Goal: Information Seeking & Learning: Learn about a topic

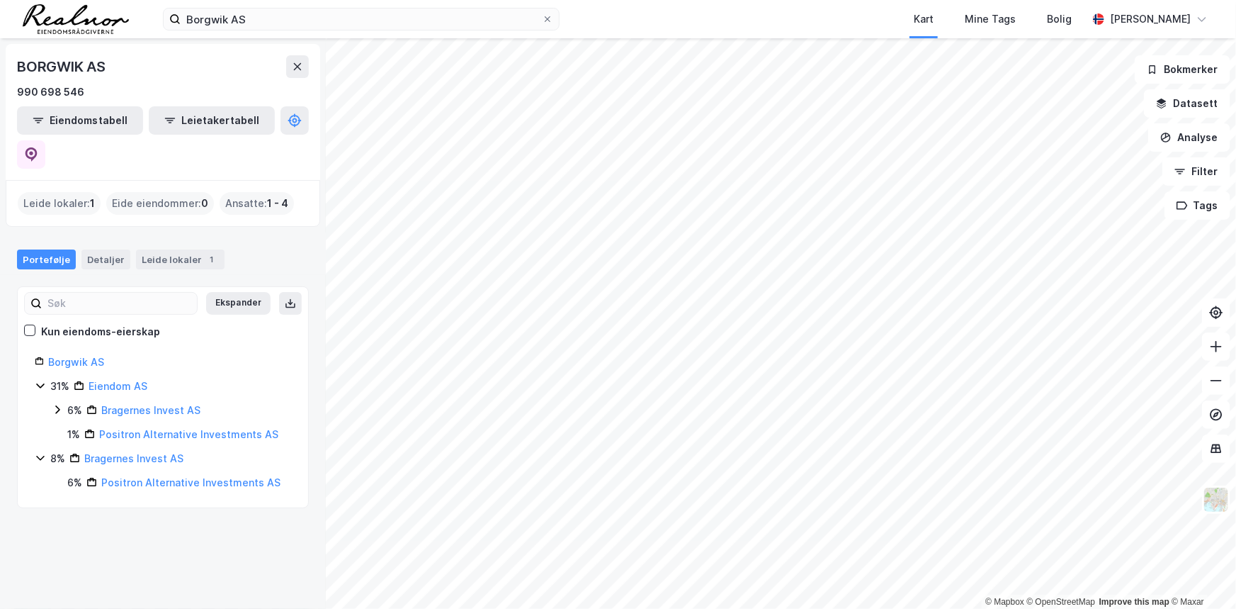
click at [38, 452] on icon at bounding box center [40, 457] width 11 height 11
click at [38, 147] on icon at bounding box center [31, 154] width 14 height 14
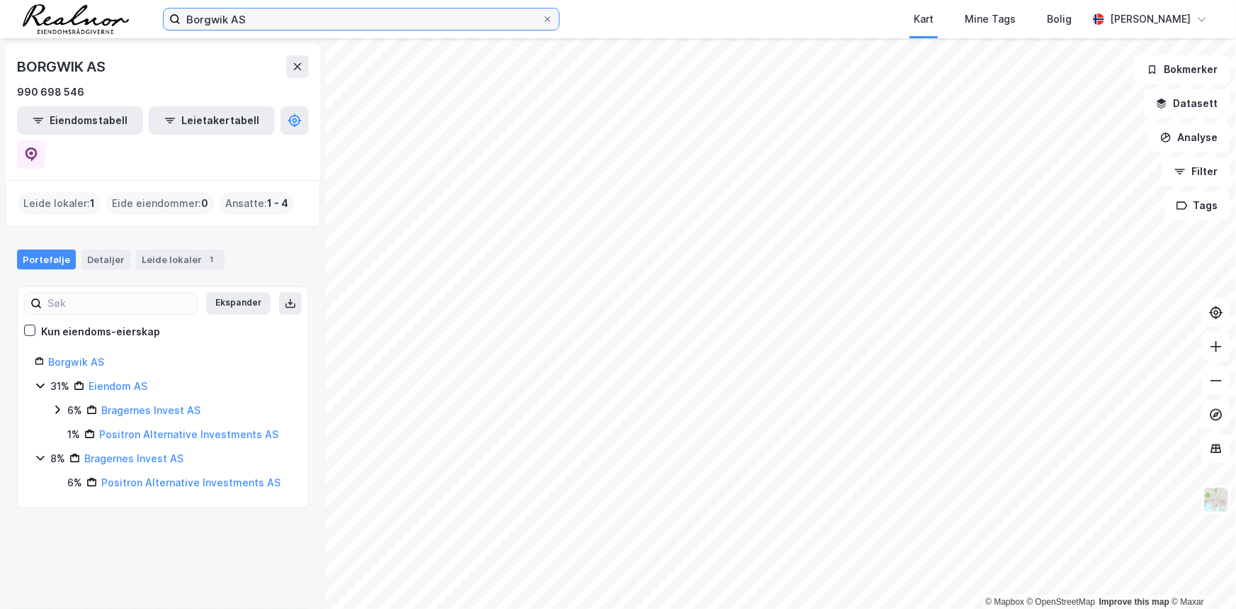
click at [215, 18] on input "Borgwik AS" at bounding box center [361, 19] width 361 height 21
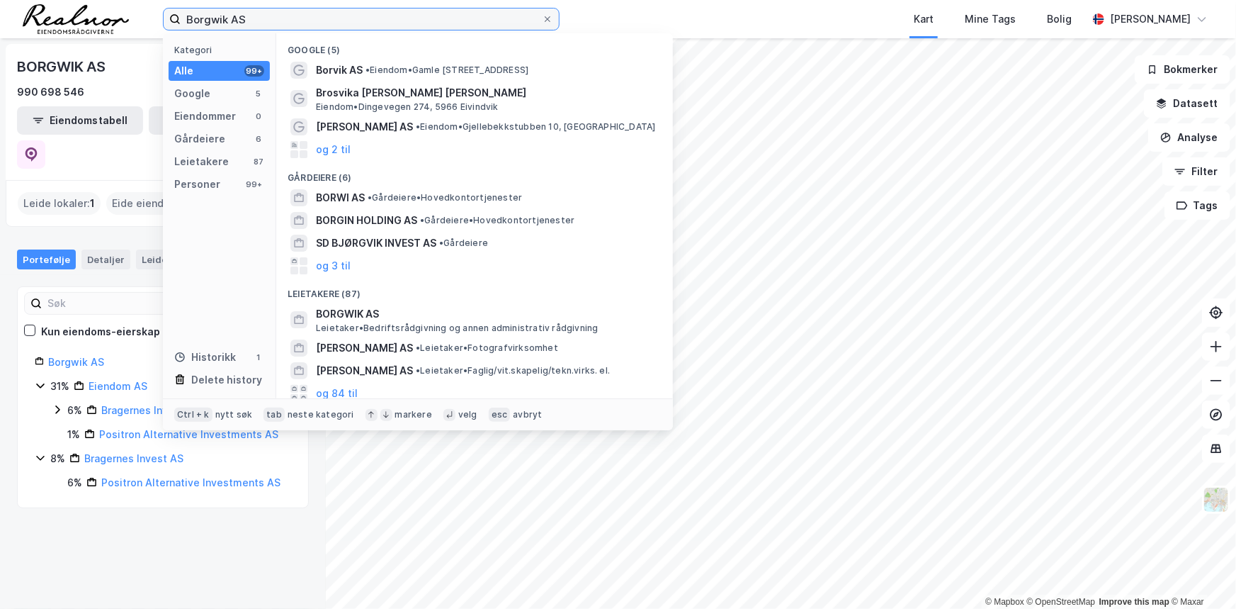
click at [215, 18] on input "Borgwik AS" at bounding box center [361, 19] width 361 height 21
paste input "Eiendom."
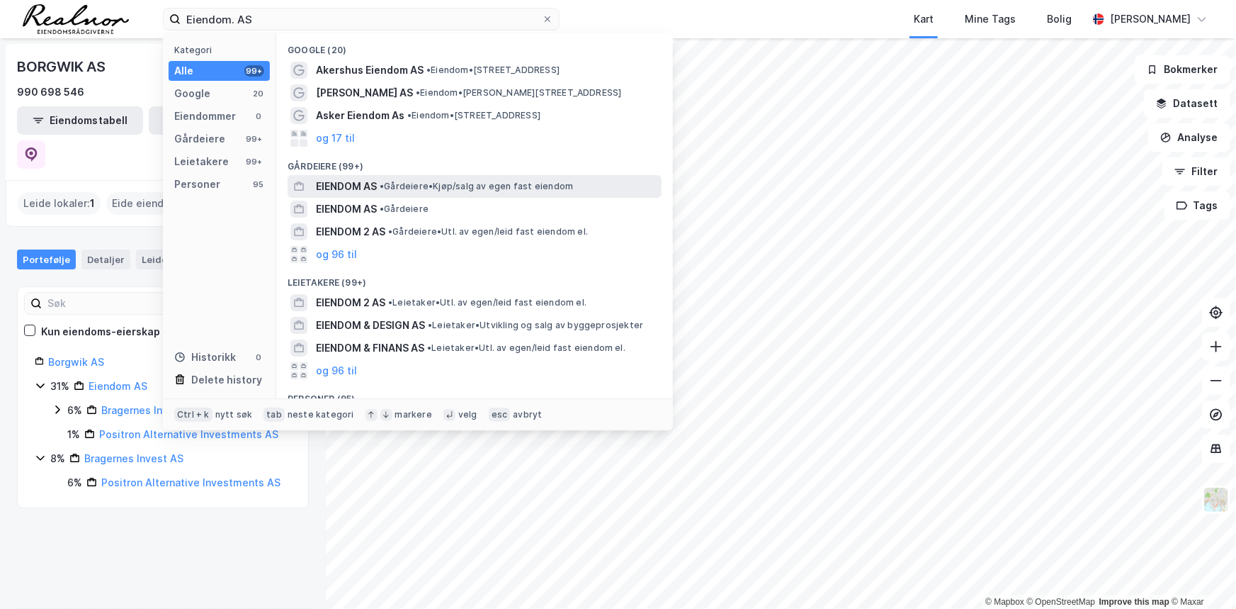
click at [461, 187] on span "• Gårdeiere • Kjøp/salg av egen fast eiendom" at bounding box center [476, 186] width 193 height 11
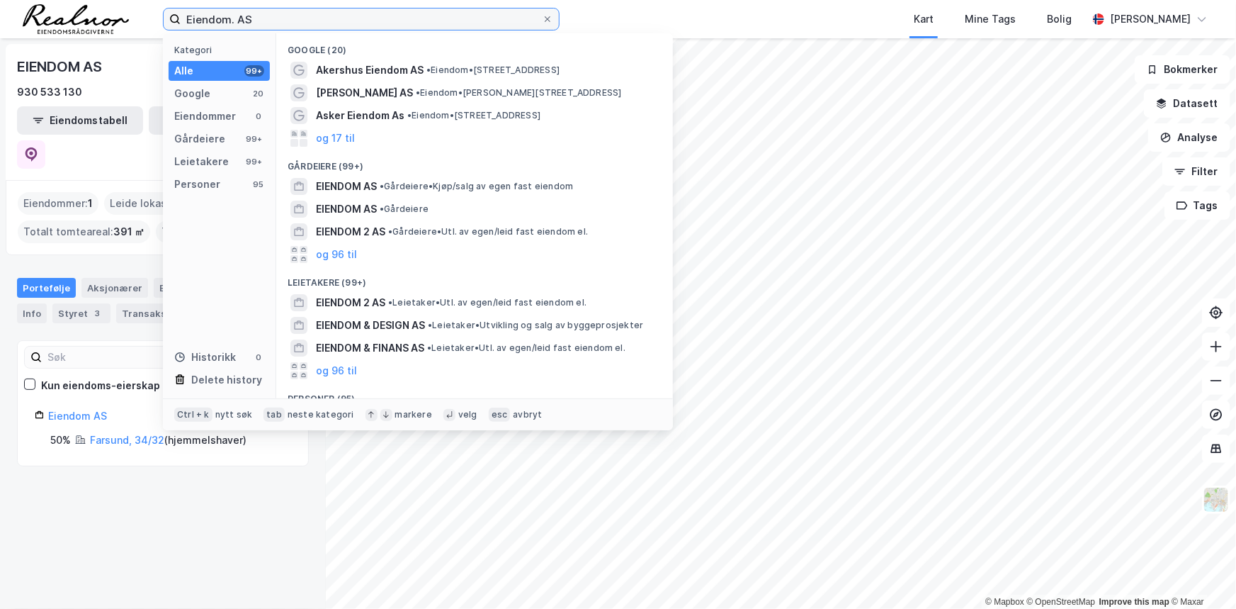
click at [288, 11] on input "Eiendom. AS" at bounding box center [361, 19] width 361 height 21
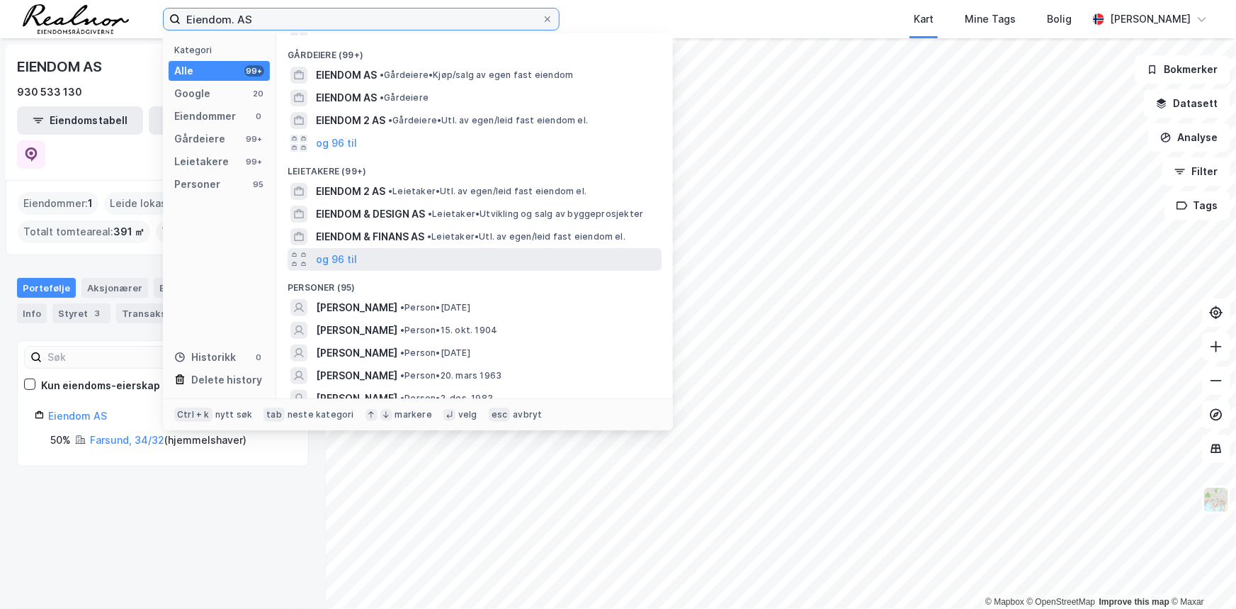
scroll to position [128, 0]
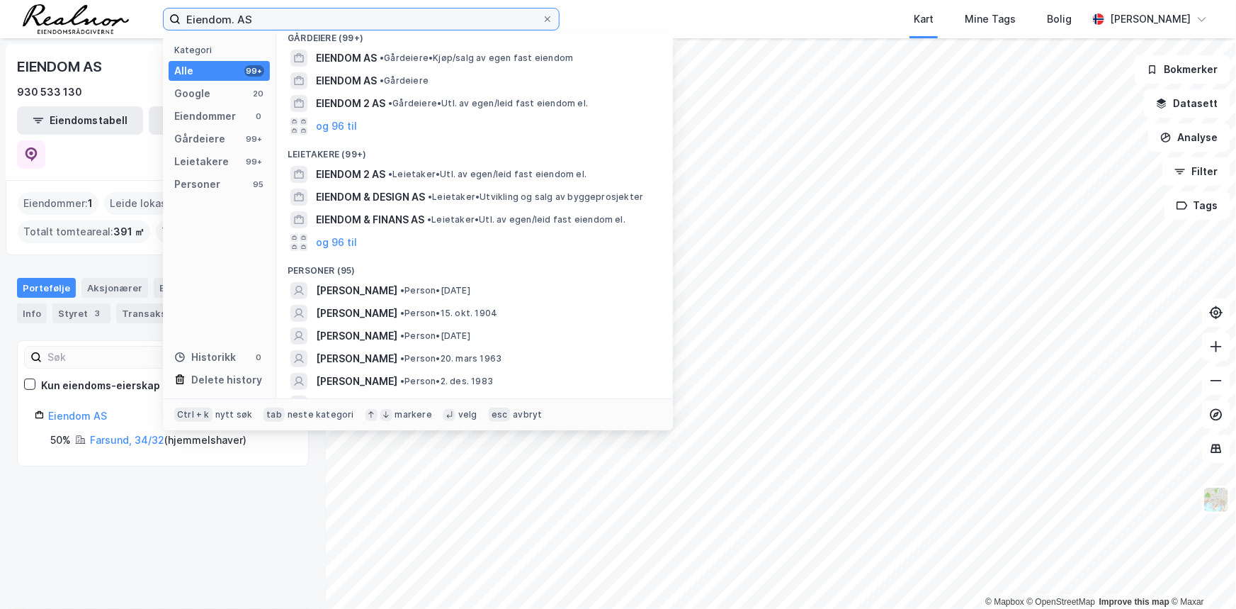
click at [388, 15] on input "Eiendom. AS" at bounding box center [361, 19] width 361 height 21
paste input "996 081 850"
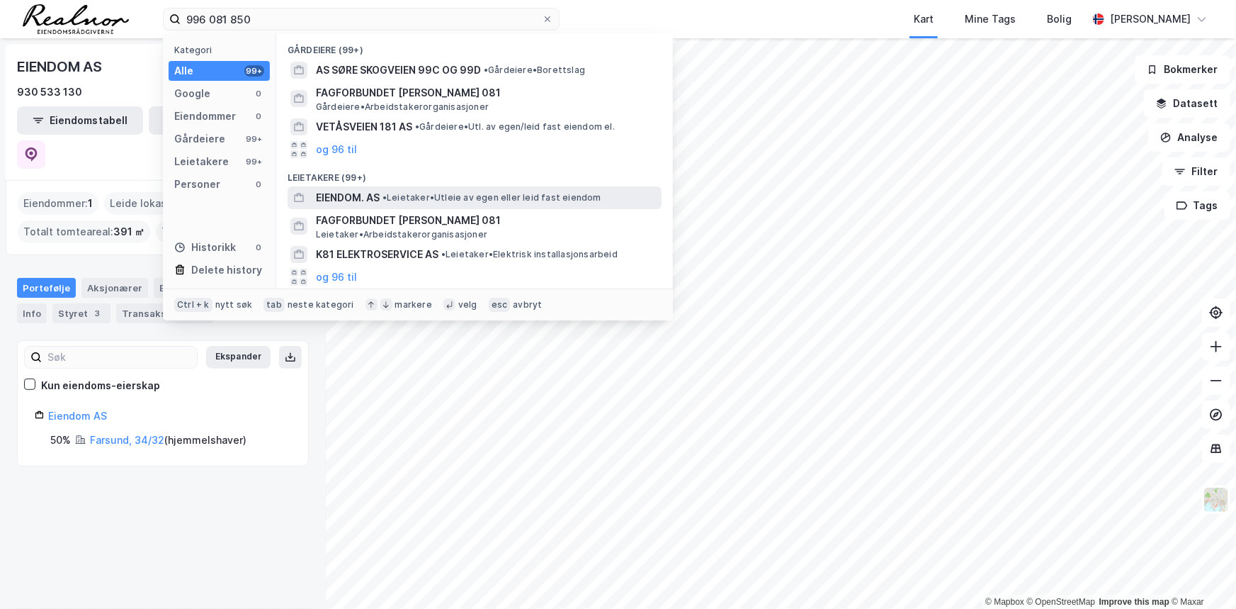
click at [398, 193] on span "• Leietaker • Utleie av egen eller leid fast eiendom" at bounding box center [492, 197] width 219 height 11
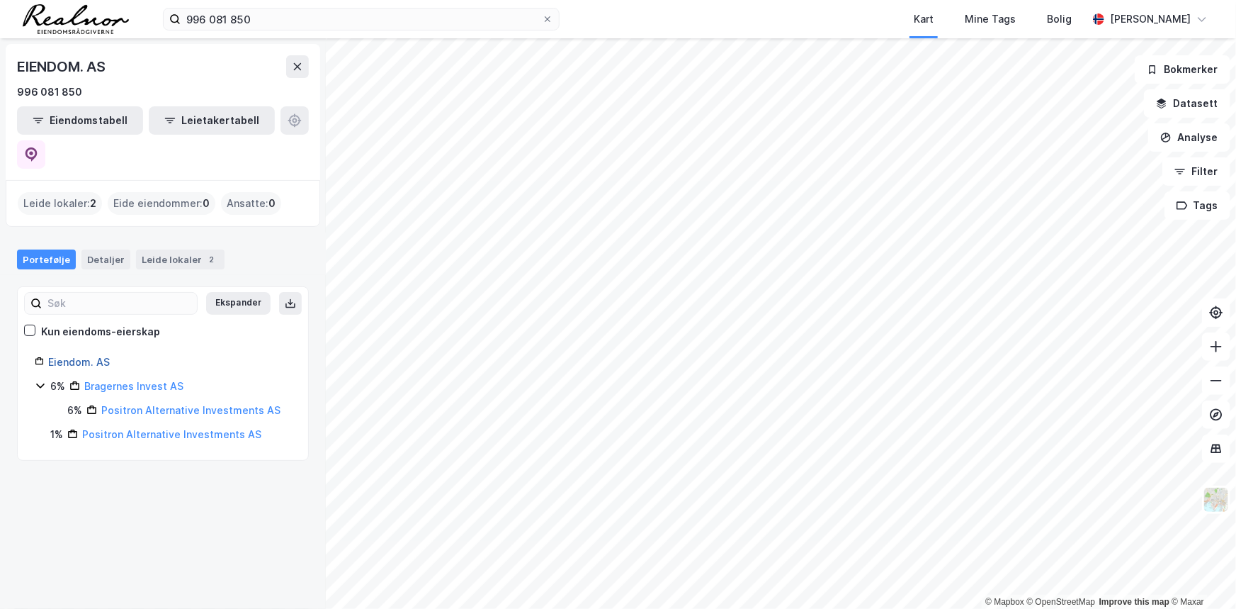
click at [94, 356] on link "Eiendom. AS" at bounding box center [79, 362] width 62 height 12
click at [91, 356] on link "Eiendom. AS" at bounding box center [79, 362] width 62 height 12
click at [67, 356] on link "Eiendom. AS" at bounding box center [79, 362] width 62 height 12
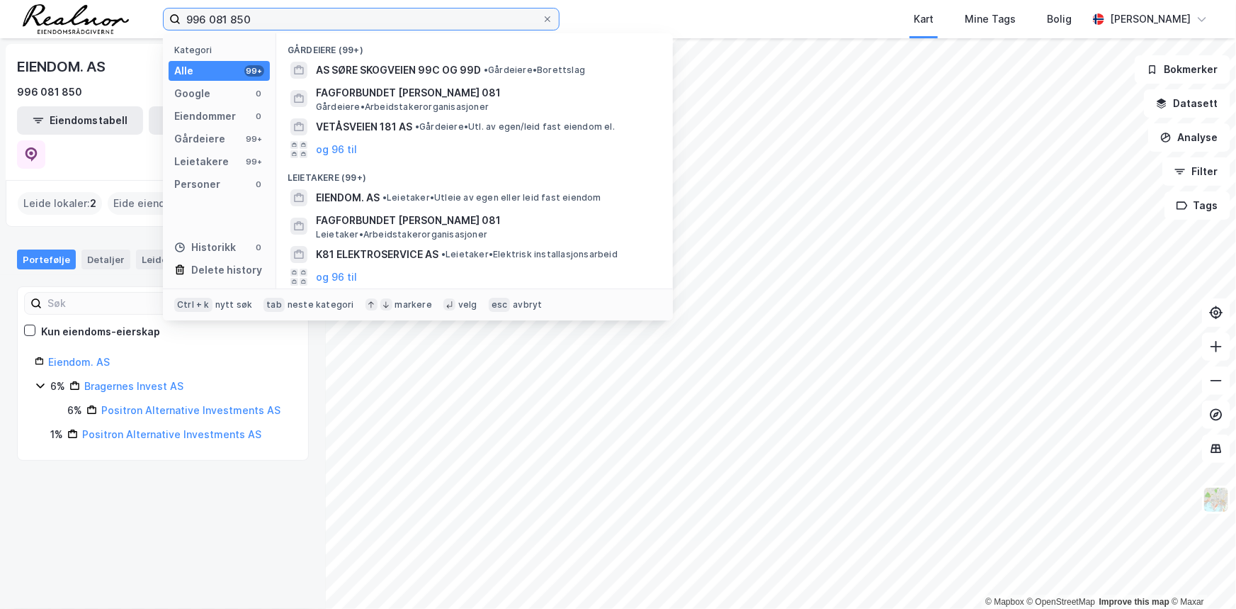
click at [269, 14] on input "996 081 850" at bounding box center [361, 19] width 361 height 21
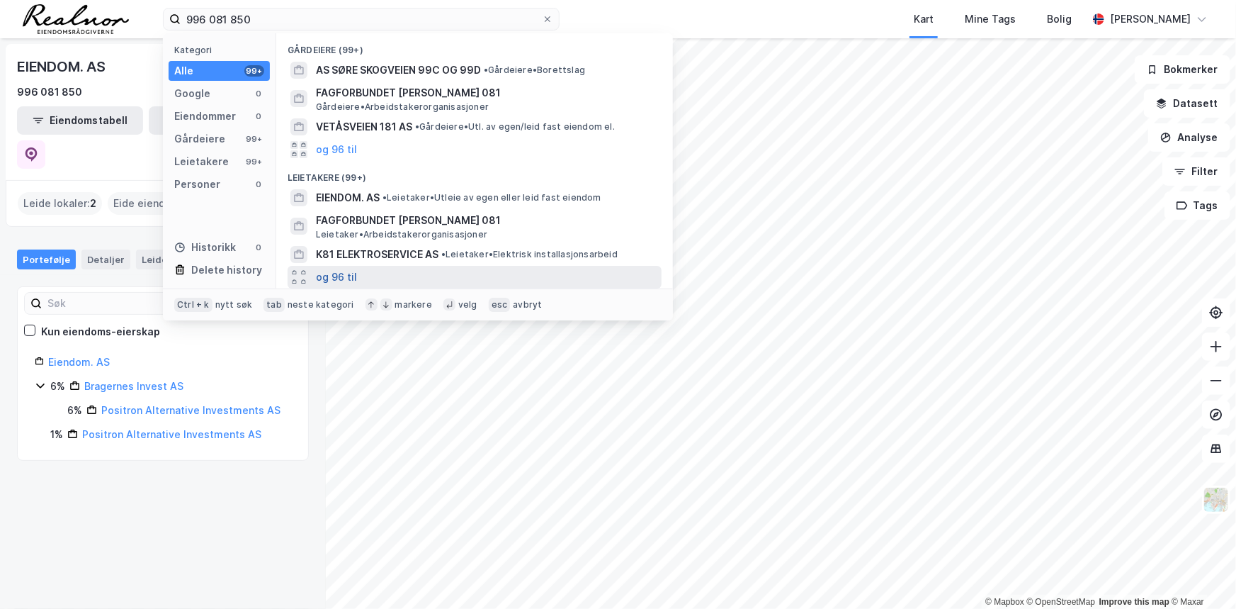
click at [339, 271] on button "og 96 til" at bounding box center [336, 277] width 41 height 17
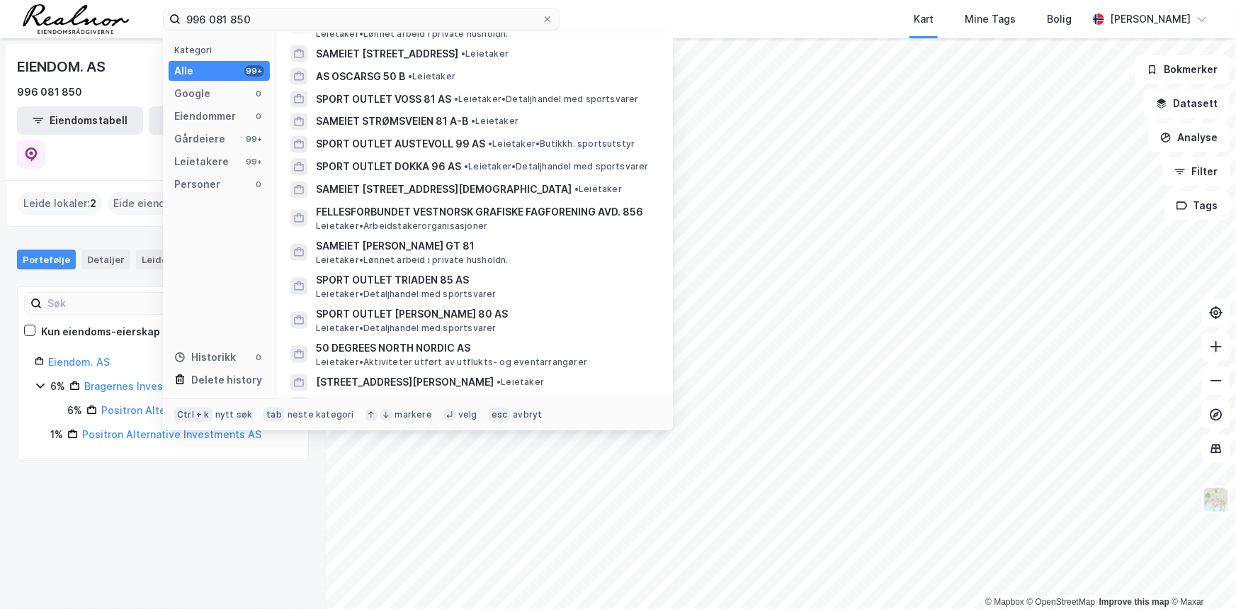
scroll to position [1288, 0]
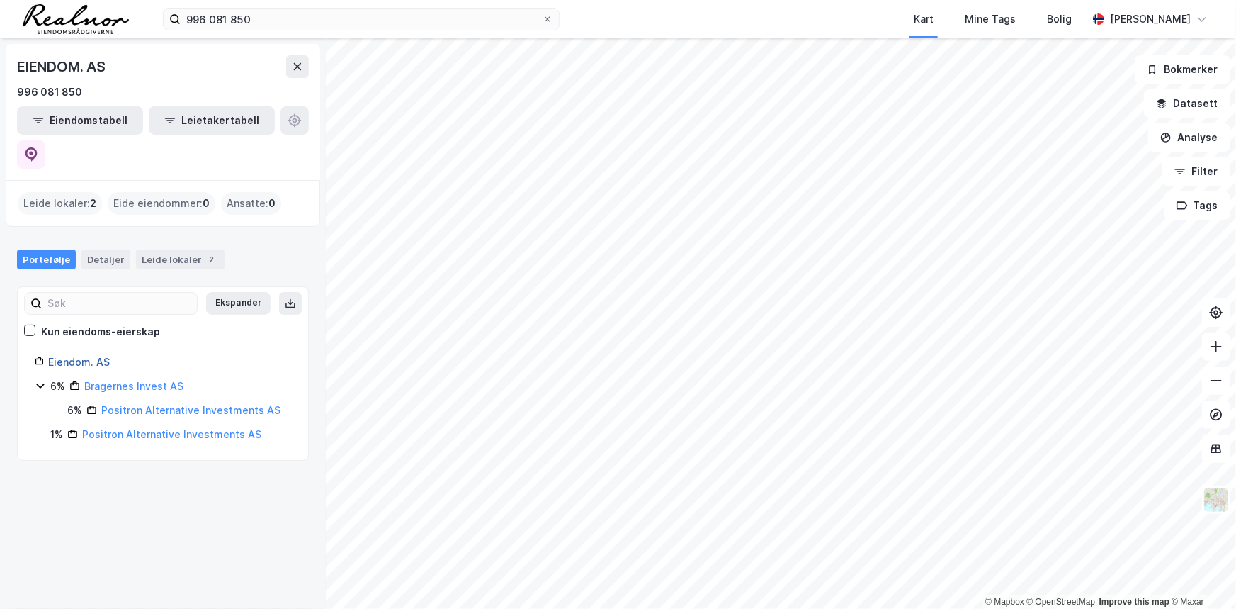
click at [91, 356] on link "Eiendom. AS" at bounding box center [79, 362] width 62 height 12
click at [104, 380] on link "Bragernes Invest AS" at bounding box center [133, 386] width 99 height 12
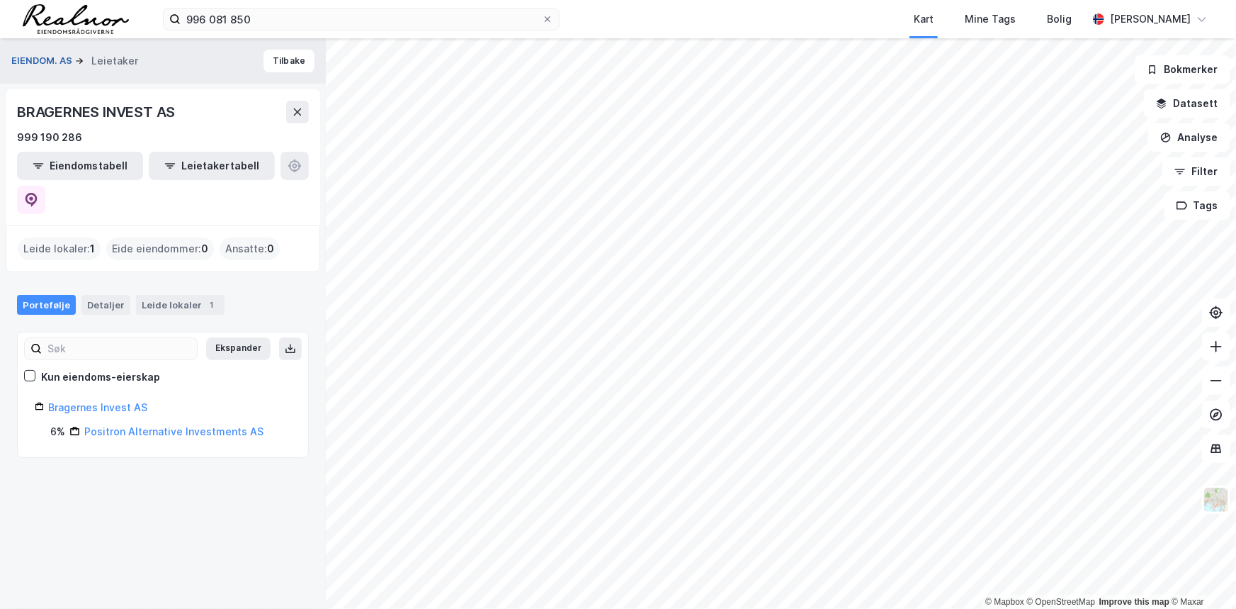
click at [46, 54] on button "EIENDOM. AS" at bounding box center [43, 61] width 64 height 14
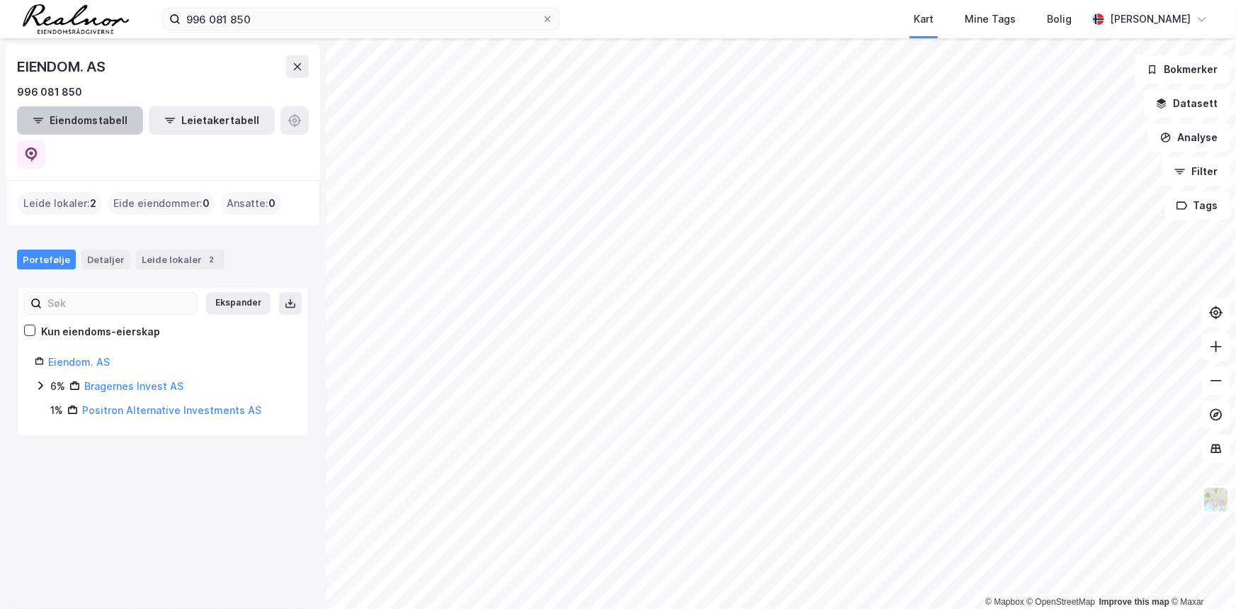
click at [67, 119] on button "Eiendomstabell" at bounding box center [80, 120] width 126 height 28
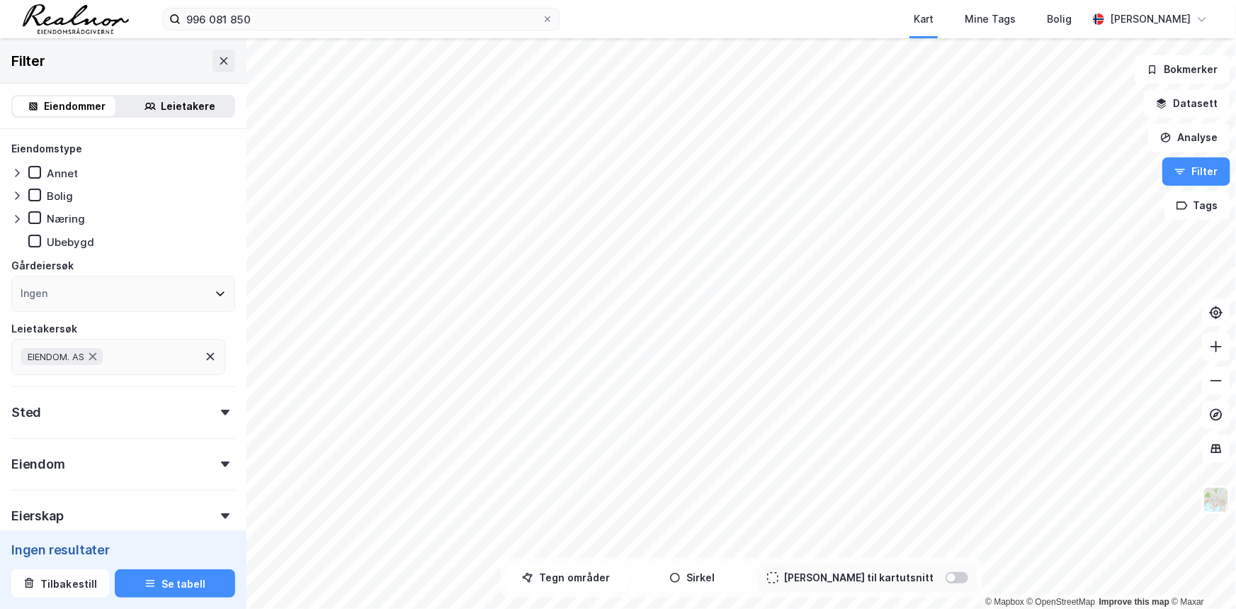
scroll to position [64, 0]
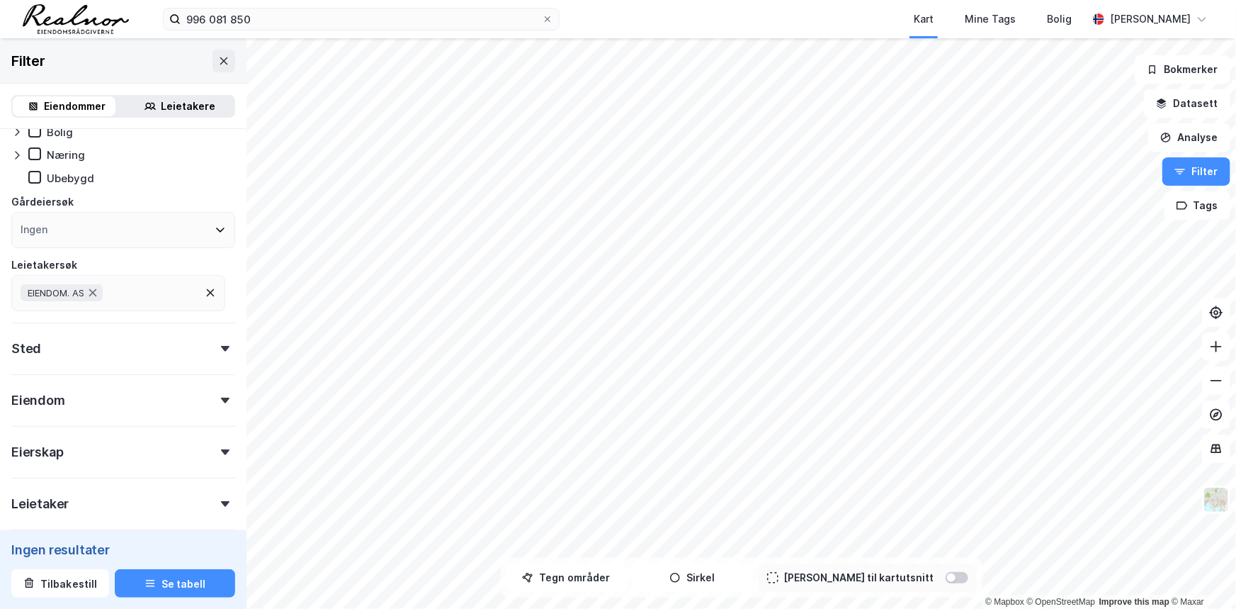
click at [48, 392] on div "Eiendom" at bounding box center [38, 400] width 54 height 17
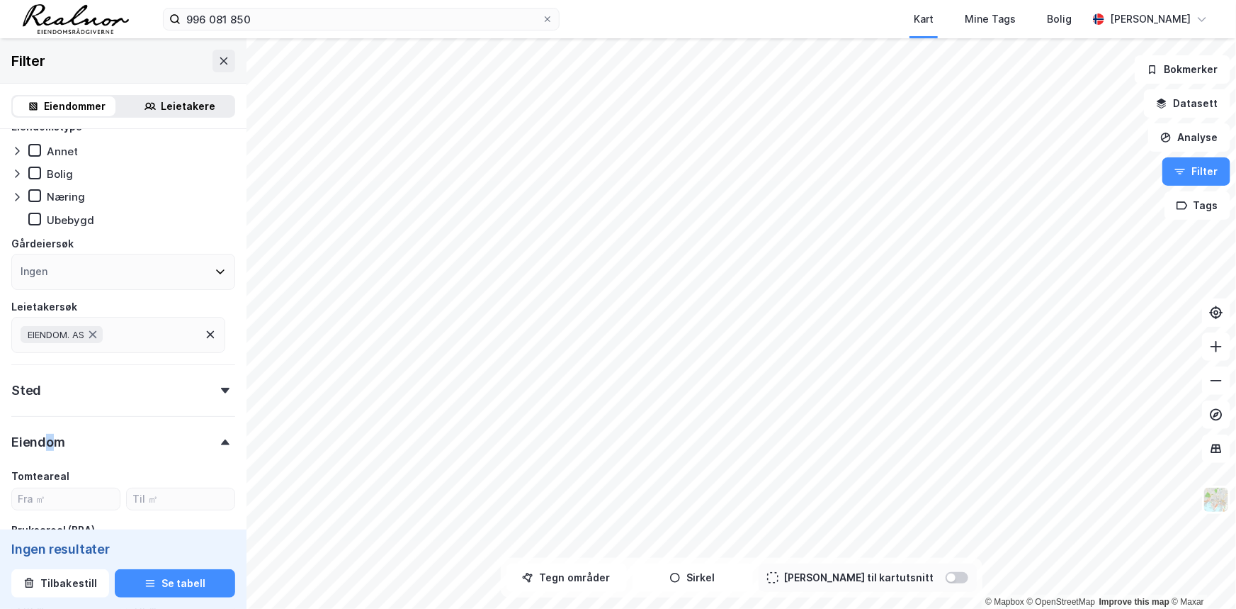
scroll to position [0, 0]
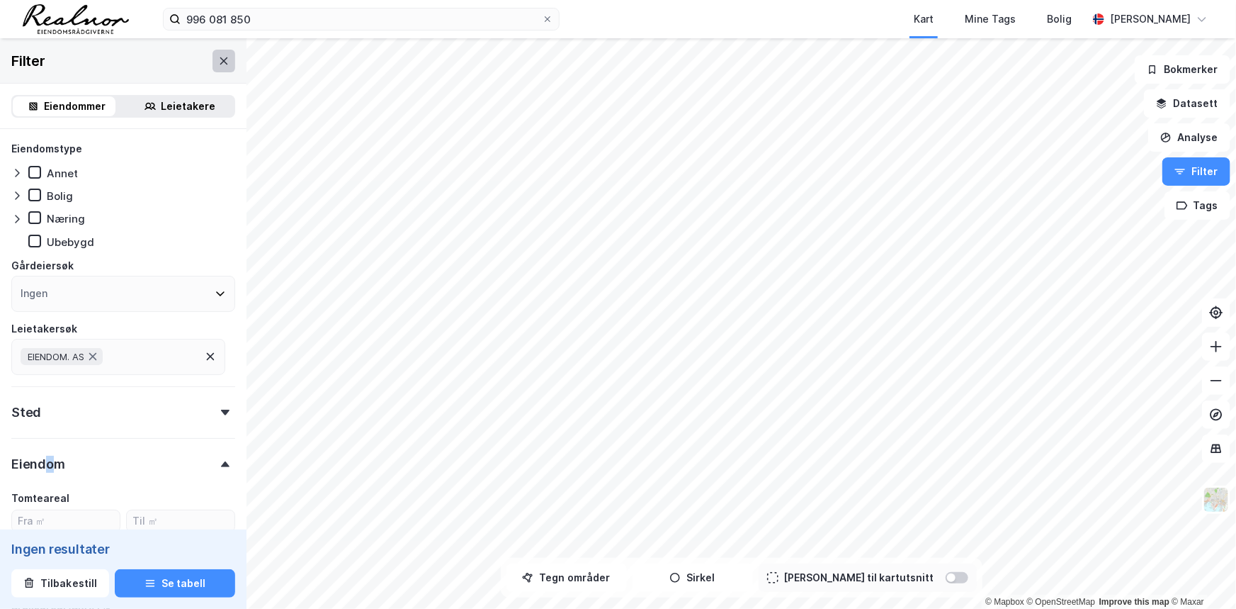
click at [220, 62] on icon at bounding box center [224, 60] width 8 height 7
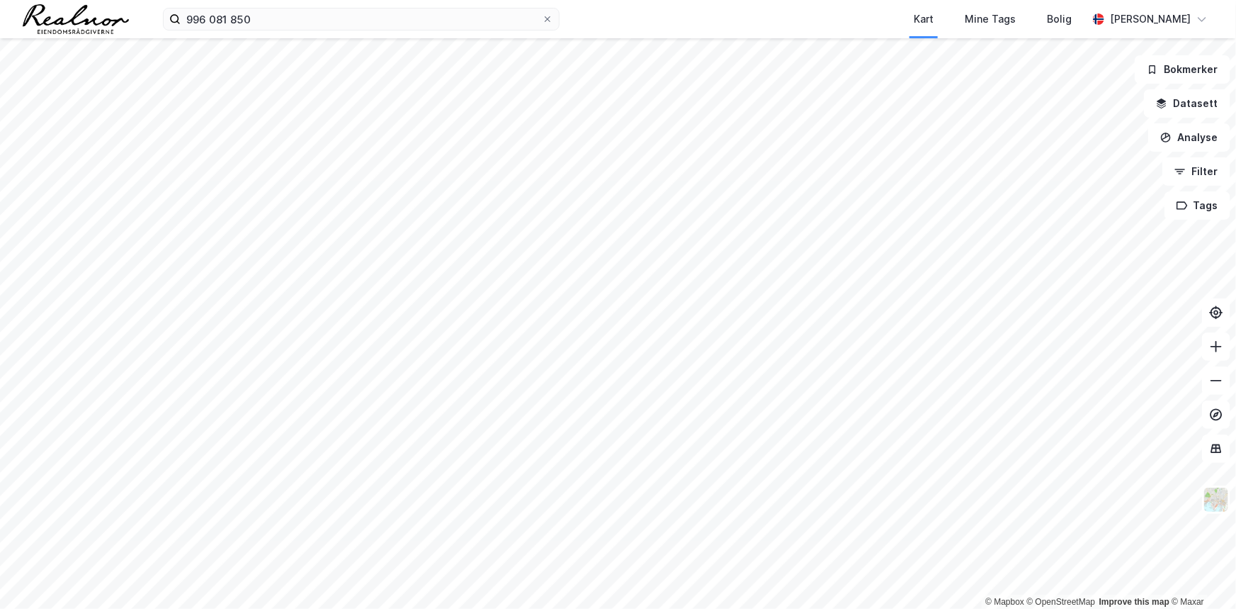
click at [99, 25] on img at bounding box center [76, 19] width 106 height 30
click at [265, 12] on input "996 081 850" at bounding box center [361, 19] width 361 height 21
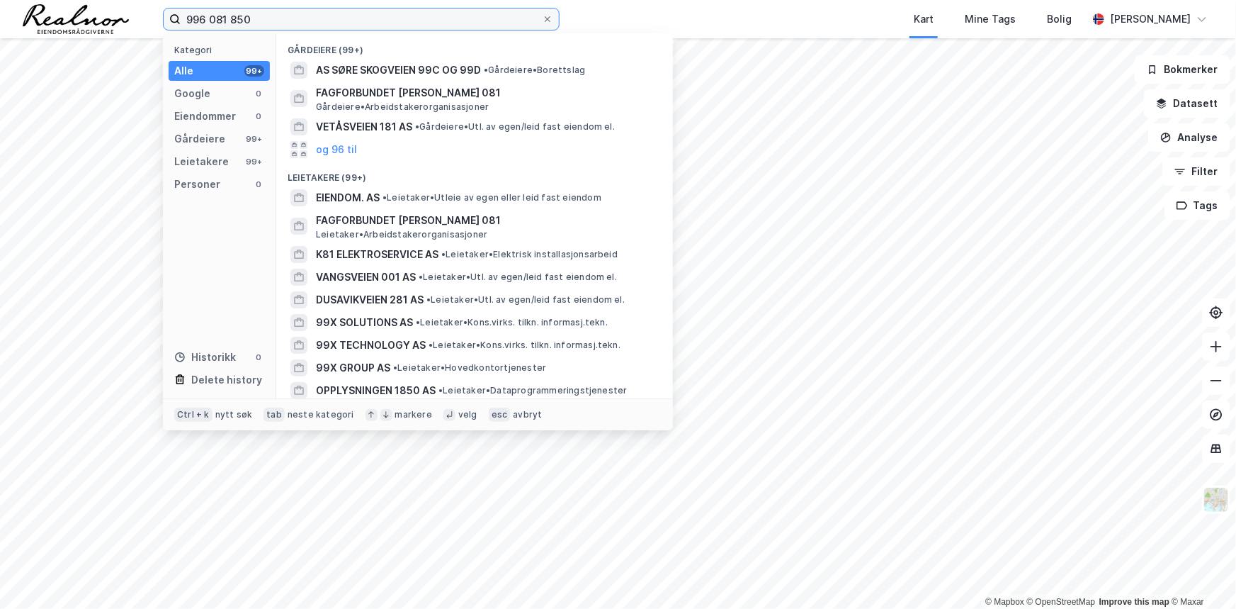
click at [265, 12] on input "996 081 850" at bounding box center [361, 19] width 361 height 21
click at [228, 20] on input "996 081 850" at bounding box center [361, 19] width 361 height 21
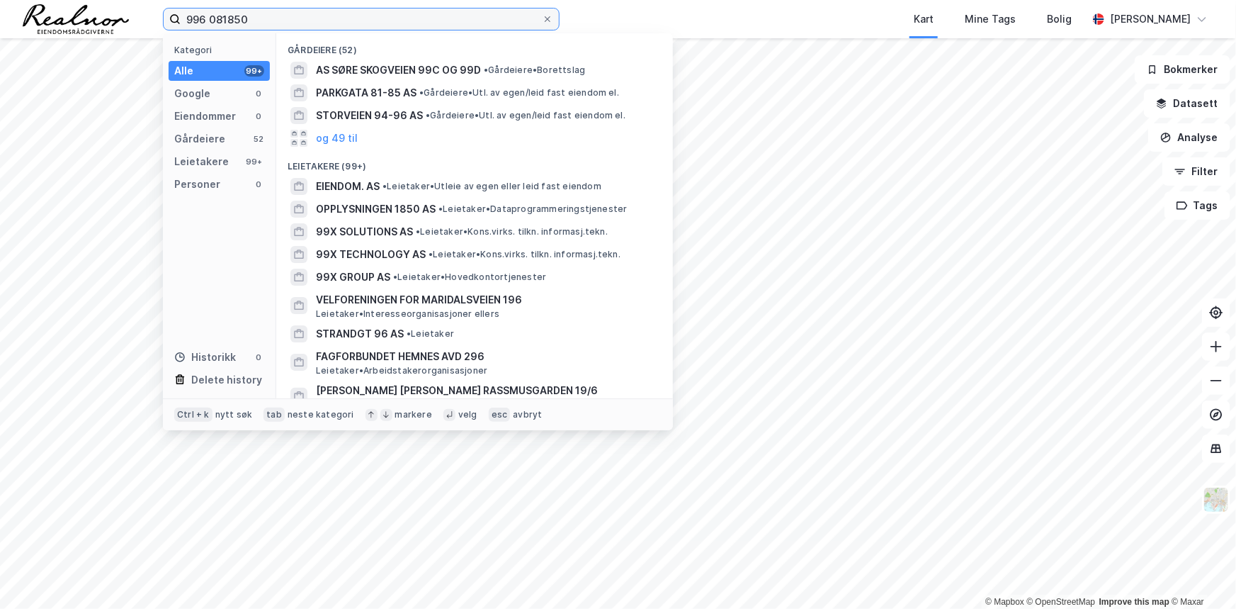
click at [211, 17] on input "996 081850" at bounding box center [361, 19] width 361 height 21
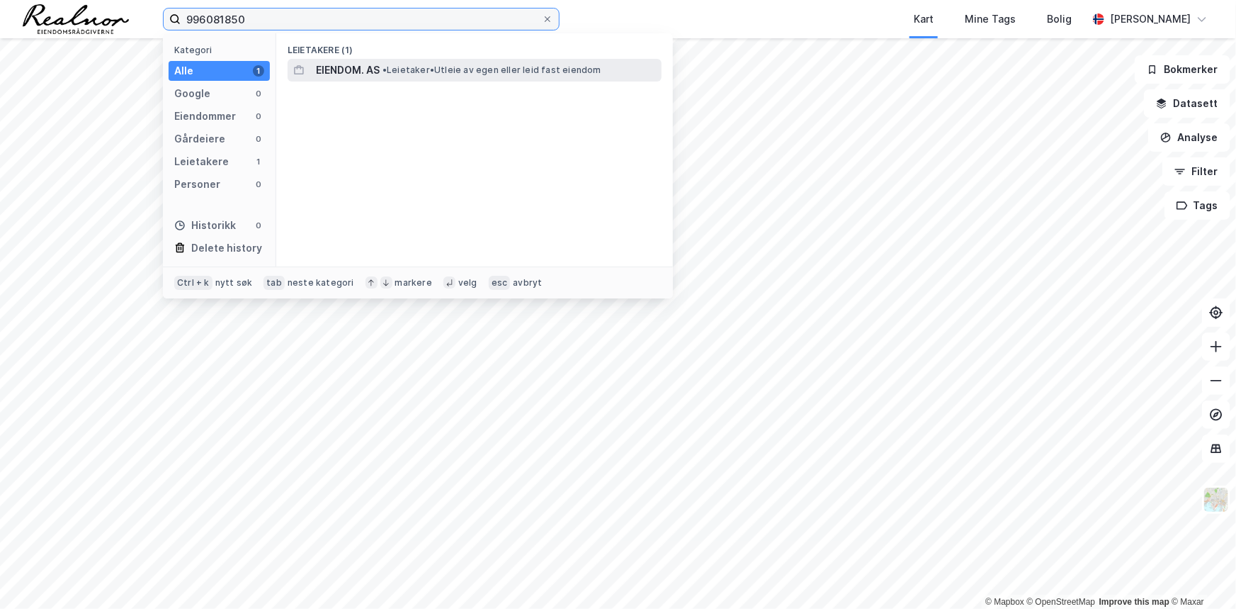
type input "996081850"
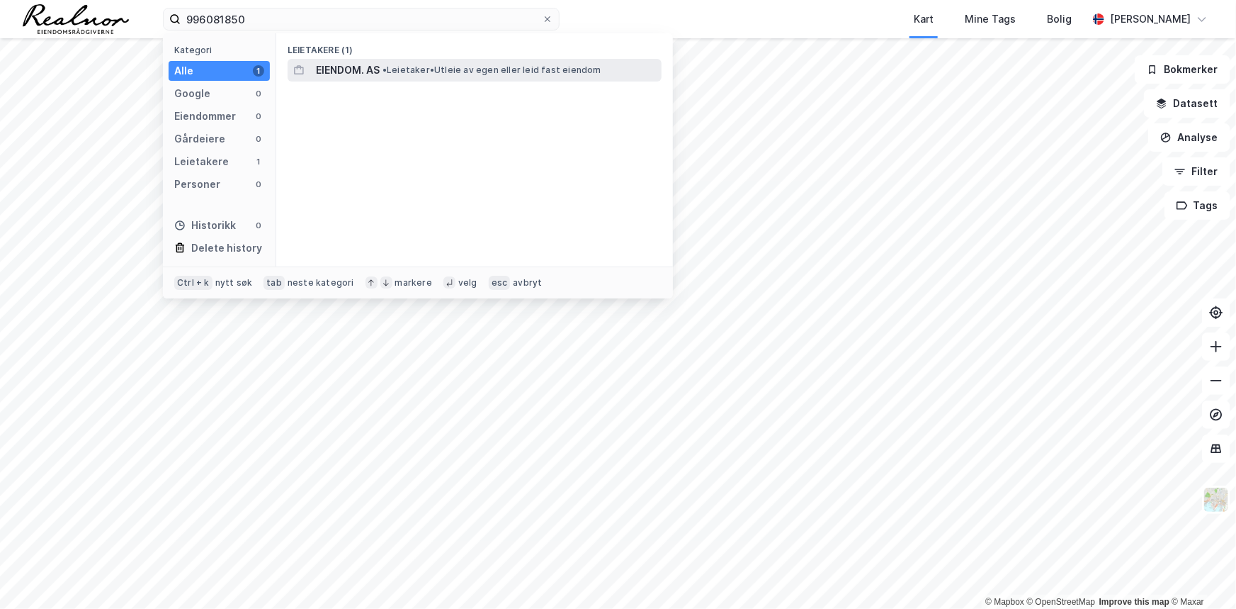
click at [364, 60] on div "EIENDOM. AS • Leietaker • Utleie av egen eller leid fast eiendom" at bounding box center [475, 70] width 374 height 23
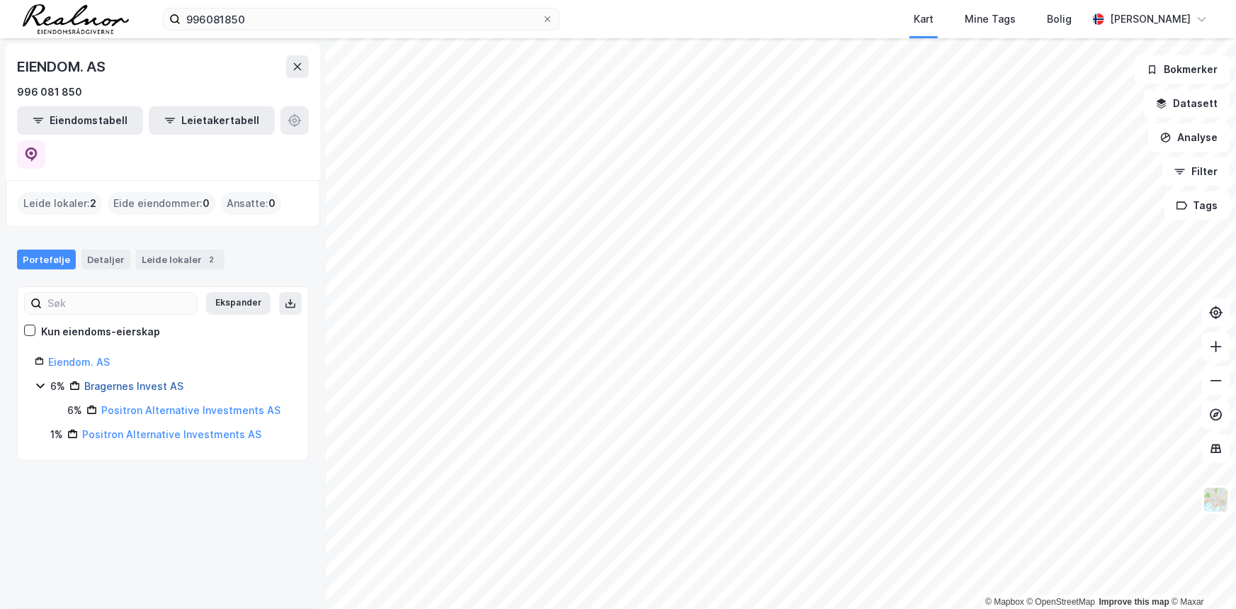
click at [135, 380] on link "Bragernes Invest AS" at bounding box center [133, 386] width 99 height 12
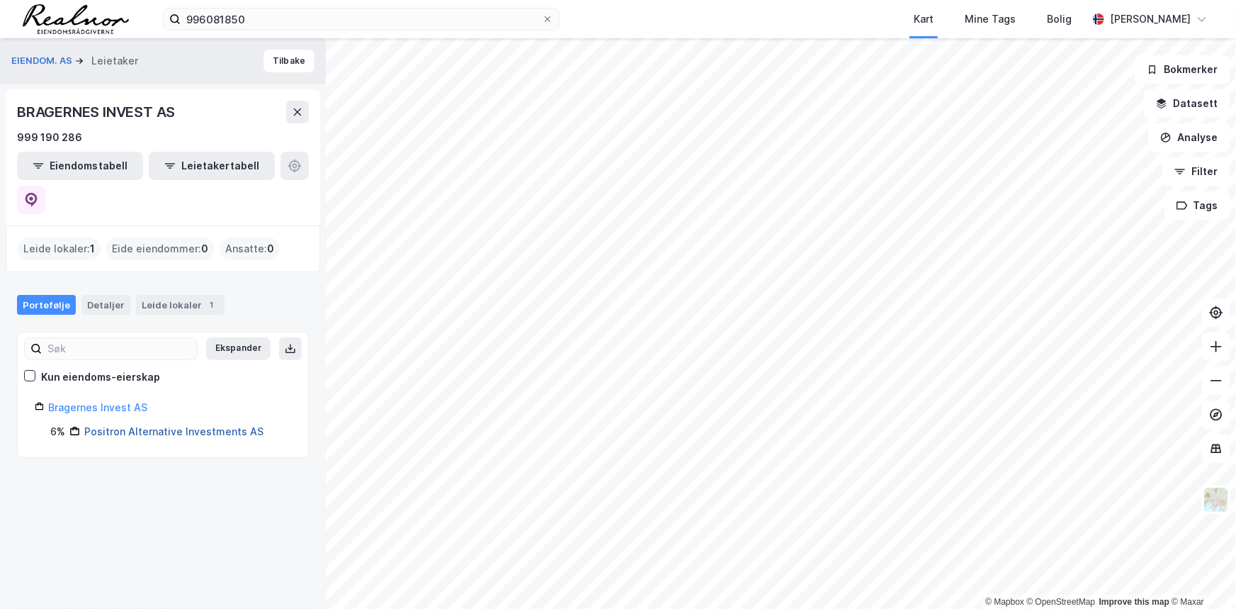
click at [103, 425] on link "Positron Alternative Investments AS" at bounding box center [173, 431] width 179 height 12
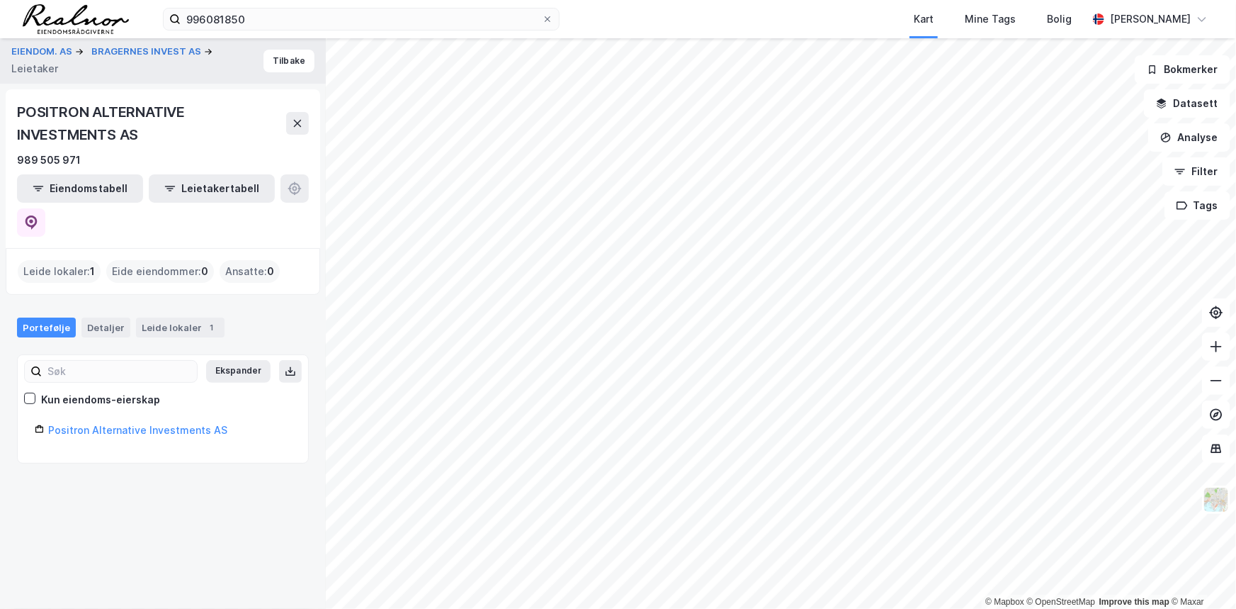
click at [103, 424] on link "Positron Alternative Investments AS" at bounding box center [137, 430] width 179 height 12
click at [95, 317] on div "Detaljer" at bounding box center [105, 327] width 49 height 20
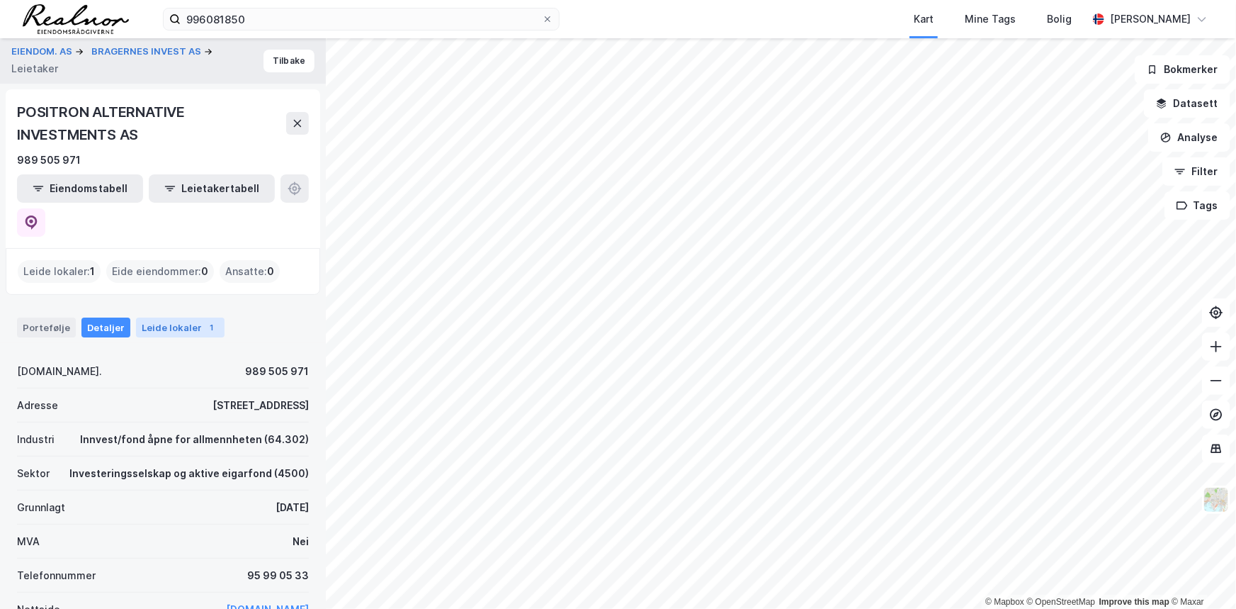
click at [161, 317] on div "Leide lokaler 1" at bounding box center [180, 327] width 89 height 20
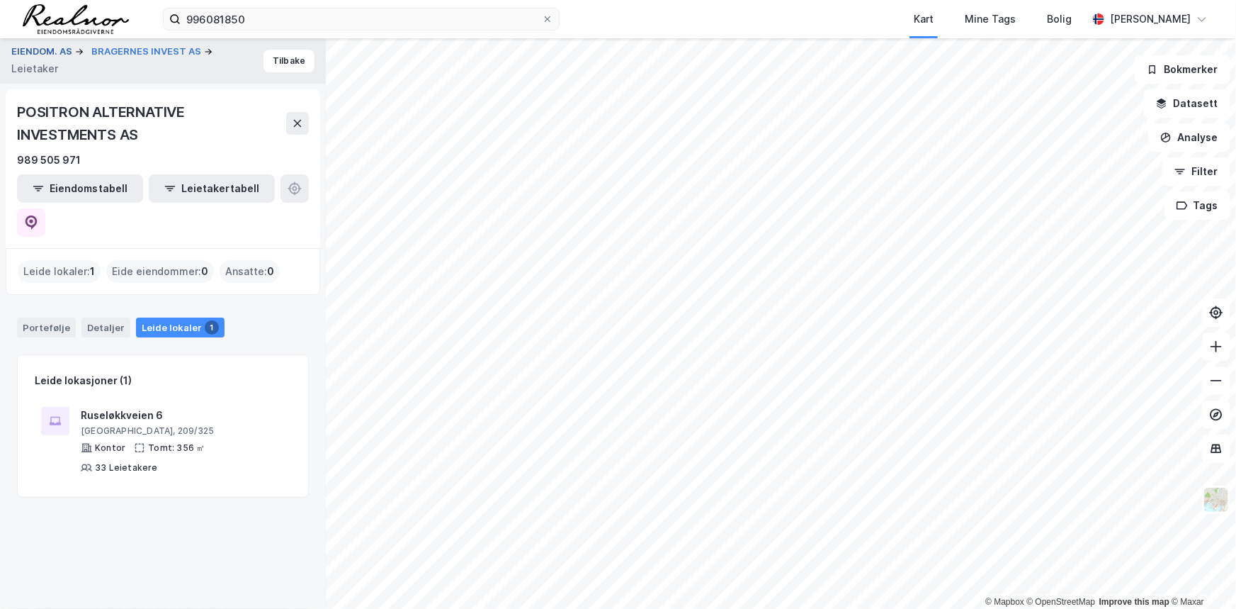
click at [23, 53] on button "EIENDOM. AS" at bounding box center [43, 52] width 64 height 14
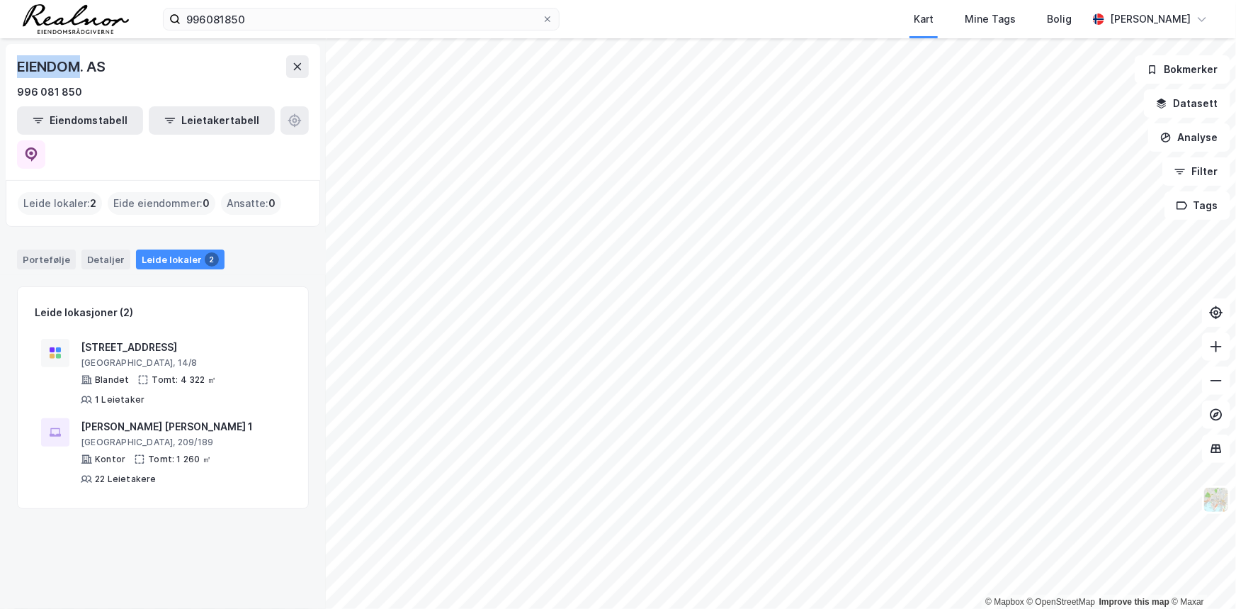
click at [23, 53] on body "996081850 Kart Mine Tags Bolig Audun Astrup Bakke © Mapbox © OpenStreetMap Impr…" at bounding box center [618, 304] width 1236 height 609
click at [14, 38] on div at bounding box center [14, 38] width 0 height 0
click at [48, 68] on div "EIENDOM. AS" at bounding box center [62, 66] width 91 height 23
click at [64, 192] on div "Leide lokaler : 2" at bounding box center [60, 203] width 84 height 23
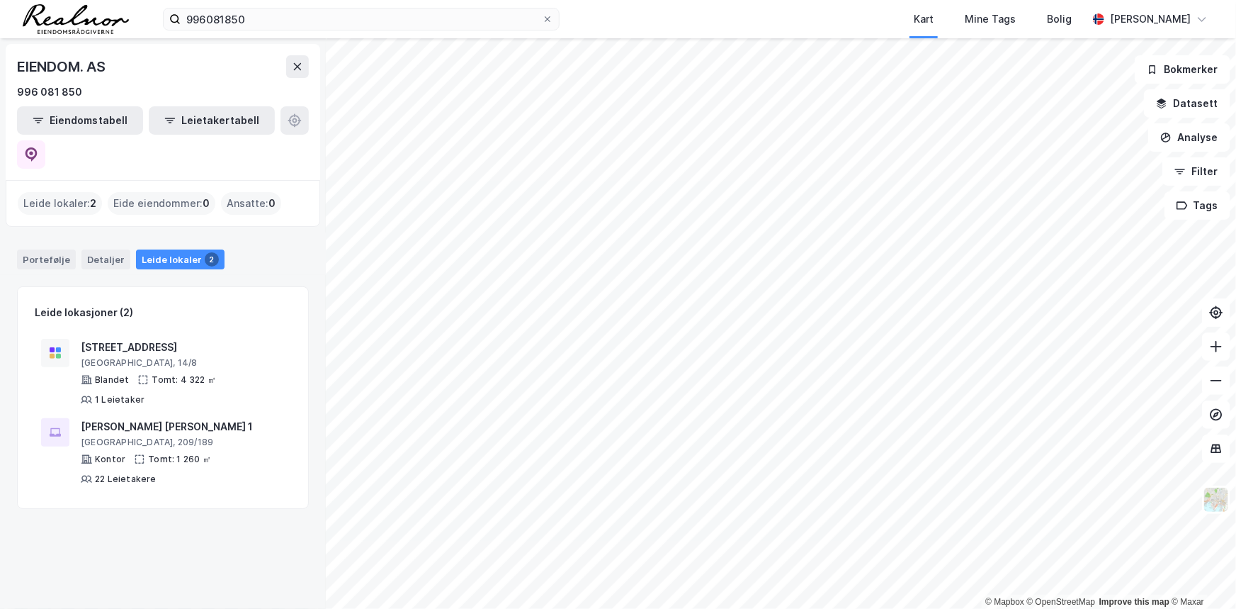
click at [149, 192] on div "Eide eiendommer : 0" at bounding box center [162, 203] width 108 height 23
click at [388, 26] on input "996081850" at bounding box center [361, 19] width 361 height 21
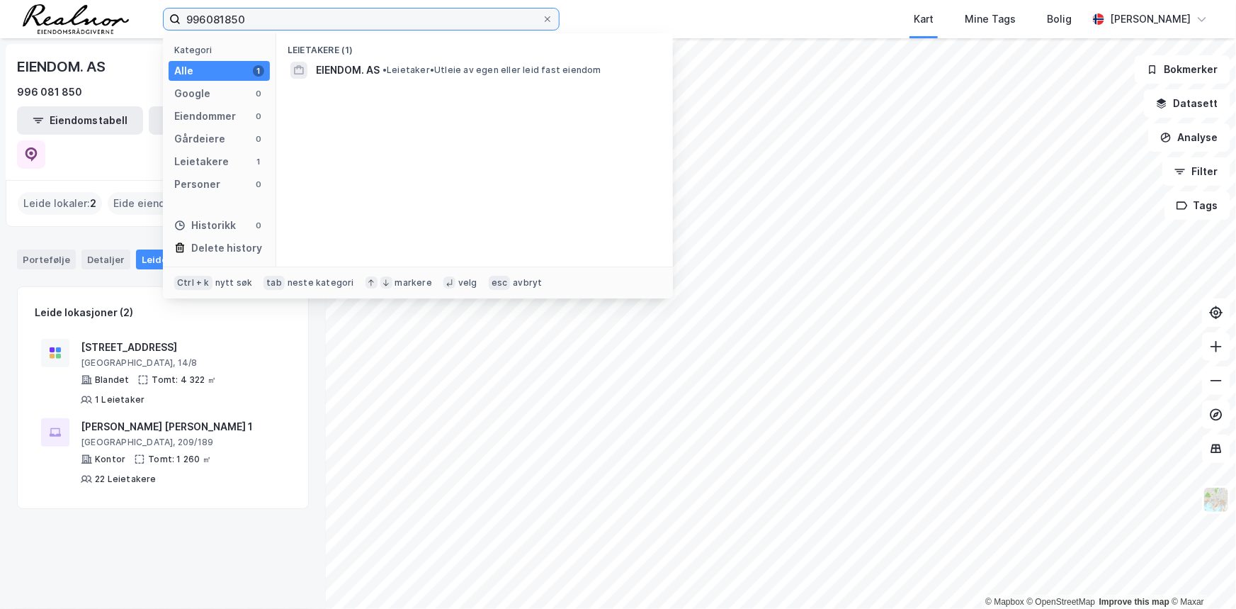
click at [385, 30] on div "996081850 Kategori Alle 1 Google 0 Eiendommer 0 Gårdeiere 0 Leietakere 1 Person…" at bounding box center [618, 19] width 1236 height 38
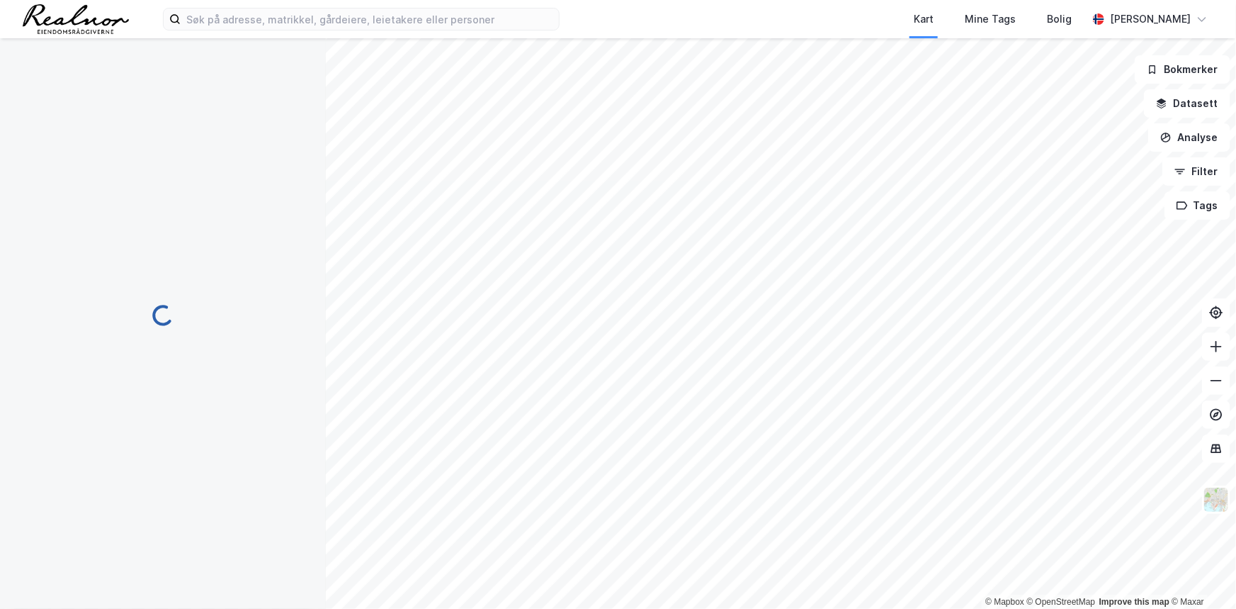
scroll to position [47, 0]
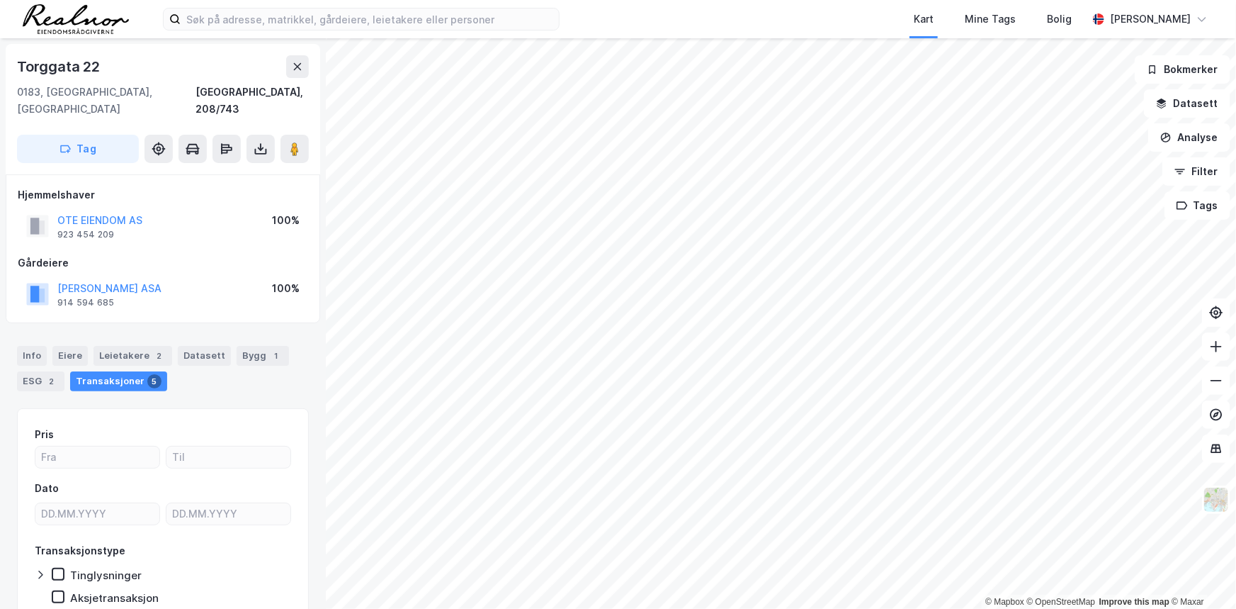
scroll to position [47, 0]
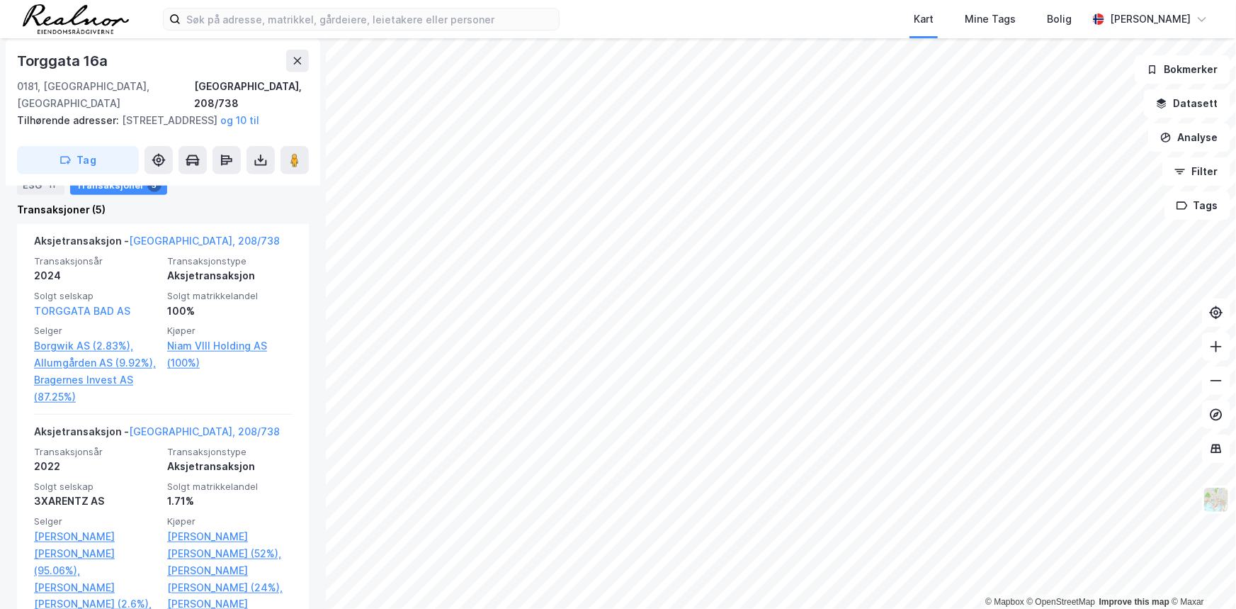
scroll to position [451, 0]
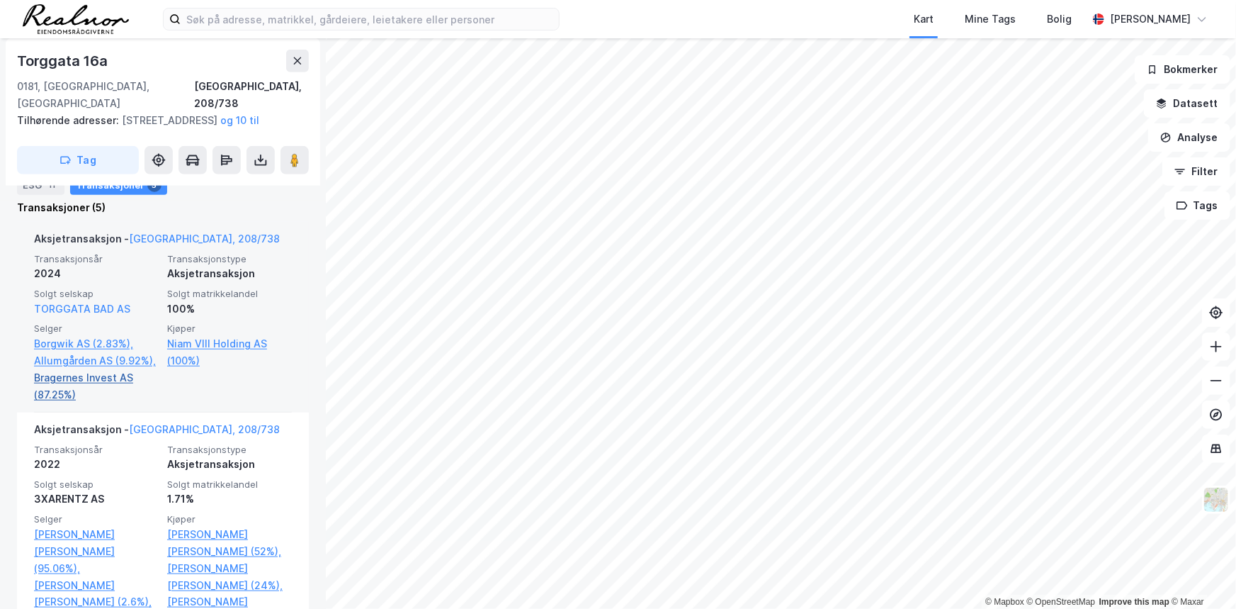
click at [72, 373] on link "Bragernes Invest AS (87.25%)" at bounding box center [96, 386] width 125 height 34
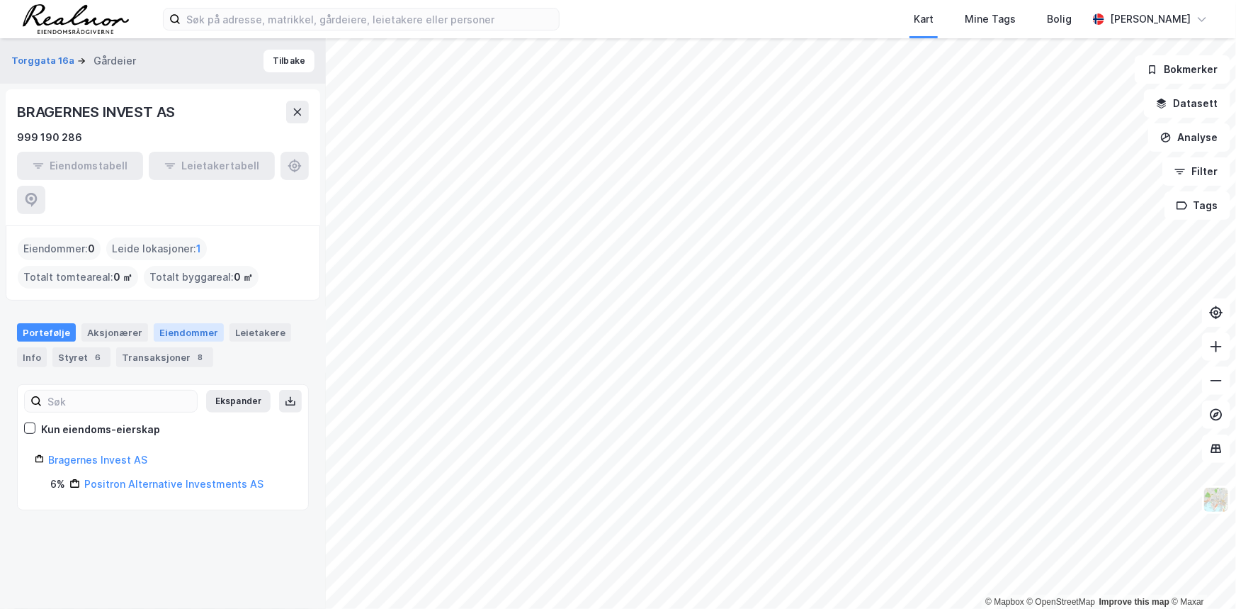
click at [194, 323] on div "Eiendommer" at bounding box center [189, 332] width 70 height 18
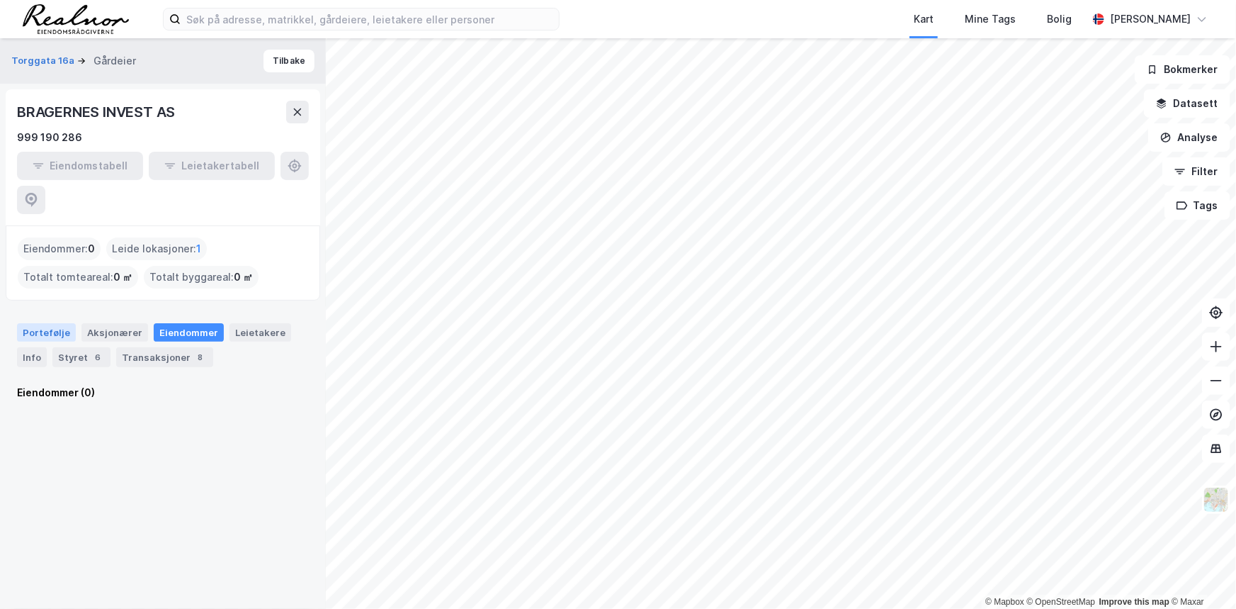
click at [31, 323] on div "Portefølje" at bounding box center [46, 332] width 59 height 18
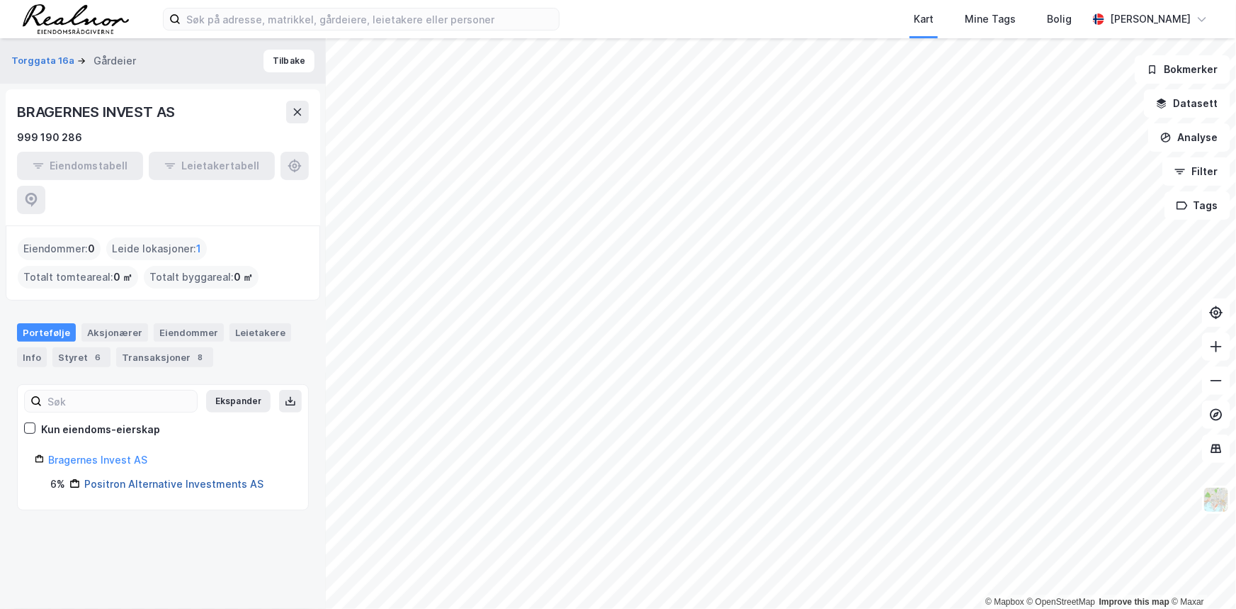
click at [129, 478] on link "Positron Alternative Investments AS" at bounding box center [173, 484] width 179 height 12
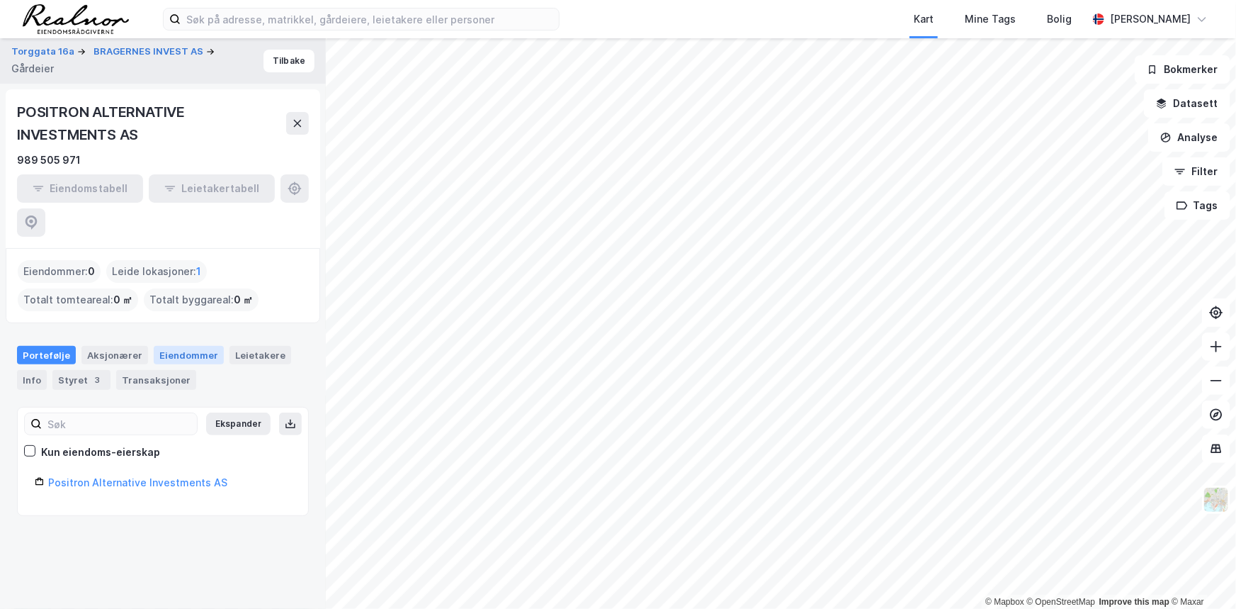
click at [191, 346] on div "Eiendommer" at bounding box center [189, 355] width 70 height 18
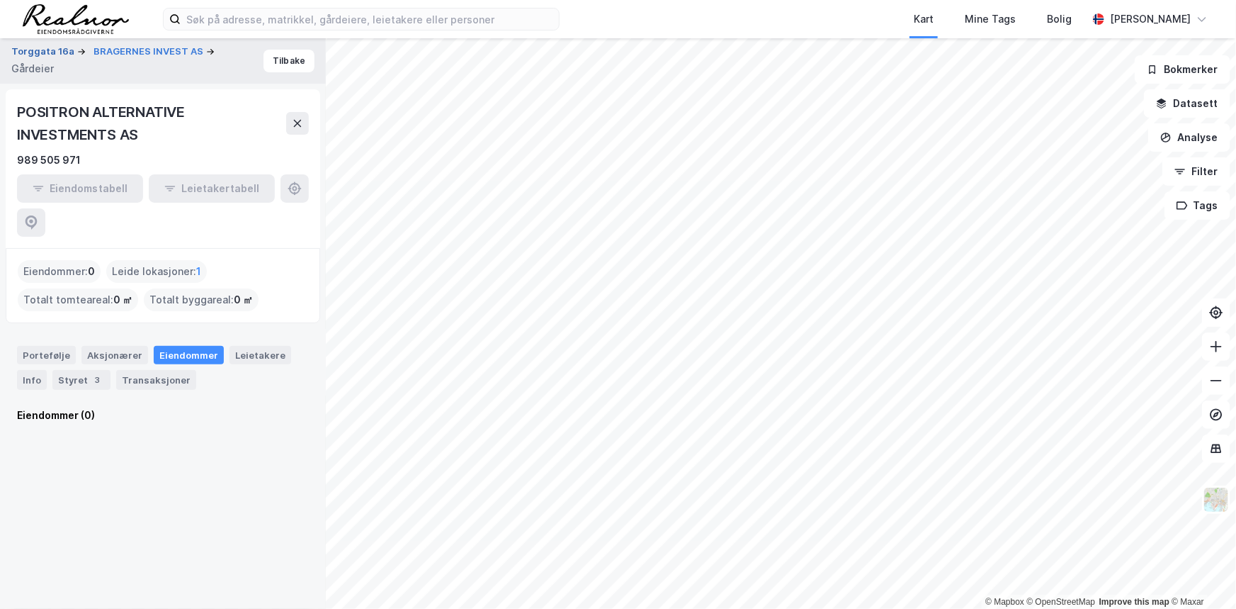
click at [55, 50] on button "Torggata 16a" at bounding box center [44, 52] width 66 height 14
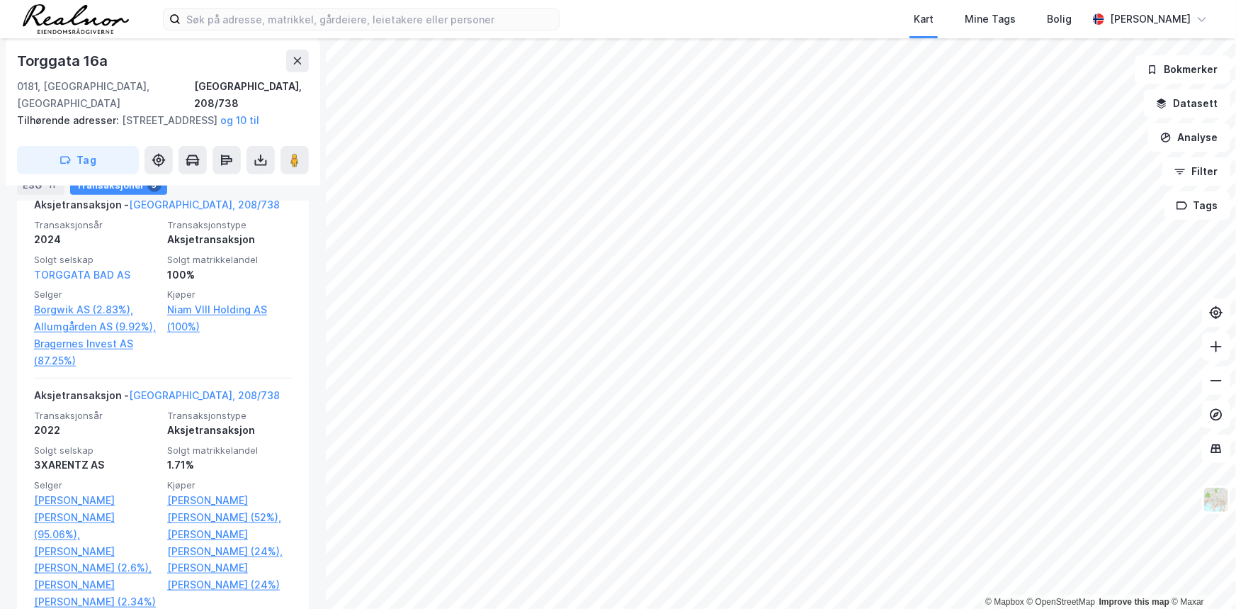
scroll to position [515, 0]
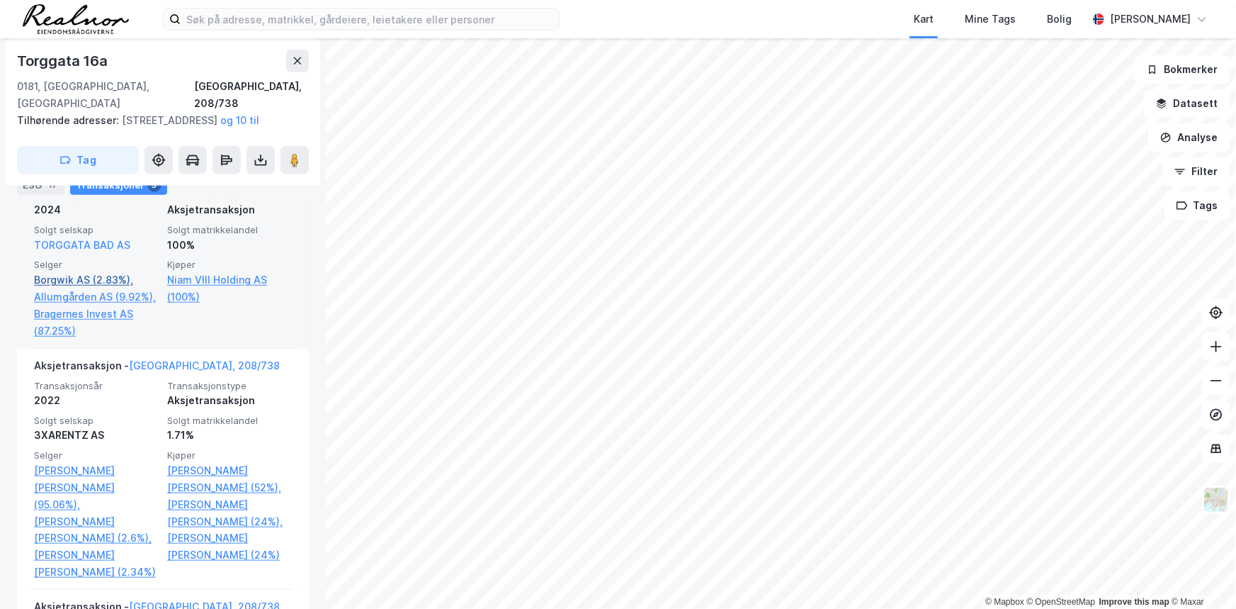
click at [94, 280] on link "Borgwik AS (2.83%)," at bounding box center [96, 279] width 125 height 17
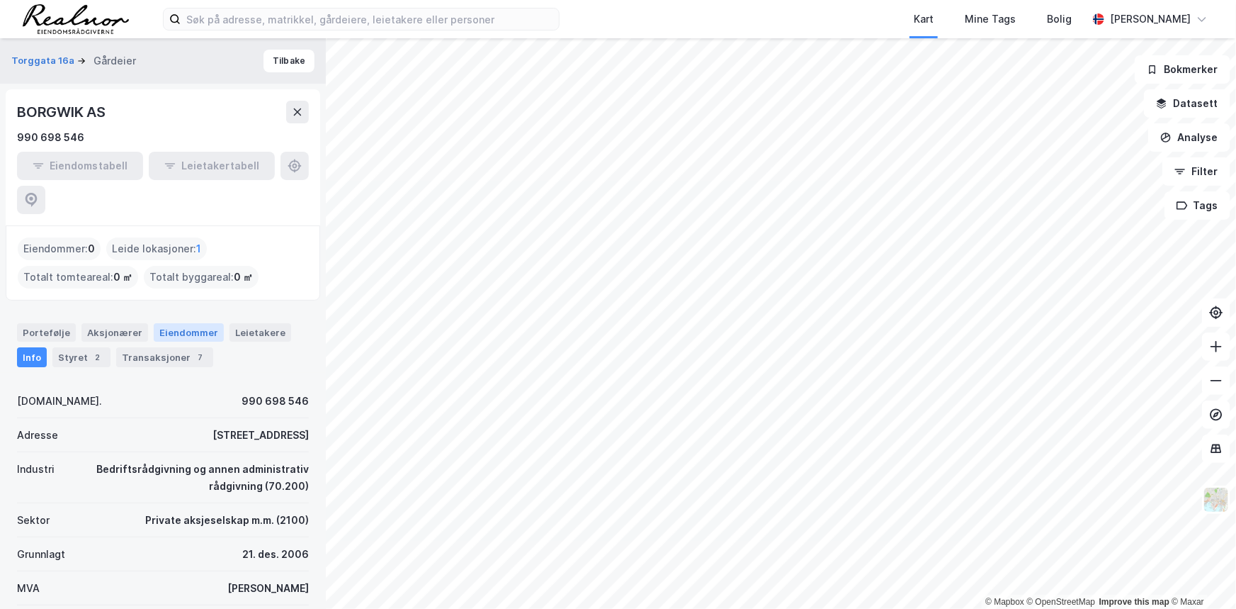
click at [191, 323] on div "Eiendommer" at bounding box center [189, 332] width 70 height 18
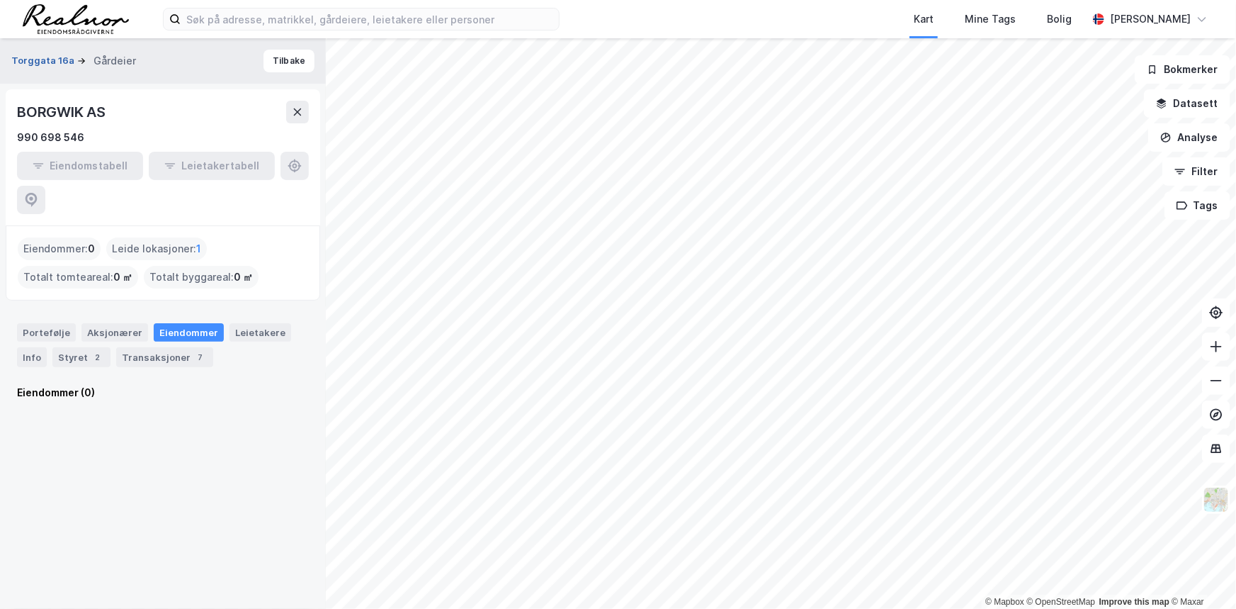
click at [42, 62] on button "Torggata 16a" at bounding box center [44, 61] width 66 height 14
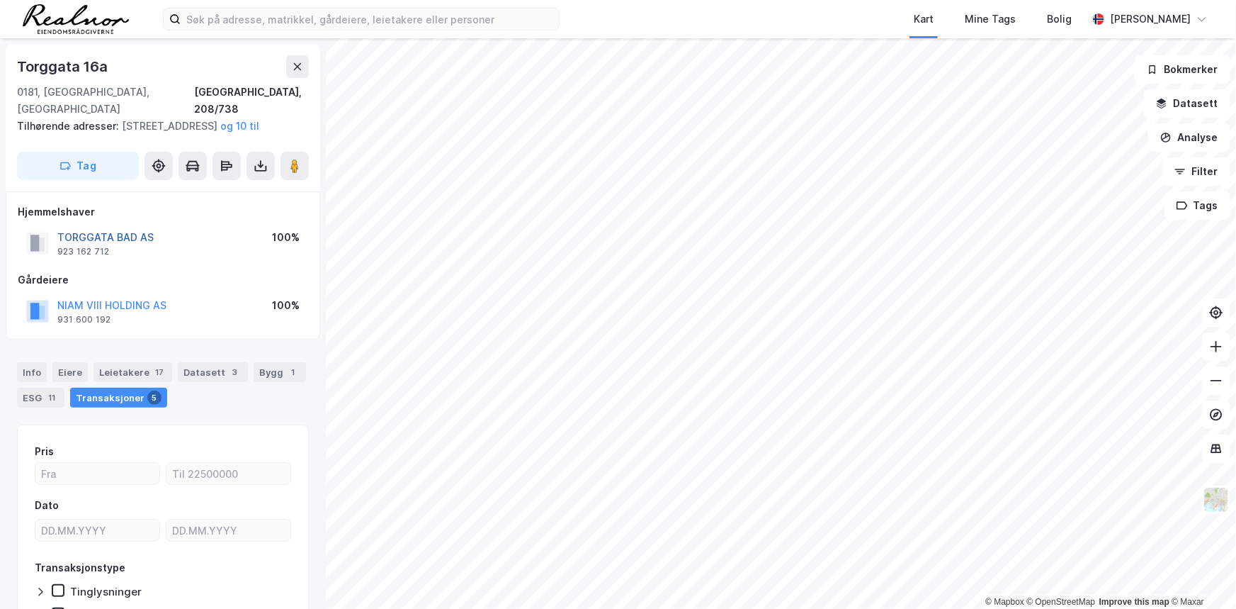
click at [0, 0] on button "TORGGATA BAD AS" at bounding box center [0, 0] width 0 height 0
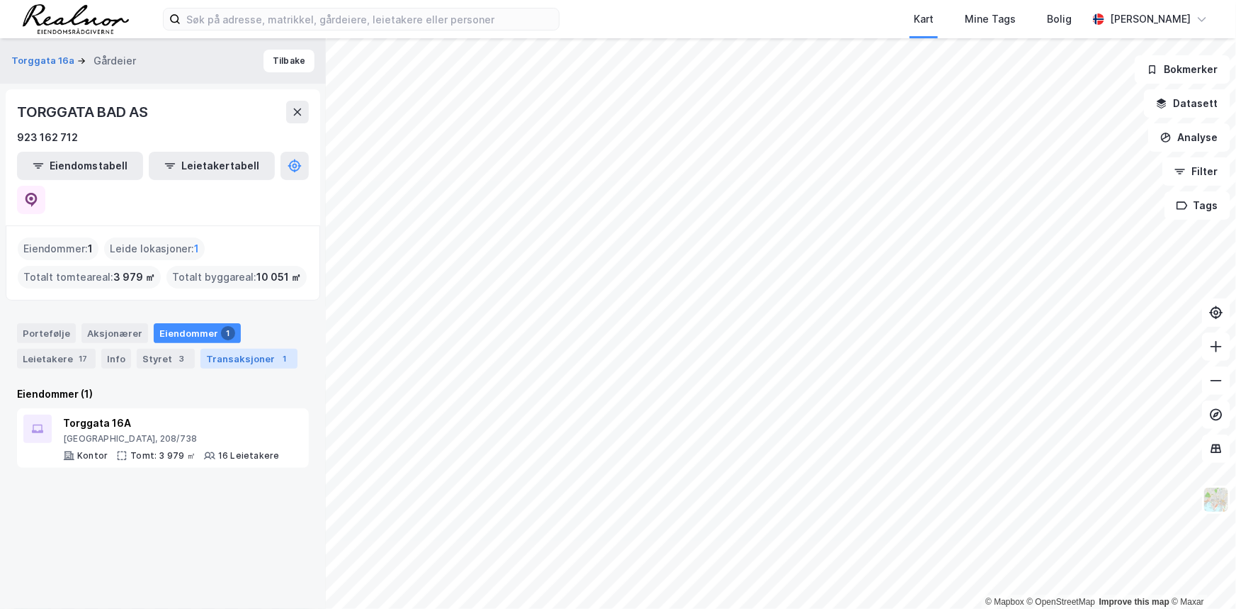
click at [220, 349] on div "Transaksjoner 1" at bounding box center [249, 359] width 97 height 20
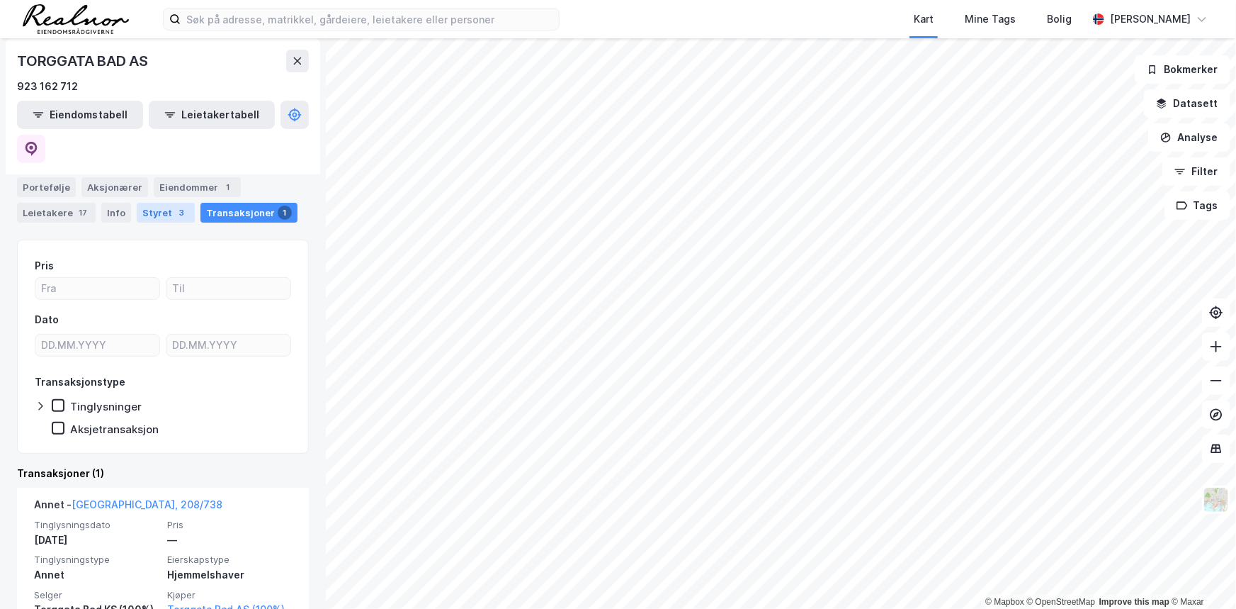
scroll to position [81, 0]
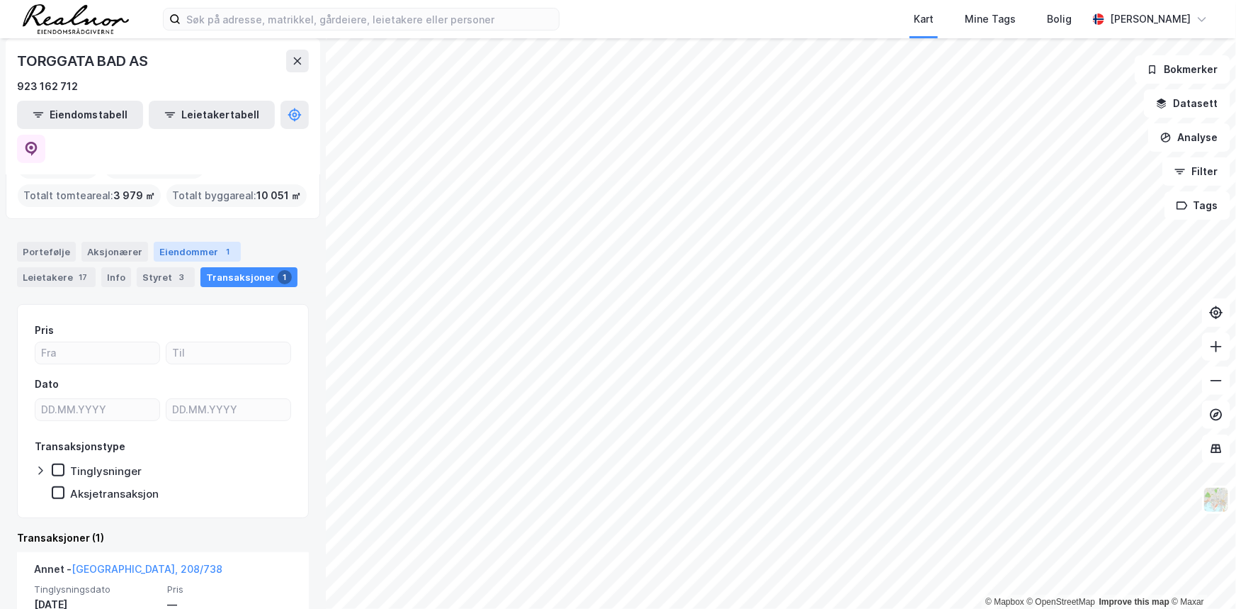
click at [205, 242] on div "Eiendommer 1" at bounding box center [197, 252] width 87 height 20
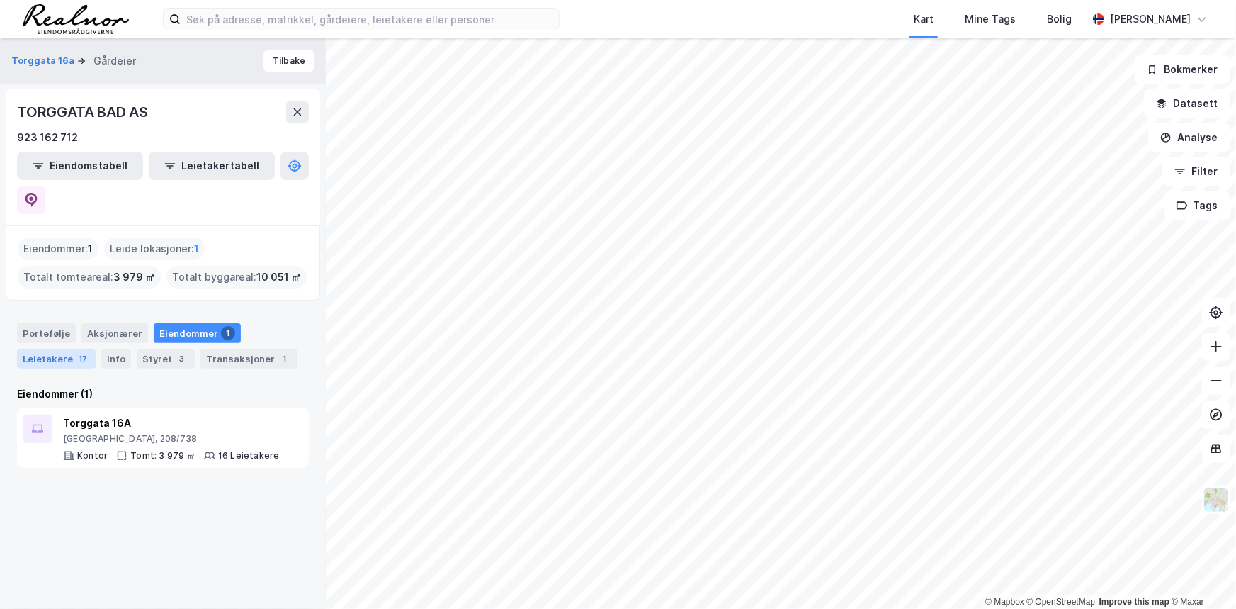
click at [62, 349] on div "Leietakere 17" at bounding box center [56, 359] width 79 height 20
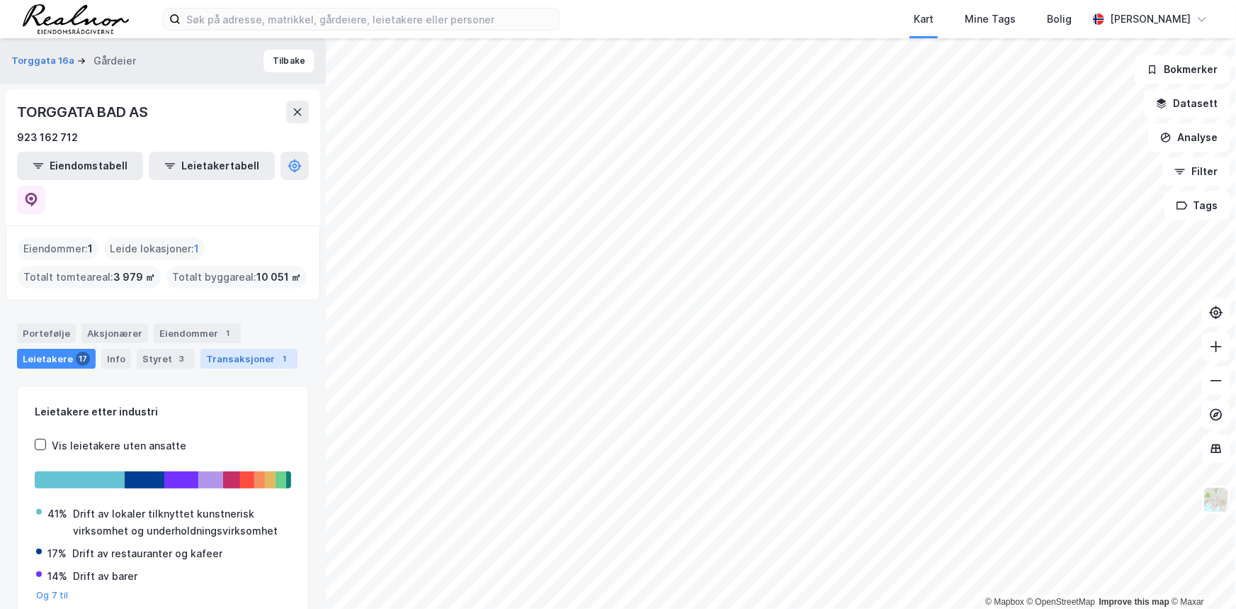
click at [218, 349] on div "Transaksjoner 1" at bounding box center [249, 359] width 97 height 20
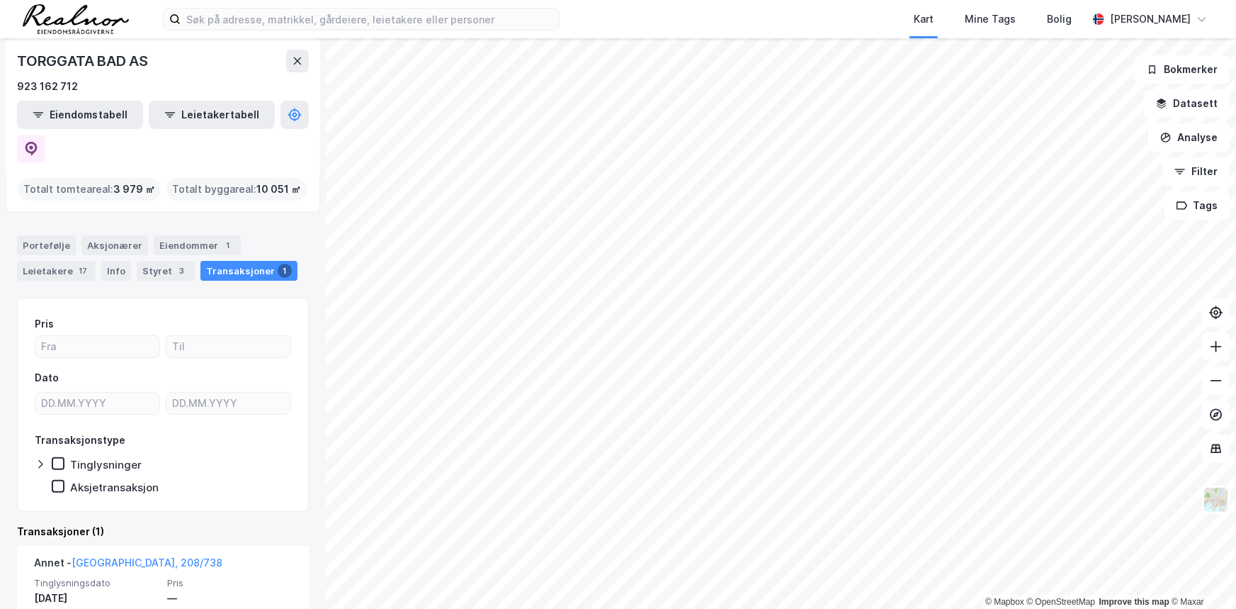
scroll to position [146, 0]
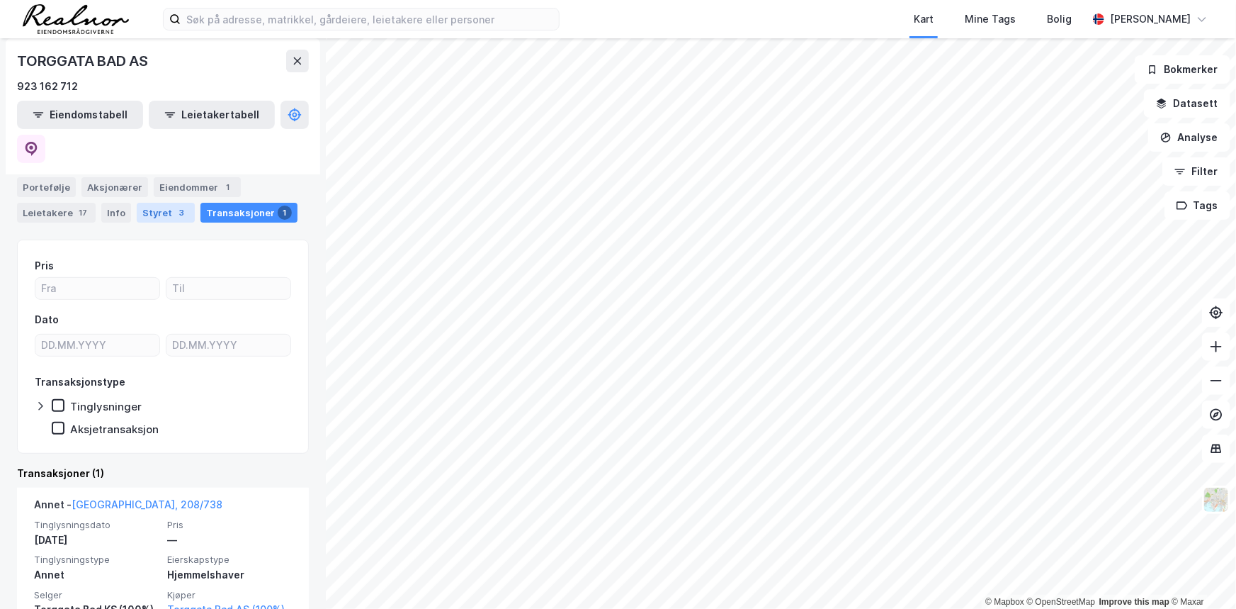
click at [161, 203] on div "Styret 3" at bounding box center [166, 213] width 58 height 20
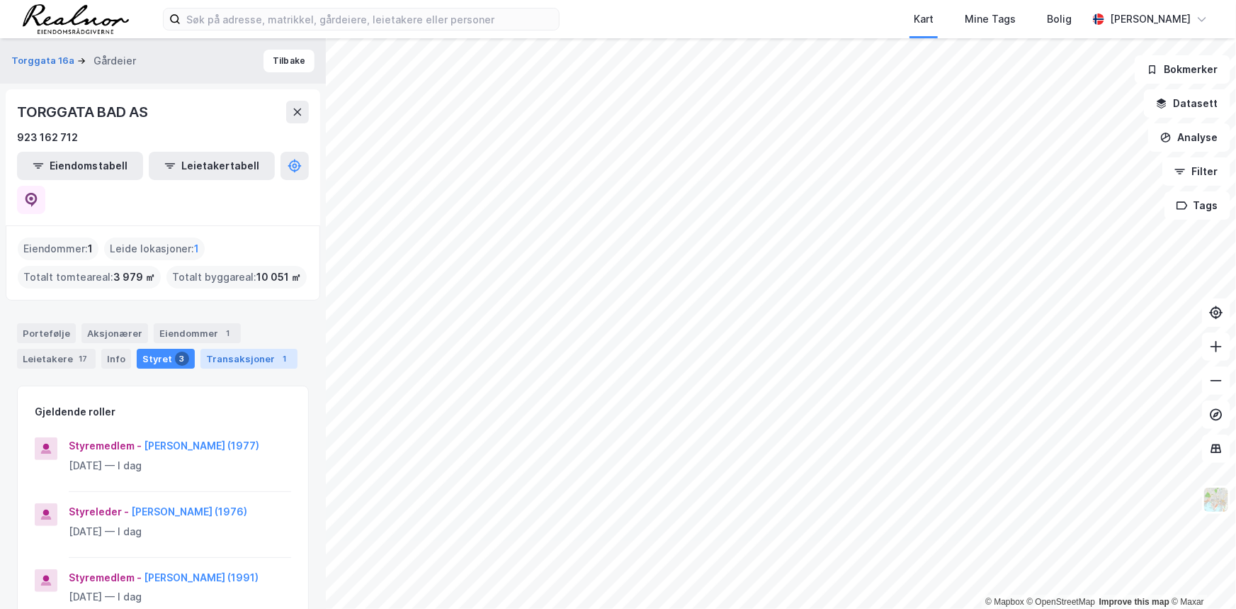
click at [240, 349] on div "Transaksjoner 1" at bounding box center [249, 359] width 97 height 20
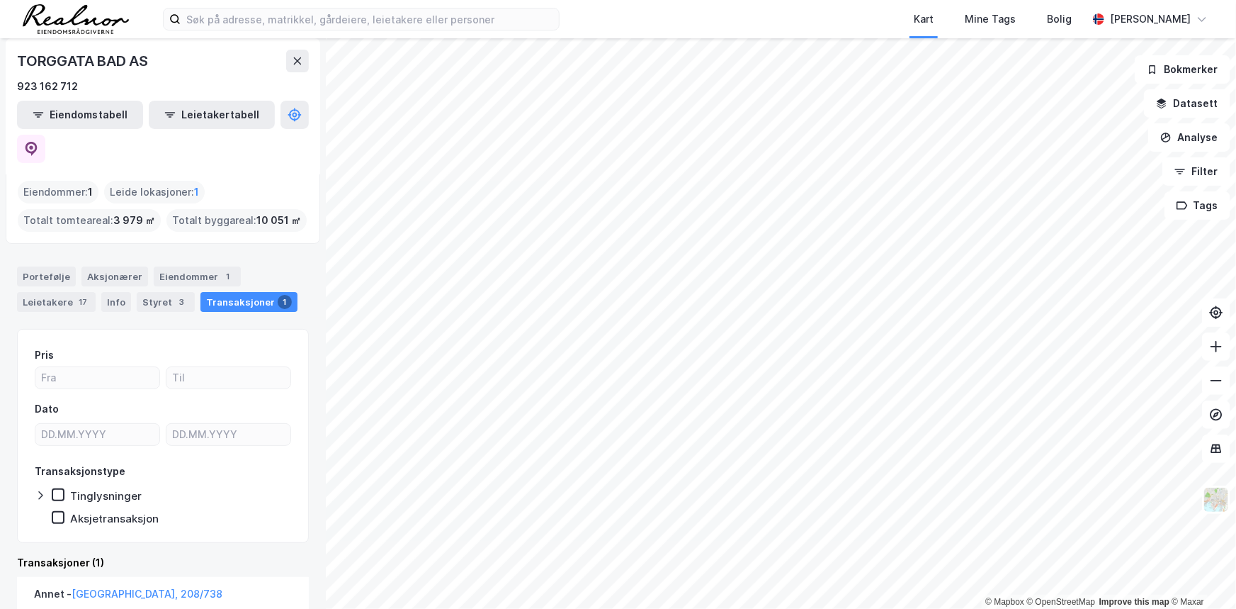
scroll to position [146, 0]
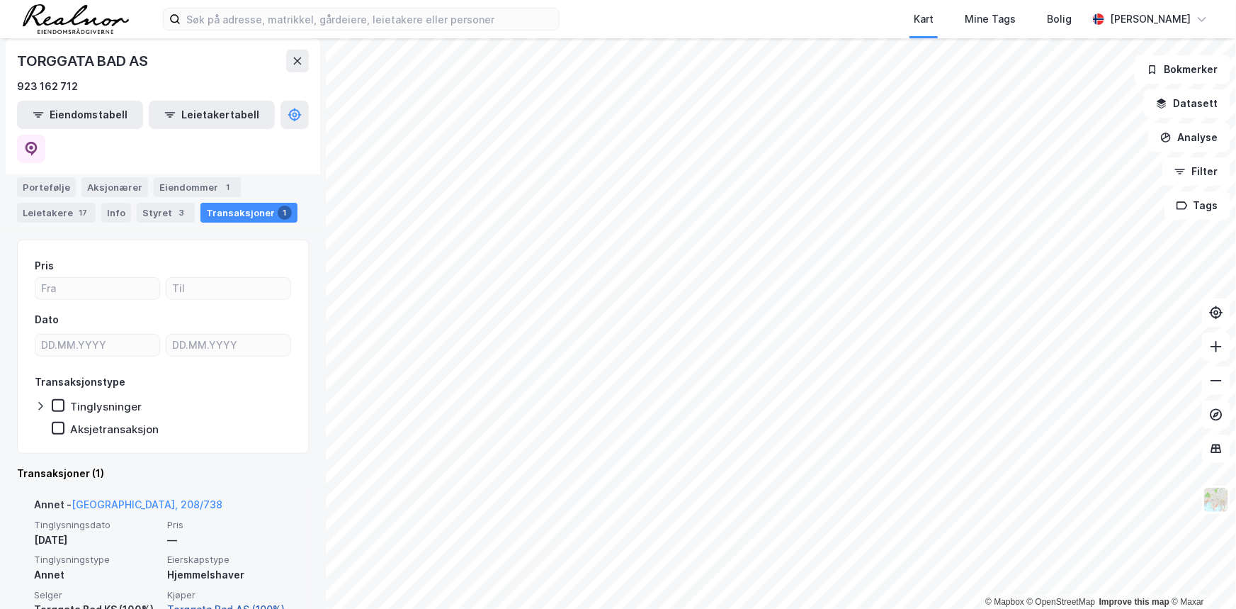
click at [251, 601] on link "Torggata Bad AS (100%)" at bounding box center [229, 609] width 125 height 17
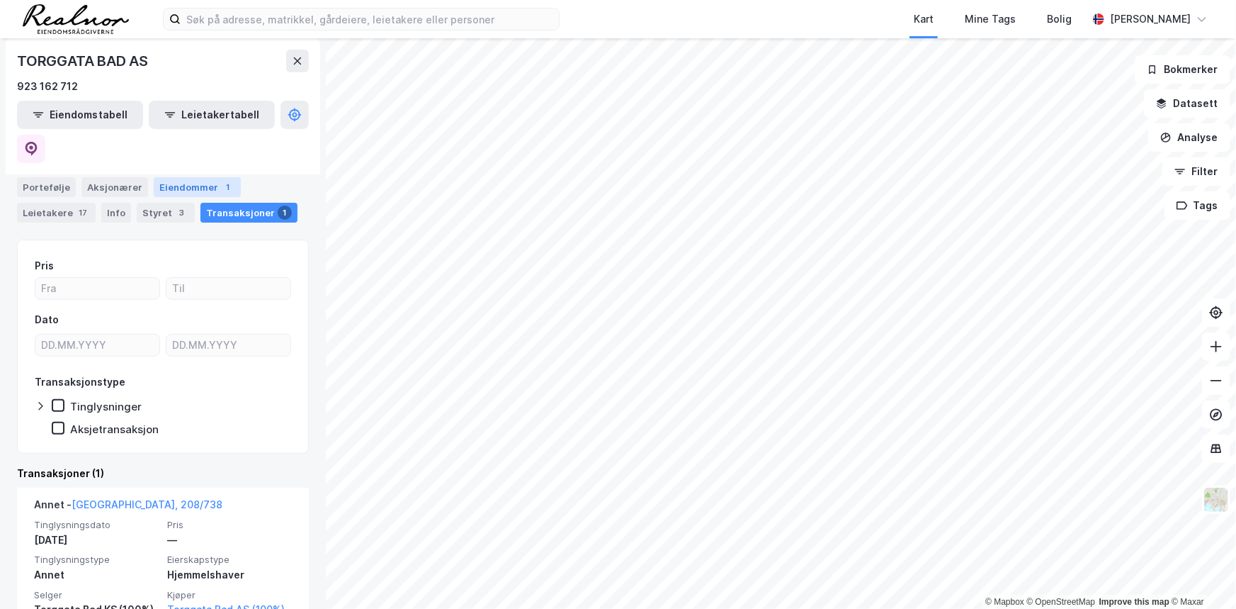
click at [176, 177] on div "Eiendommer 1" at bounding box center [197, 187] width 87 height 20
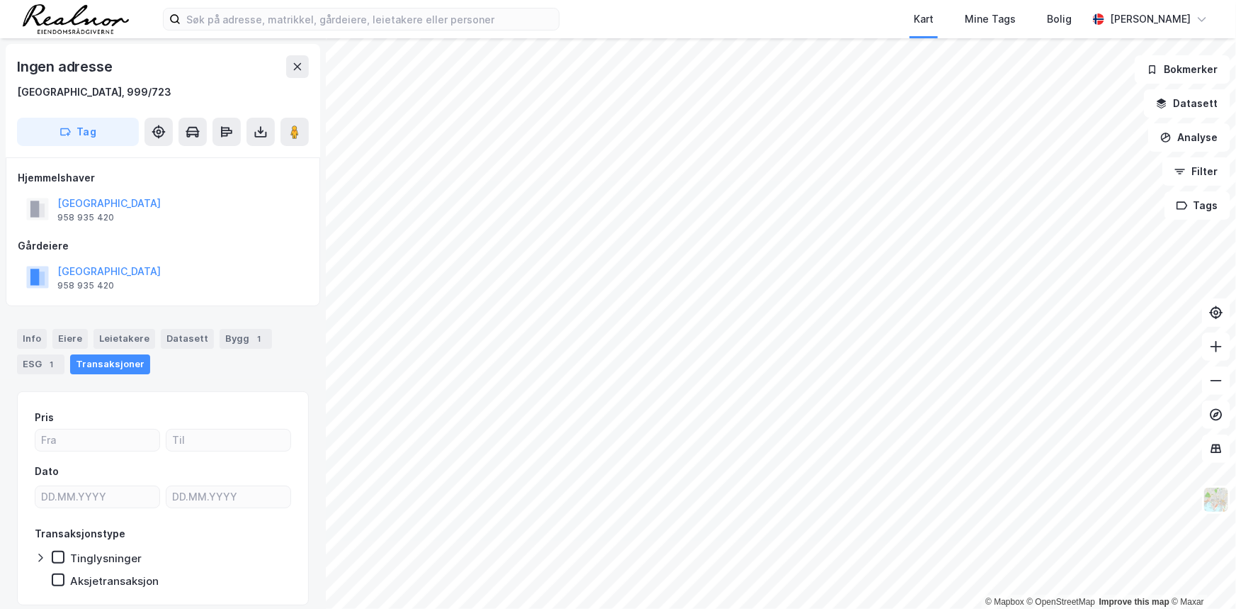
scroll to position [1, 0]
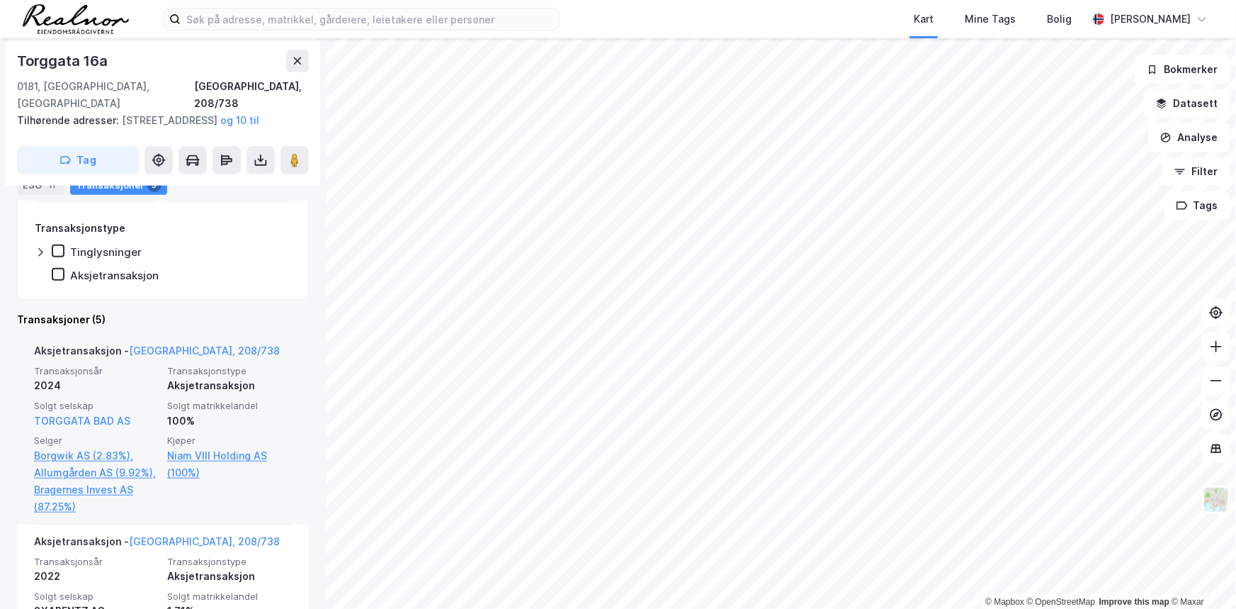
scroll to position [339, 0]
click at [108, 459] on link "Borgwik AS (2.83%)," at bounding box center [96, 456] width 125 height 17
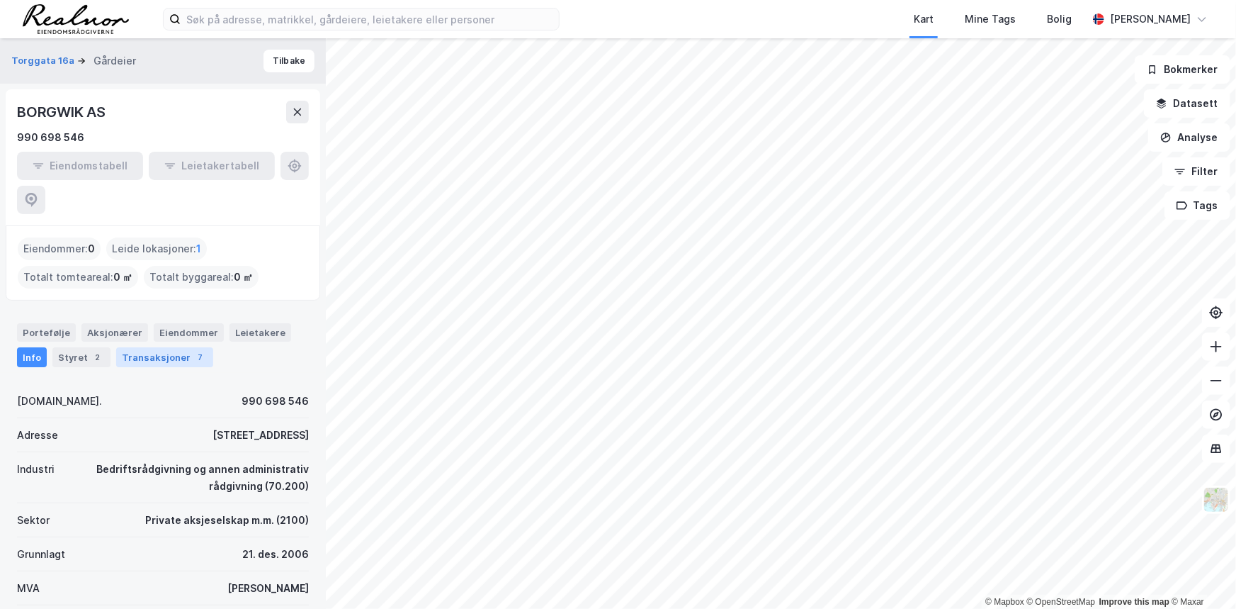
click at [181, 347] on div "Transaksjoner 7" at bounding box center [164, 357] width 97 height 20
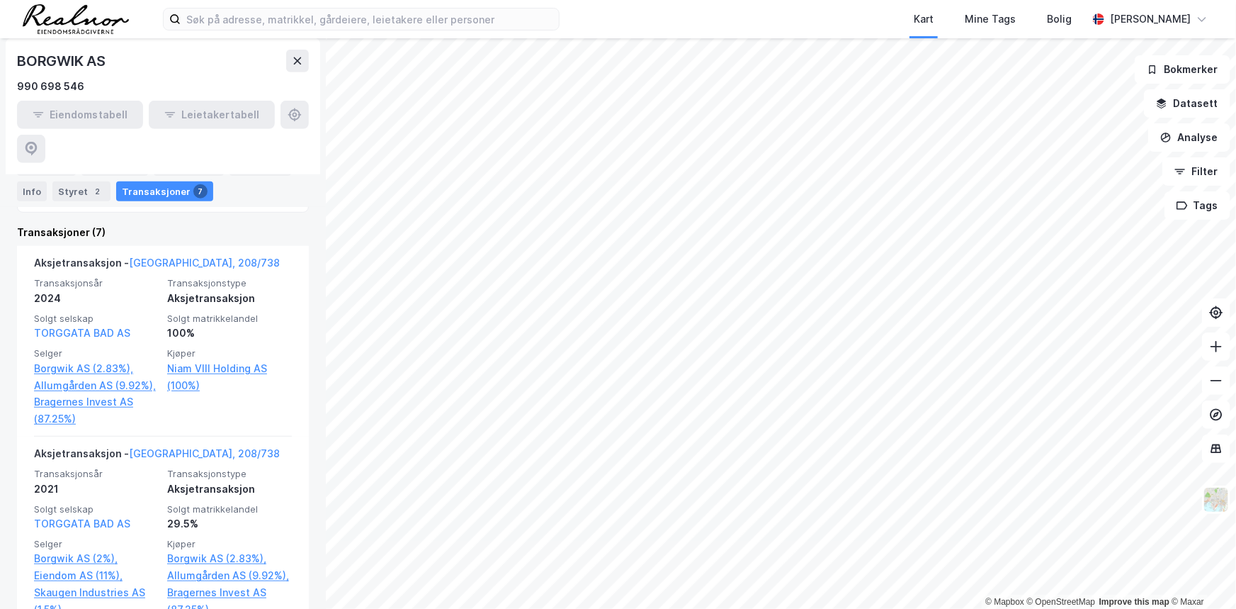
scroll to position [193, 0]
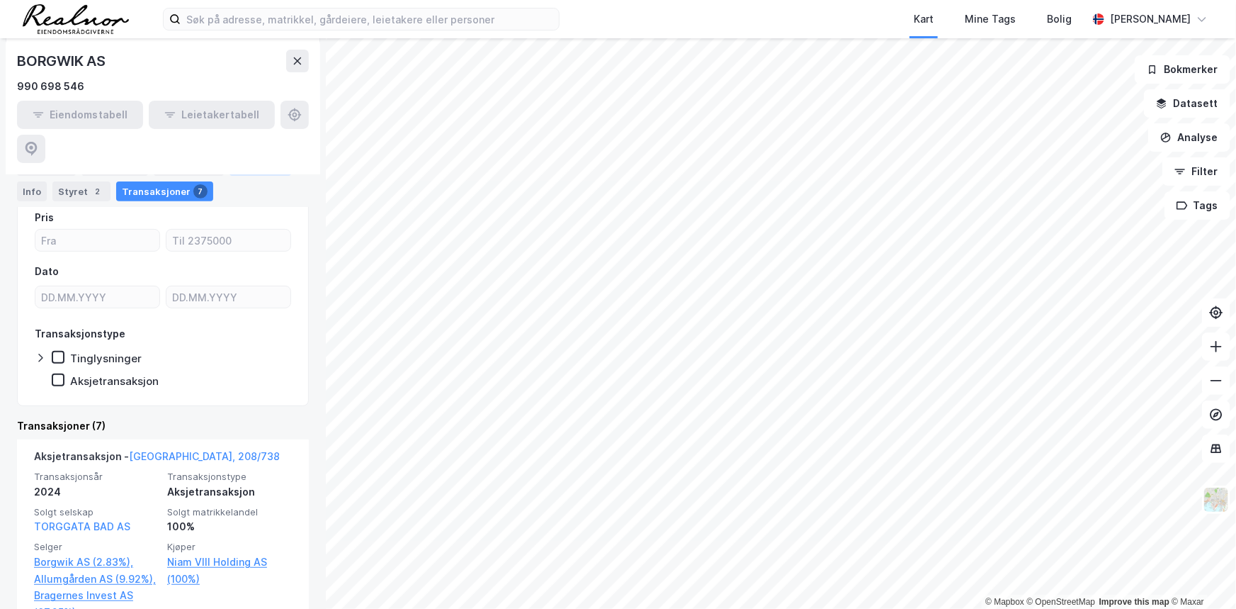
click at [264, 176] on div "Leietakere" at bounding box center [261, 166] width 62 height 18
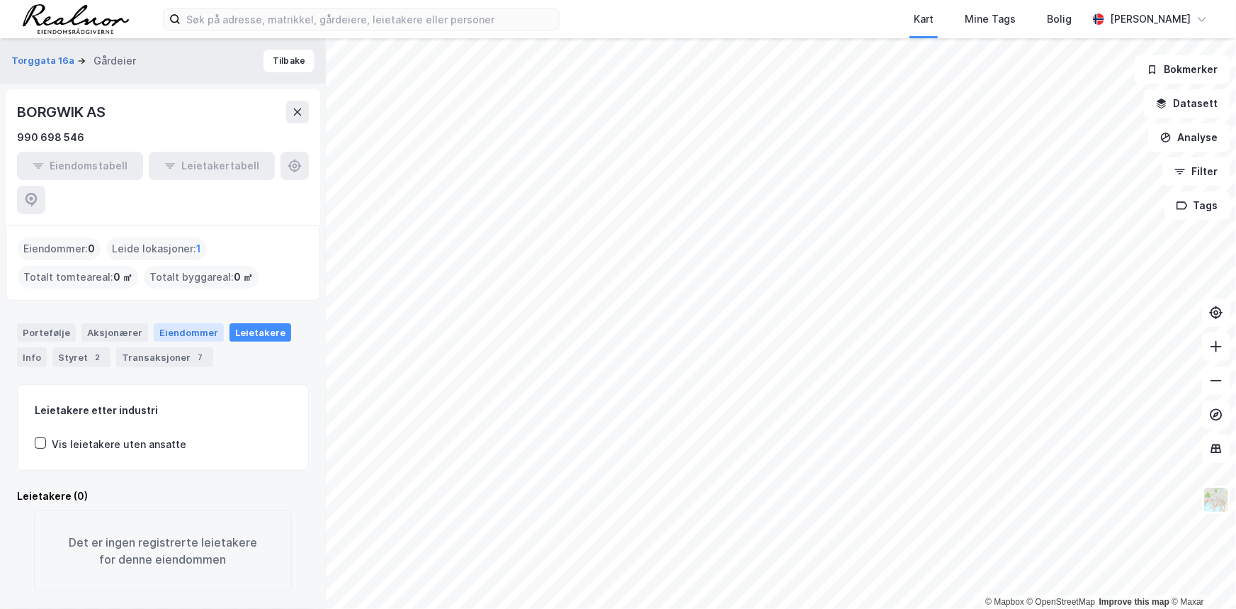
click at [195, 323] on div "Eiendommer" at bounding box center [189, 332] width 70 height 18
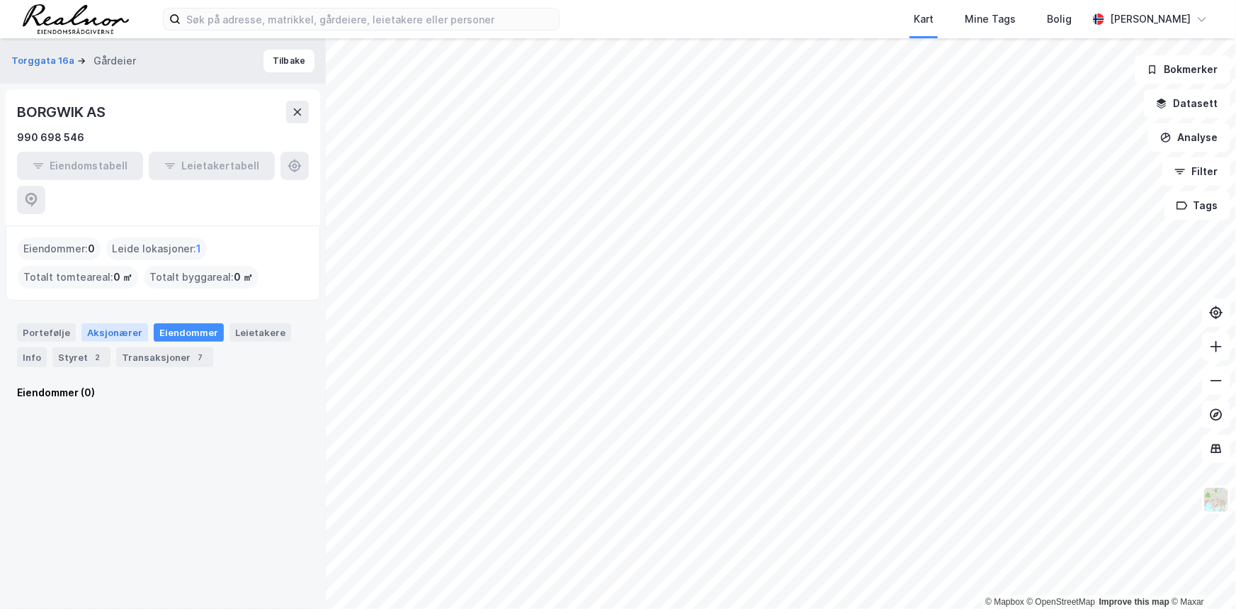
click at [136, 323] on div "Aksjonærer" at bounding box center [114, 332] width 67 height 18
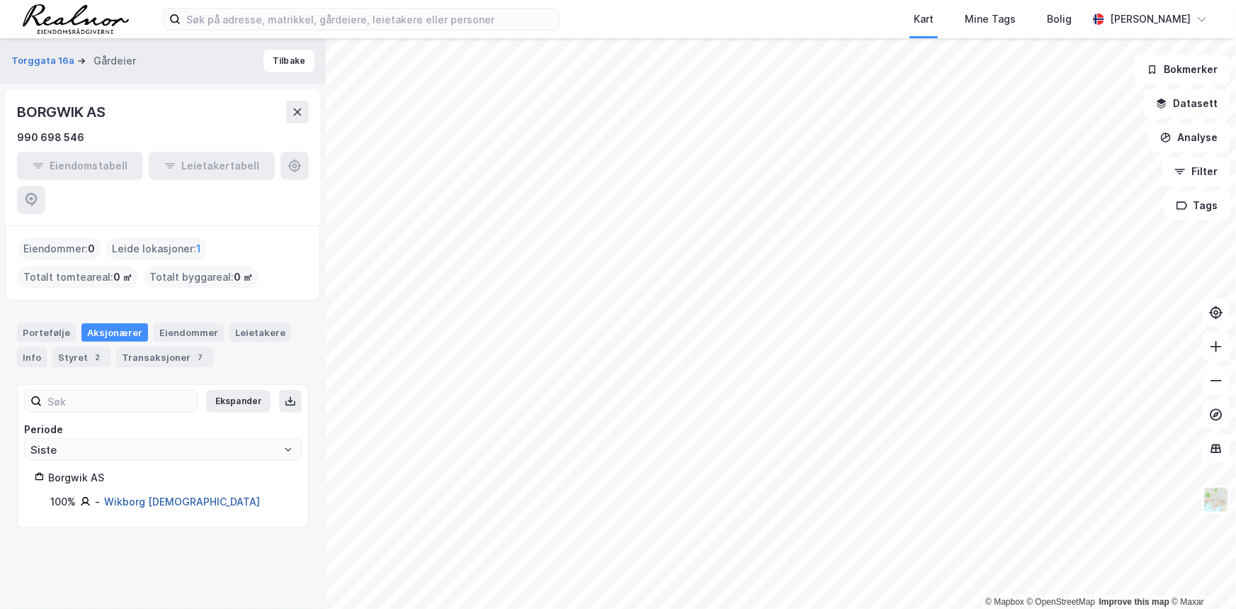
click at [118, 495] on link "Wikborg Christen" at bounding box center [182, 501] width 156 height 12
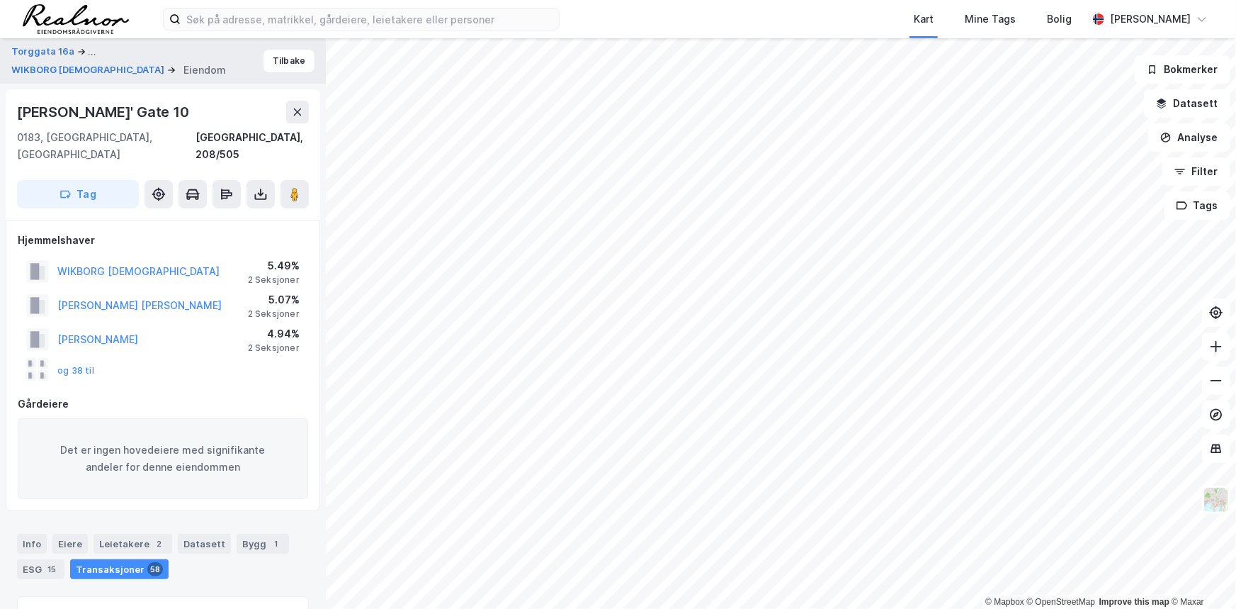
scroll to position [235, 0]
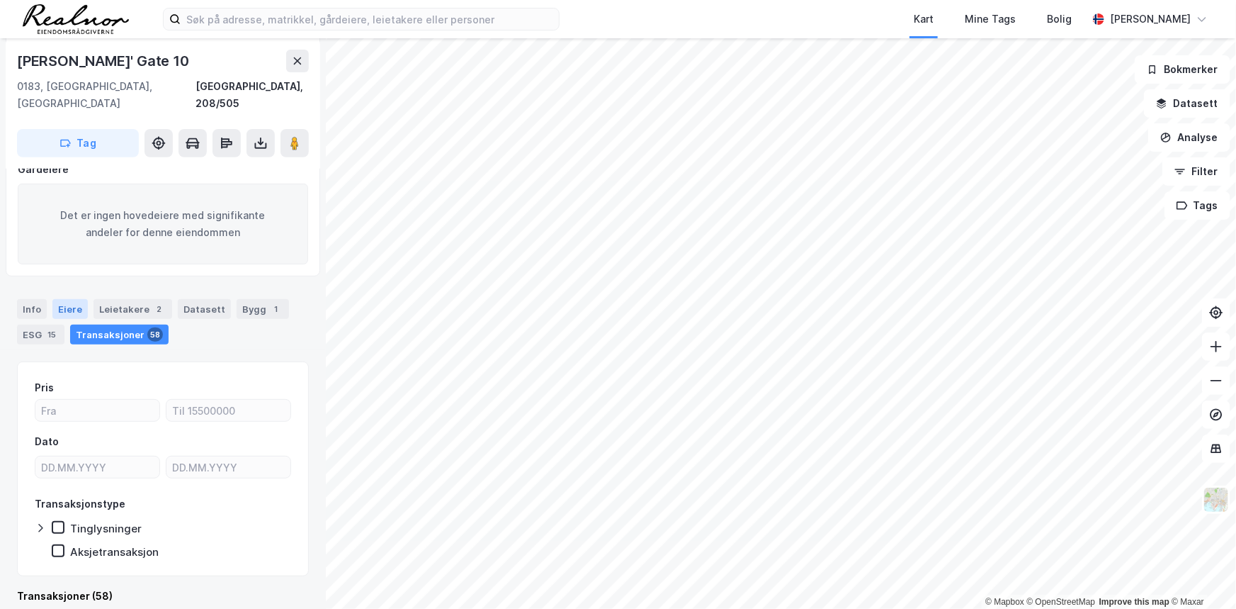
click at [61, 299] on div "Eiere" at bounding box center [69, 309] width 35 height 20
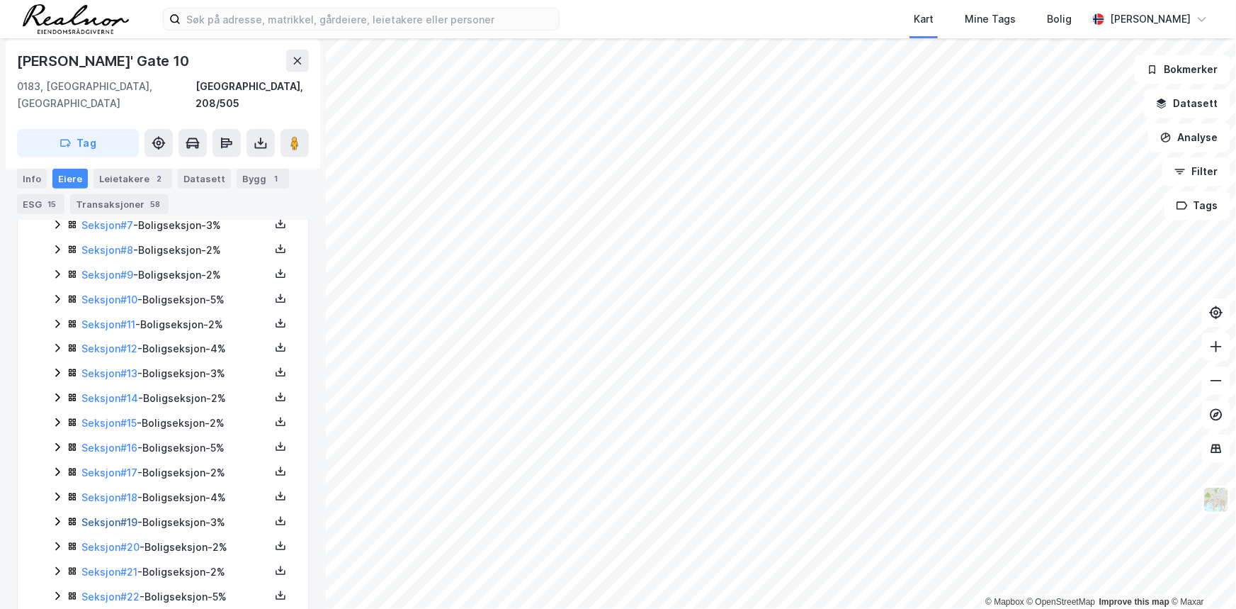
scroll to position [621, 0]
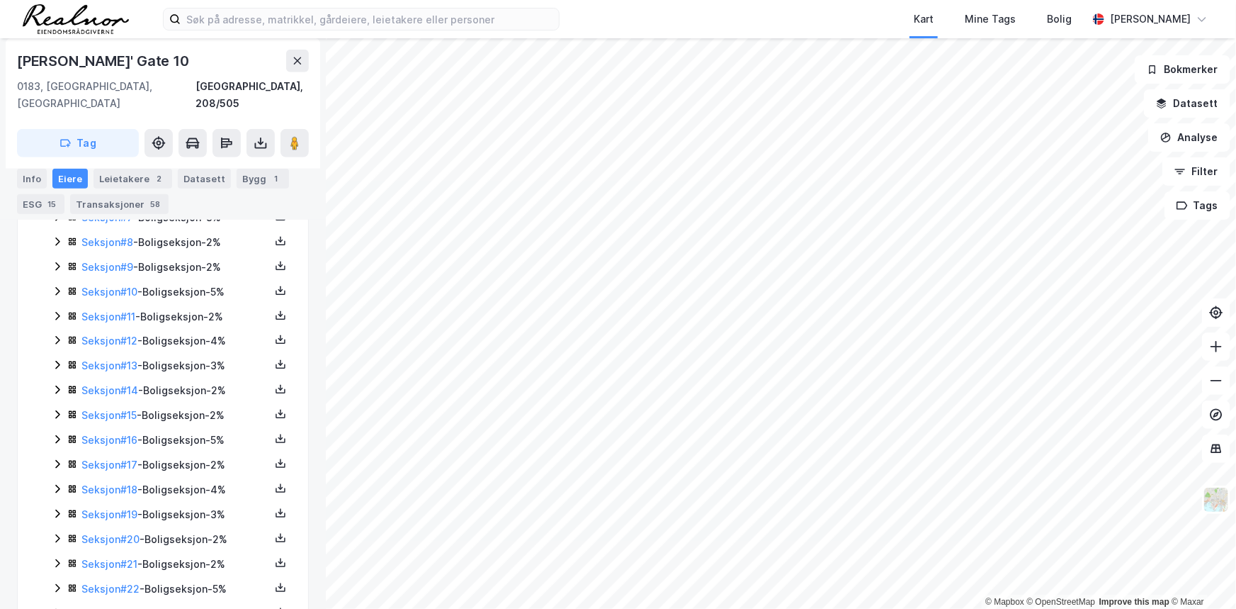
drag, startPoint x: 55, startPoint y: 528, endPoint x: 57, endPoint y: 519, distance: 8.6
click at [55, 533] on icon at bounding box center [57, 538] width 11 height 11
click at [57, 509] on icon at bounding box center [57, 513] width 4 height 9
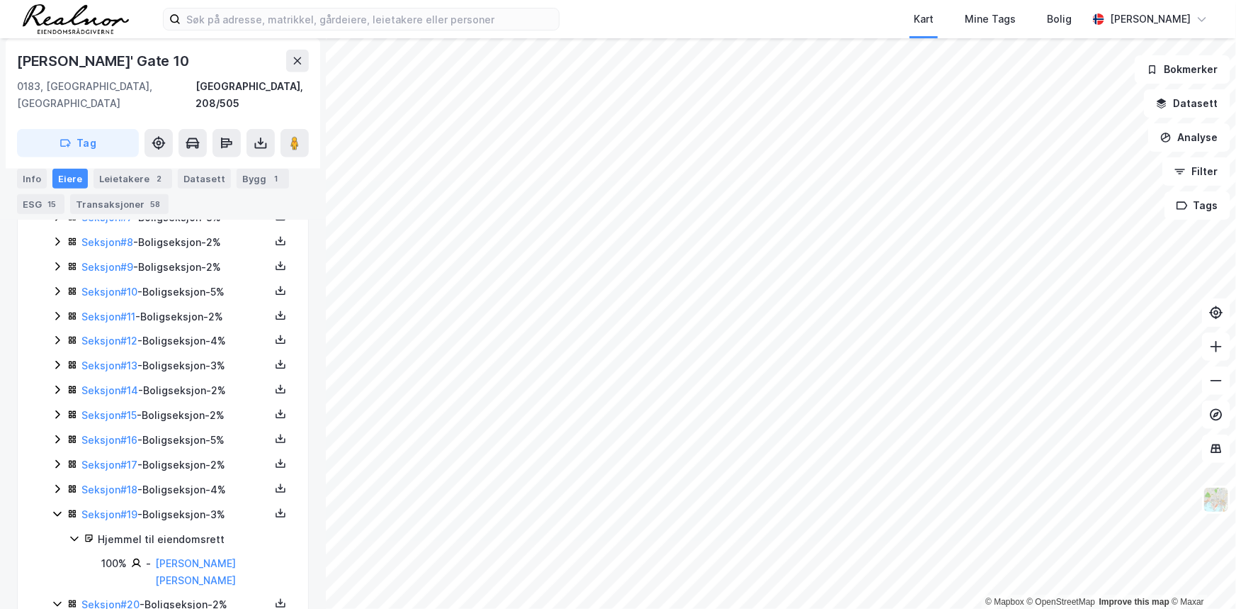
click at [54, 483] on icon at bounding box center [57, 488] width 11 height 11
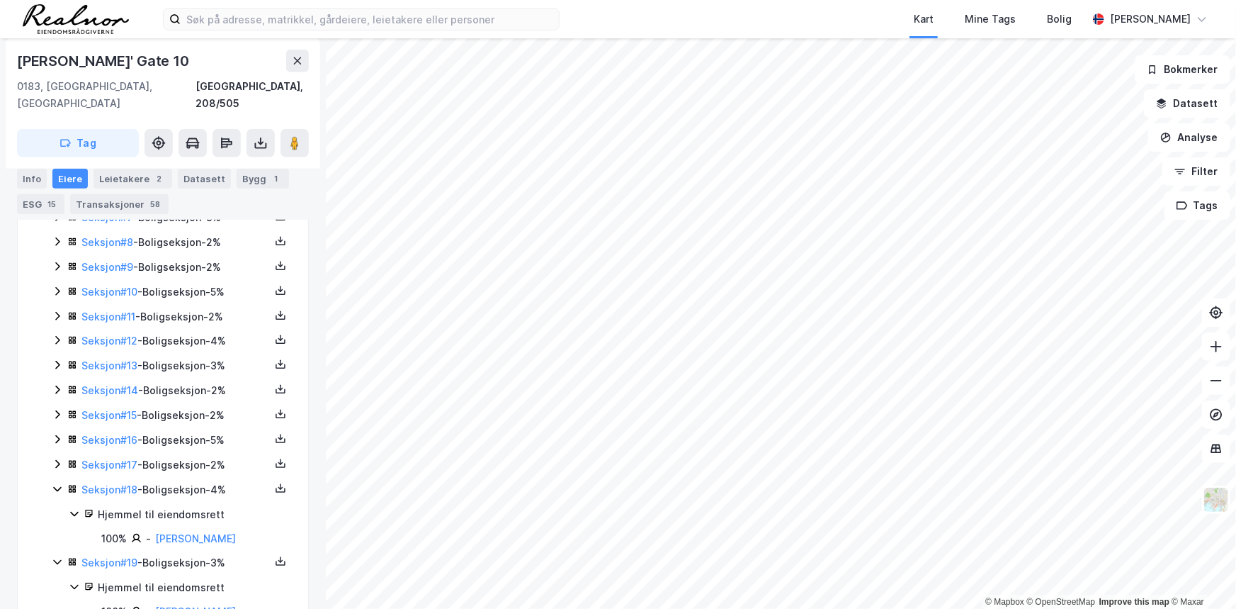
click at [57, 458] on icon at bounding box center [57, 463] width 11 height 11
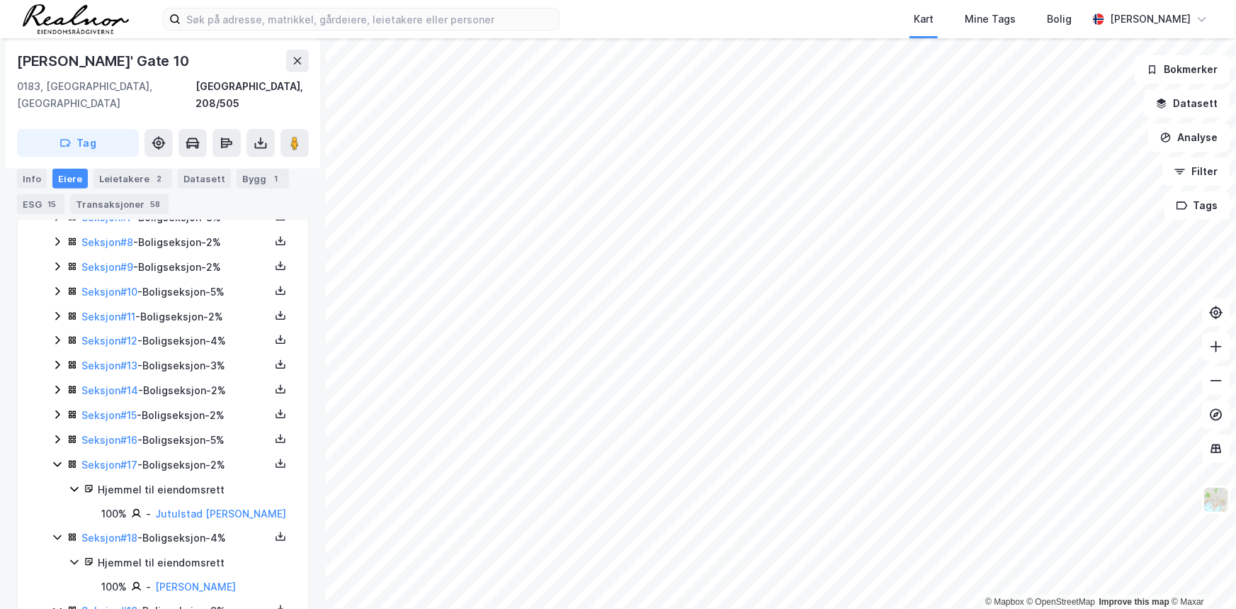
click at [57, 435] on icon at bounding box center [57, 439] width 4 height 9
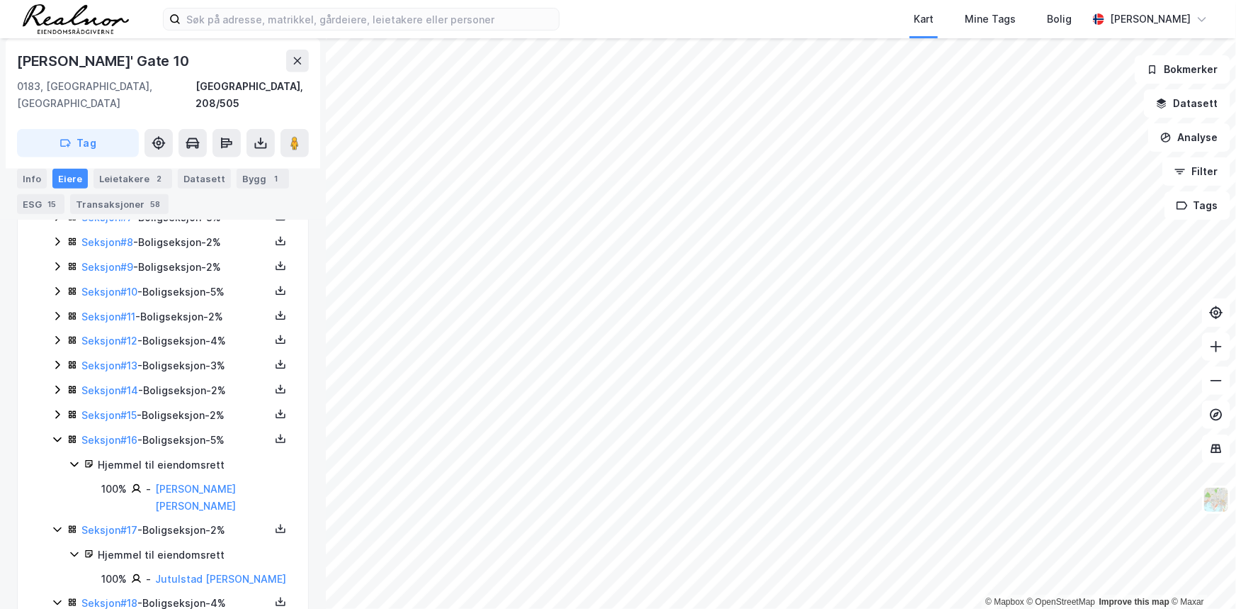
click at [57, 409] on icon at bounding box center [57, 414] width 11 height 11
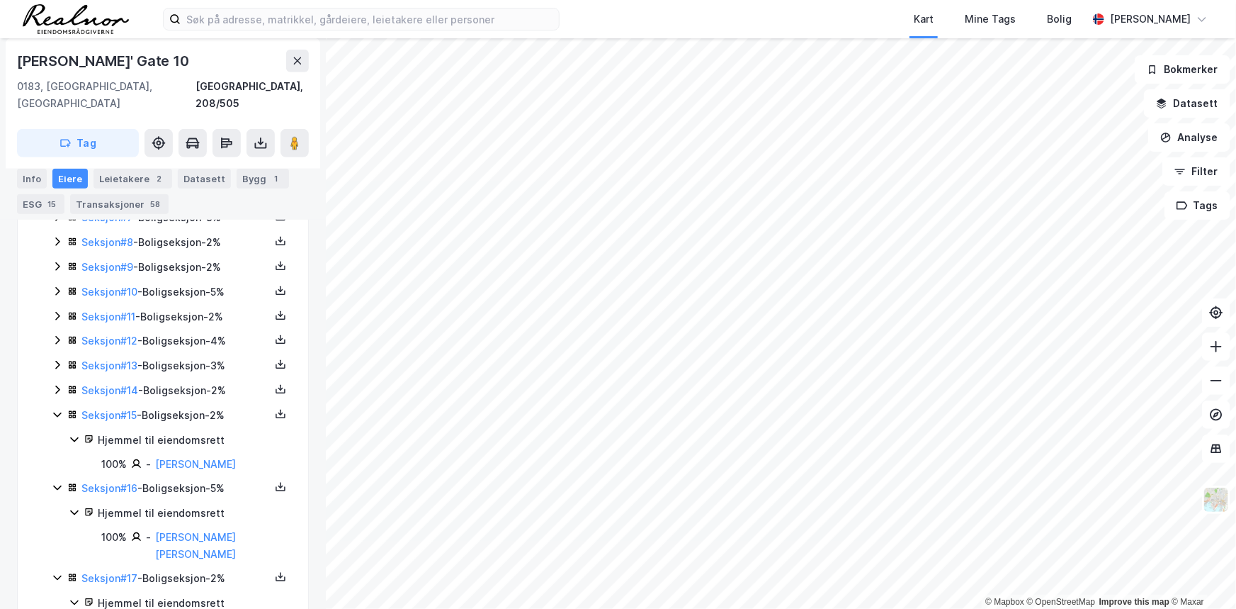
click at [57, 384] on icon at bounding box center [57, 389] width 11 height 11
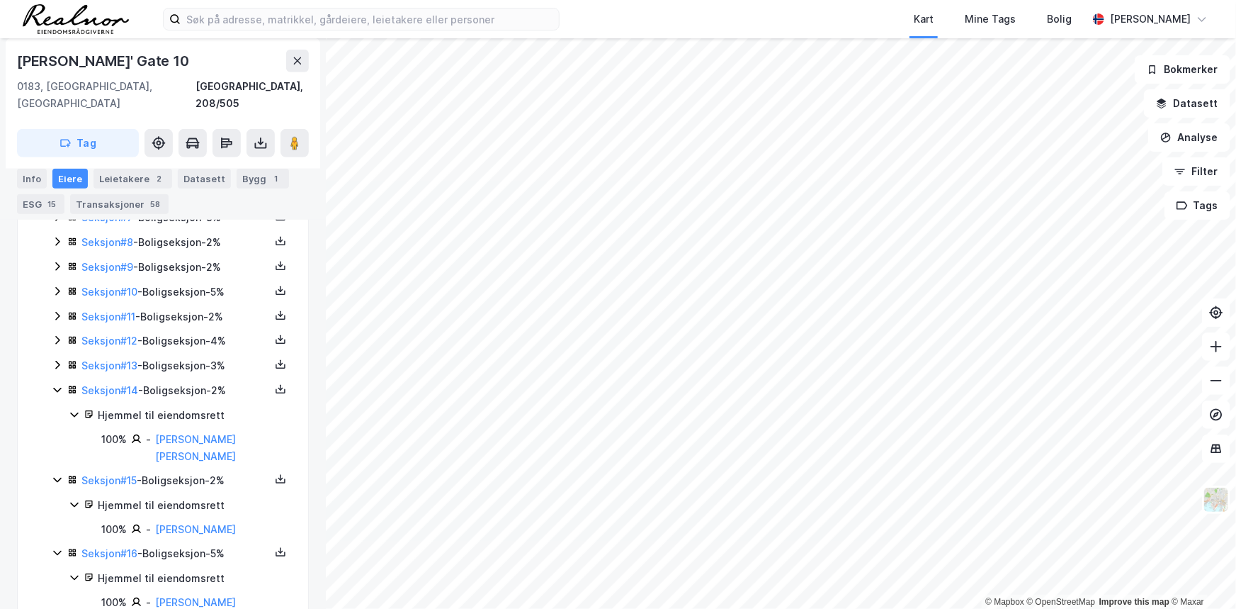
click at [56, 359] on icon at bounding box center [57, 364] width 11 height 11
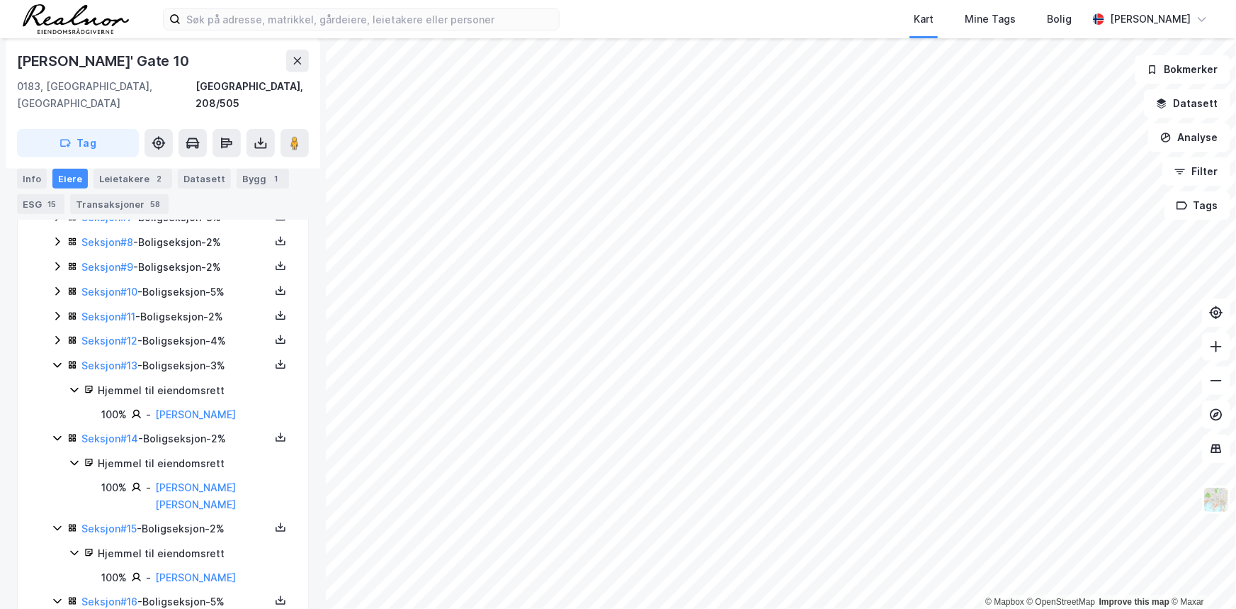
click at [57, 334] on icon at bounding box center [57, 339] width 11 height 11
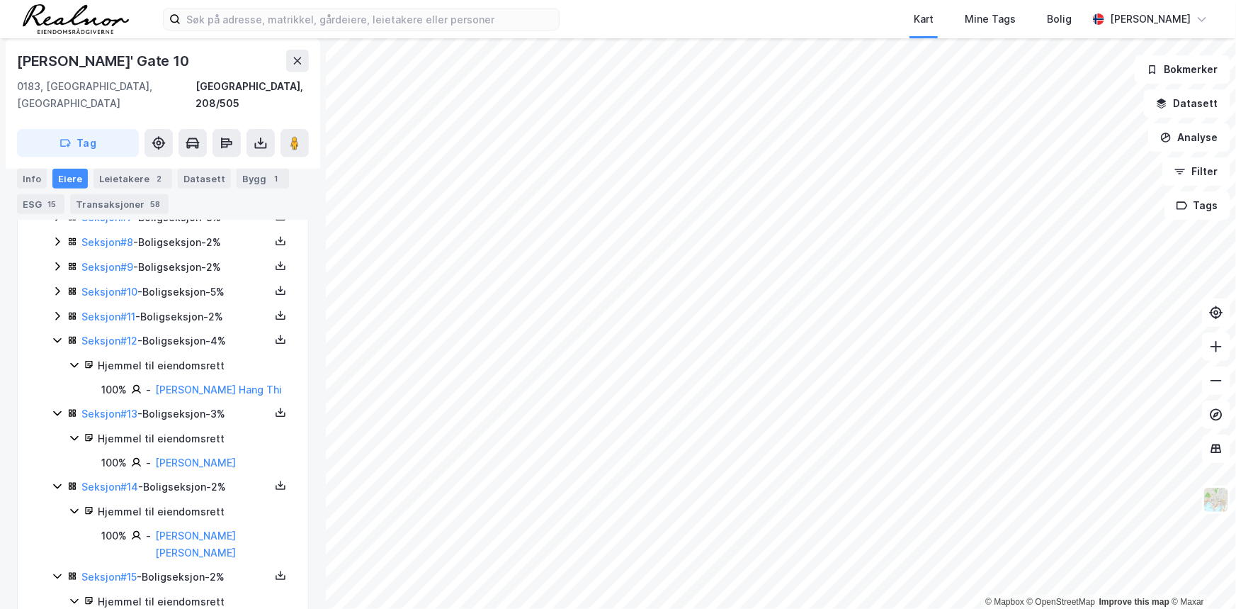
click at [60, 310] on icon at bounding box center [57, 315] width 11 height 11
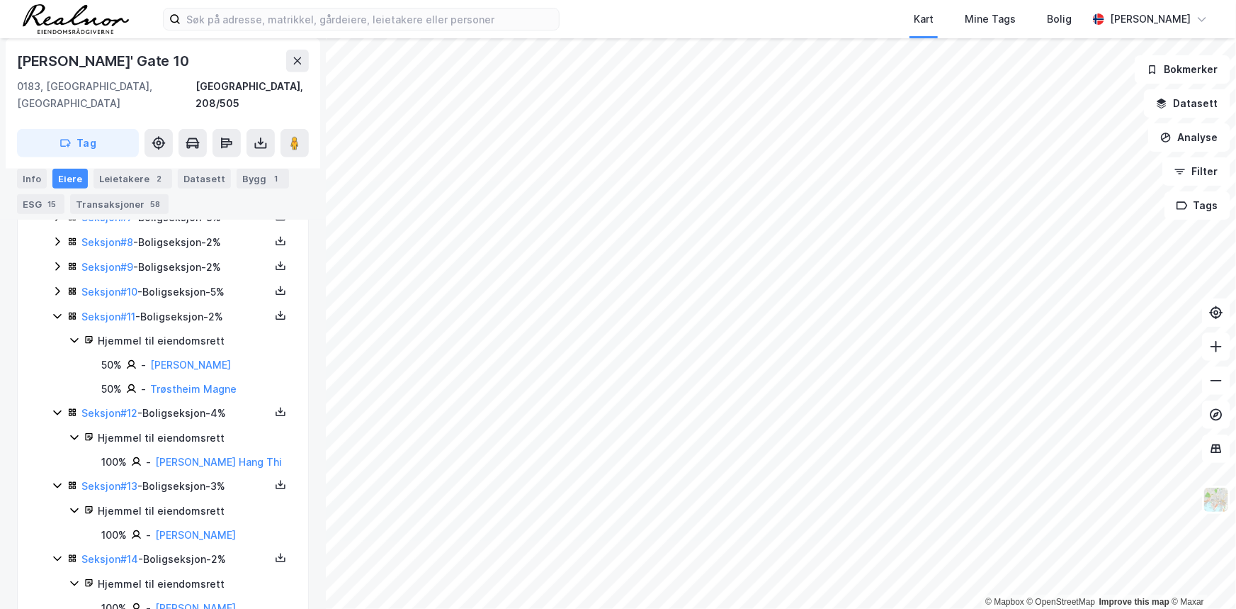
click at [55, 287] on icon at bounding box center [57, 291] width 4 height 9
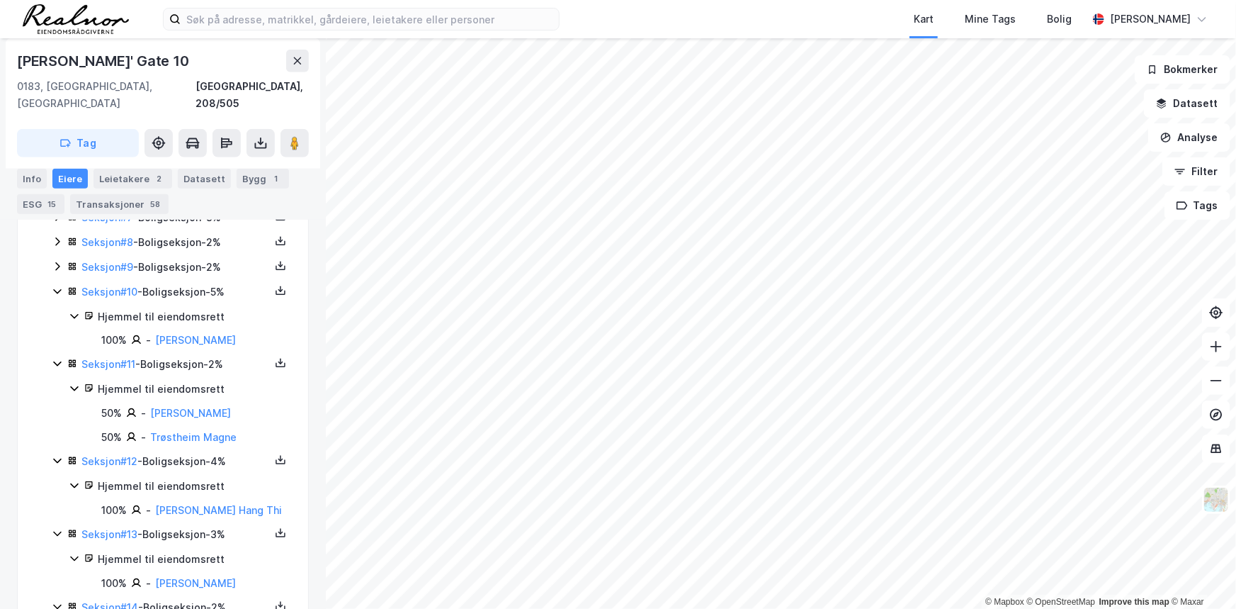
click at [57, 262] on icon at bounding box center [57, 266] width 4 height 9
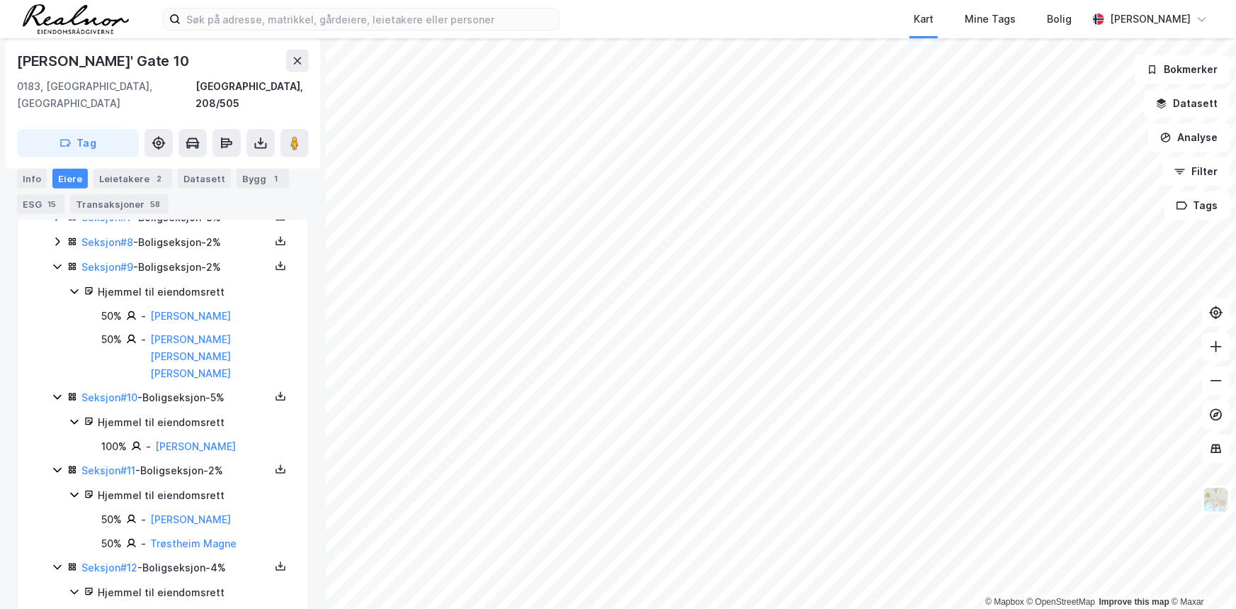
click at [57, 237] on icon at bounding box center [57, 241] width 4 height 9
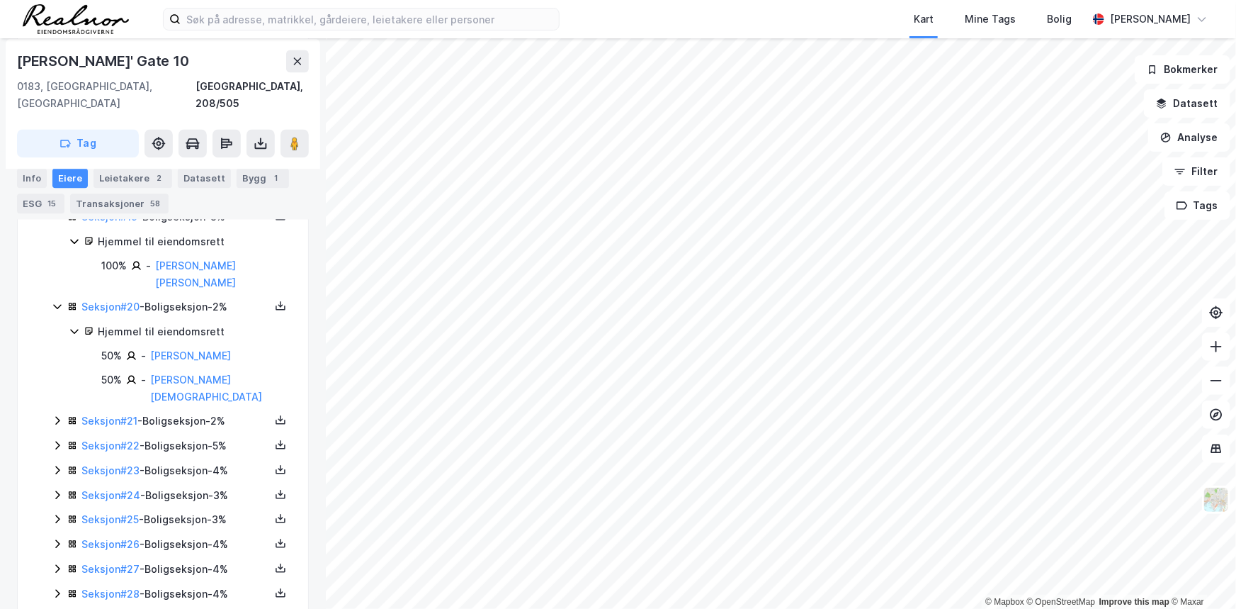
scroll to position [1567, 0]
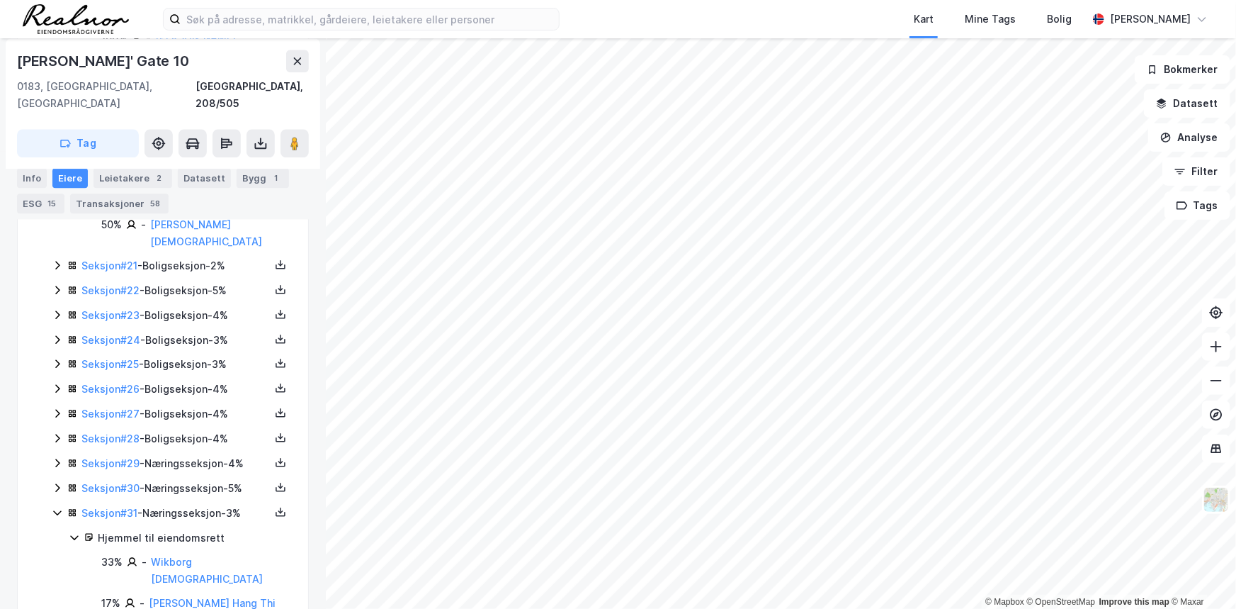
scroll to position [1736, 0]
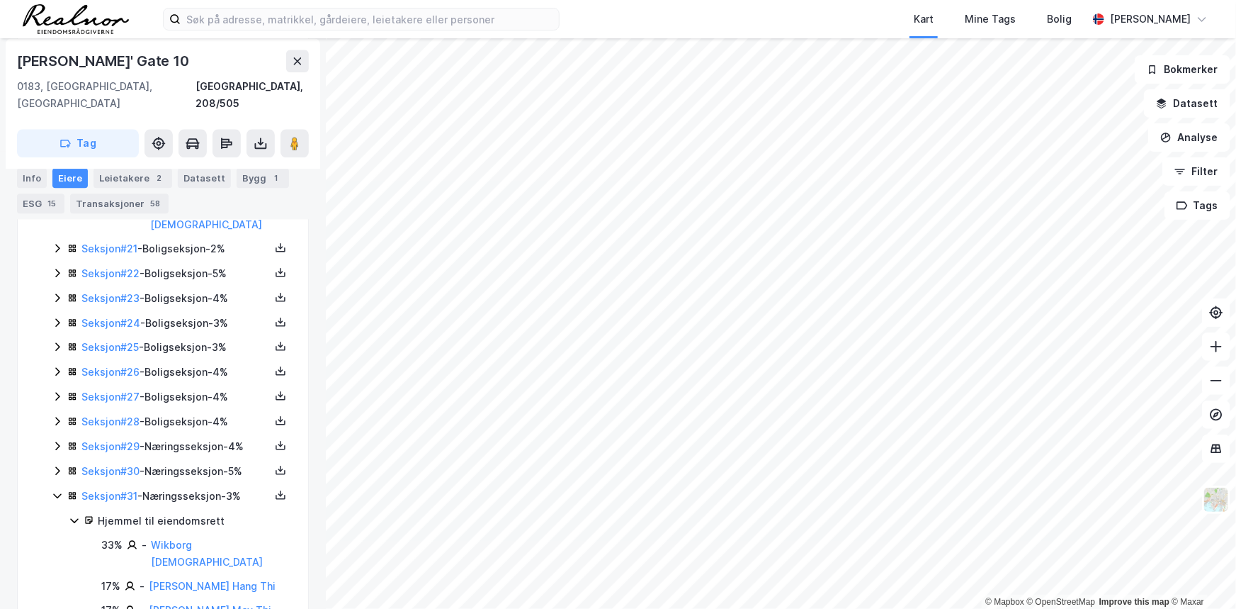
click at [59, 465] on icon at bounding box center [57, 470] width 11 height 11
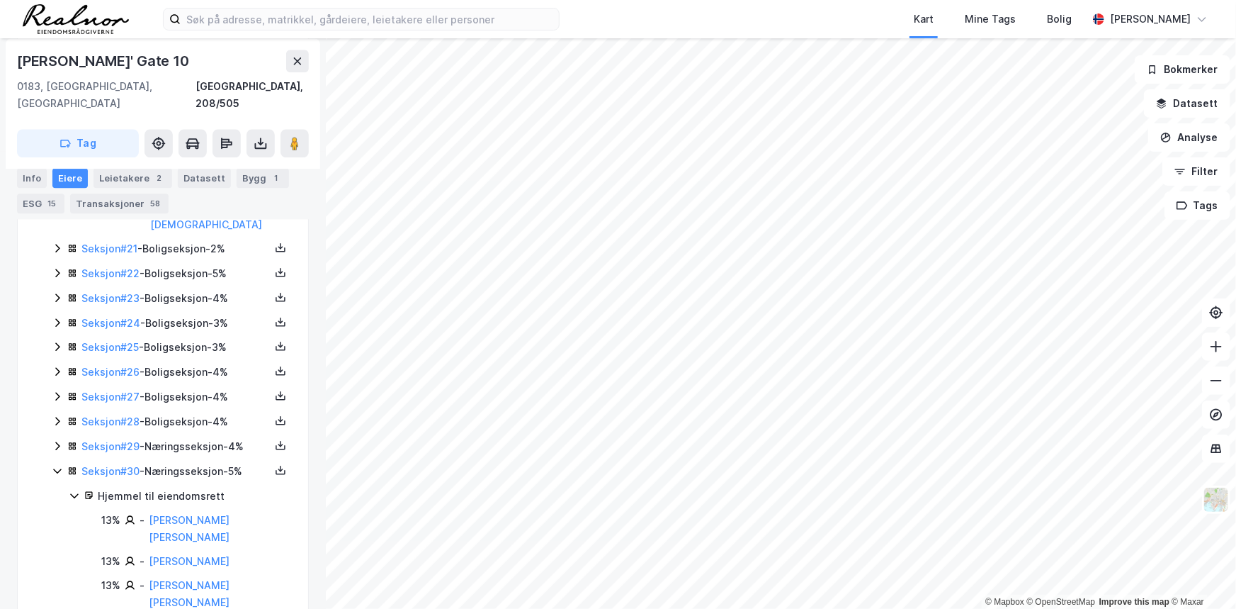
click at [52, 440] on icon at bounding box center [57, 445] width 11 height 11
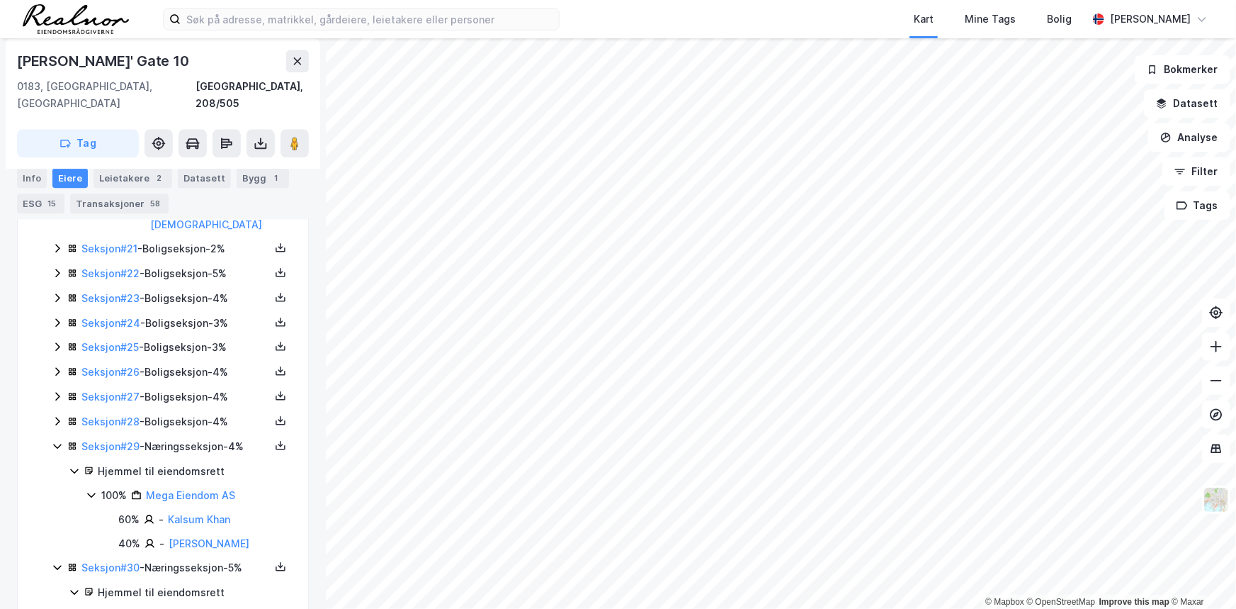
click at [60, 415] on icon at bounding box center [57, 420] width 11 height 11
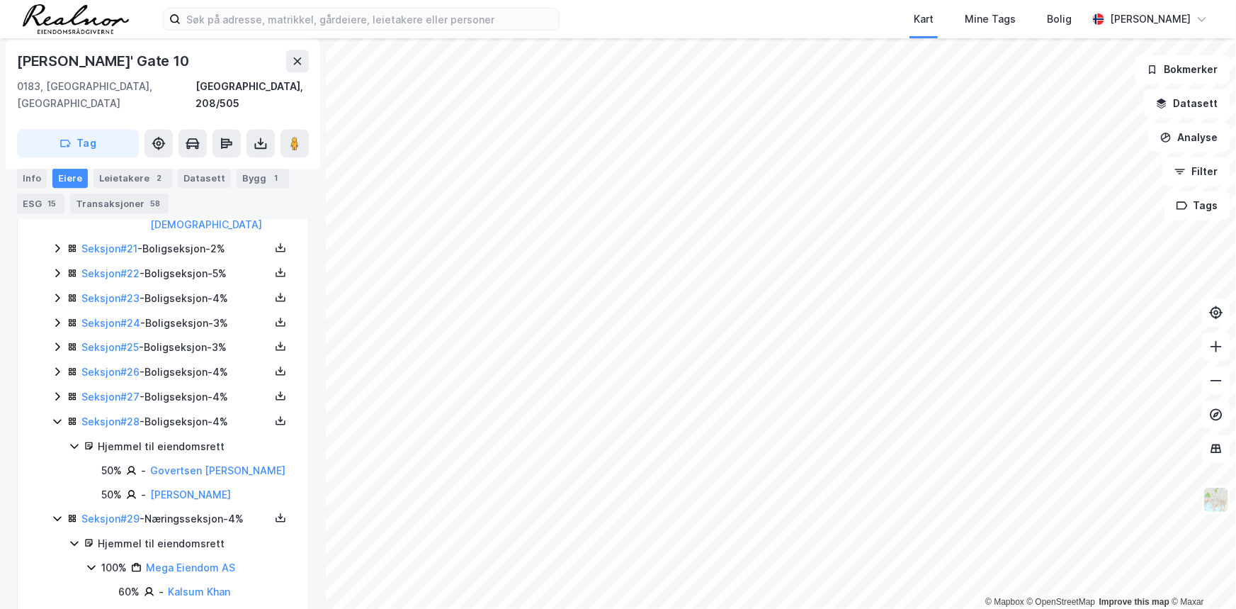
click at [55, 390] on icon at bounding box center [57, 395] width 11 height 11
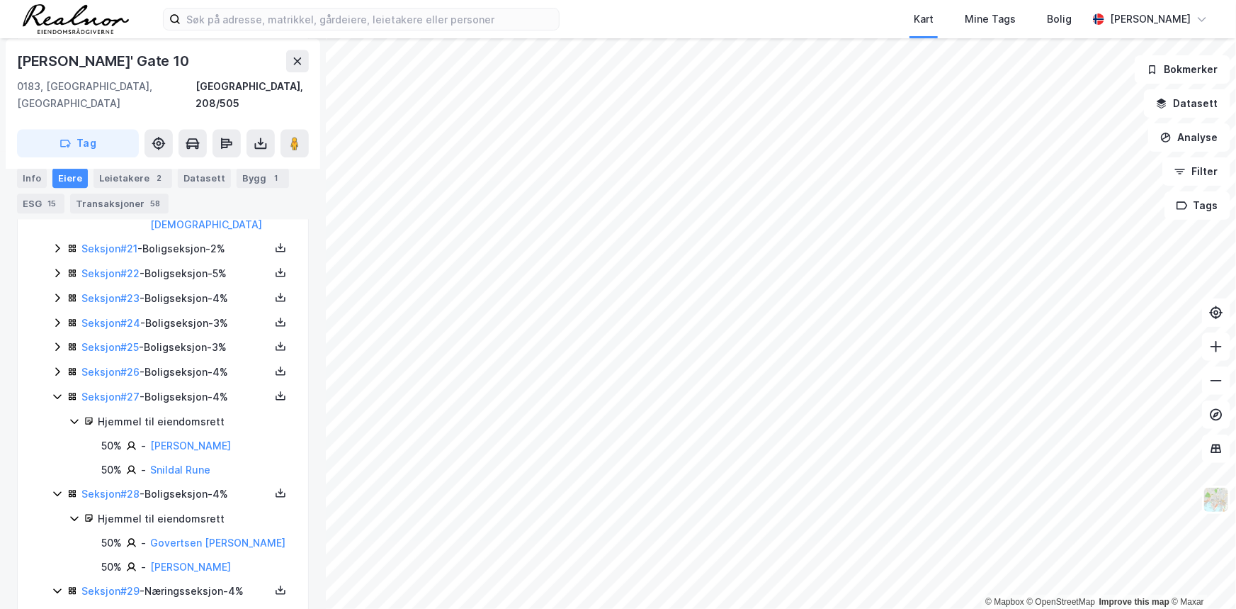
click at [59, 366] on icon at bounding box center [57, 371] width 11 height 11
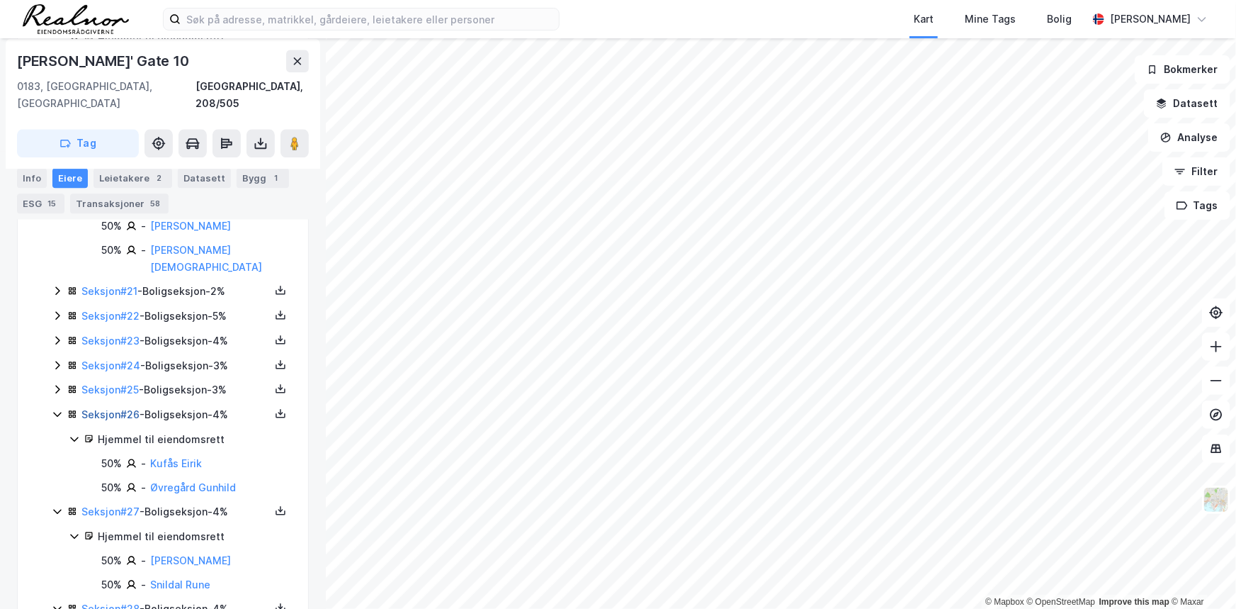
scroll to position [1672, 0]
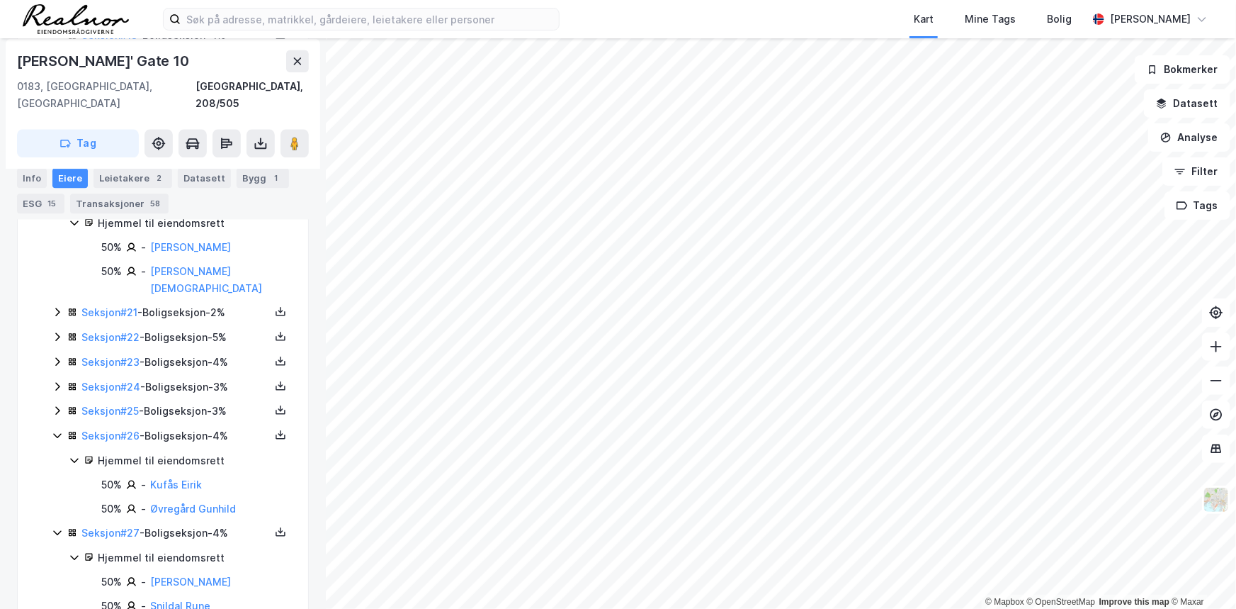
click at [53, 405] on icon at bounding box center [57, 410] width 11 height 11
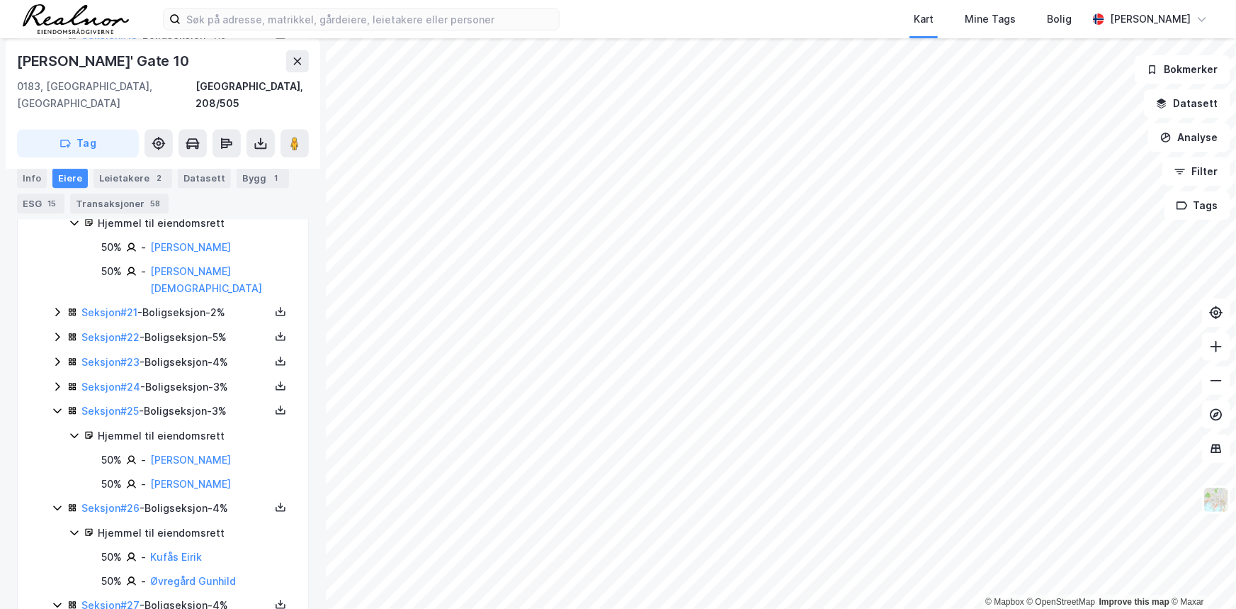
click at [60, 381] on icon at bounding box center [57, 386] width 11 height 11
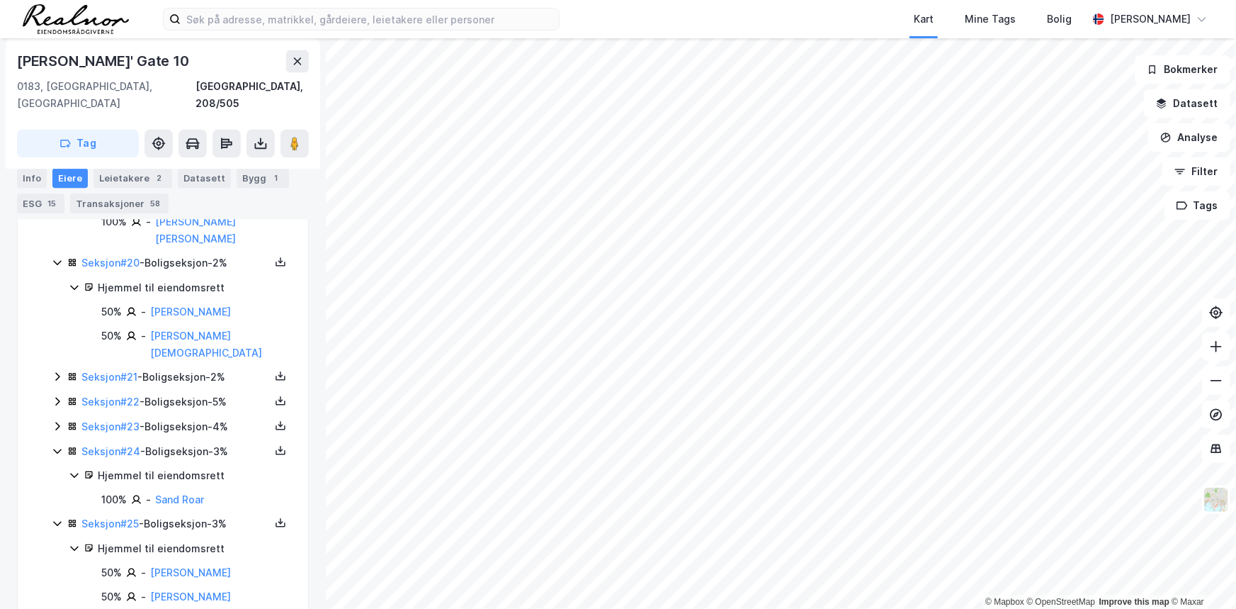
scroll to position [1601, 0]
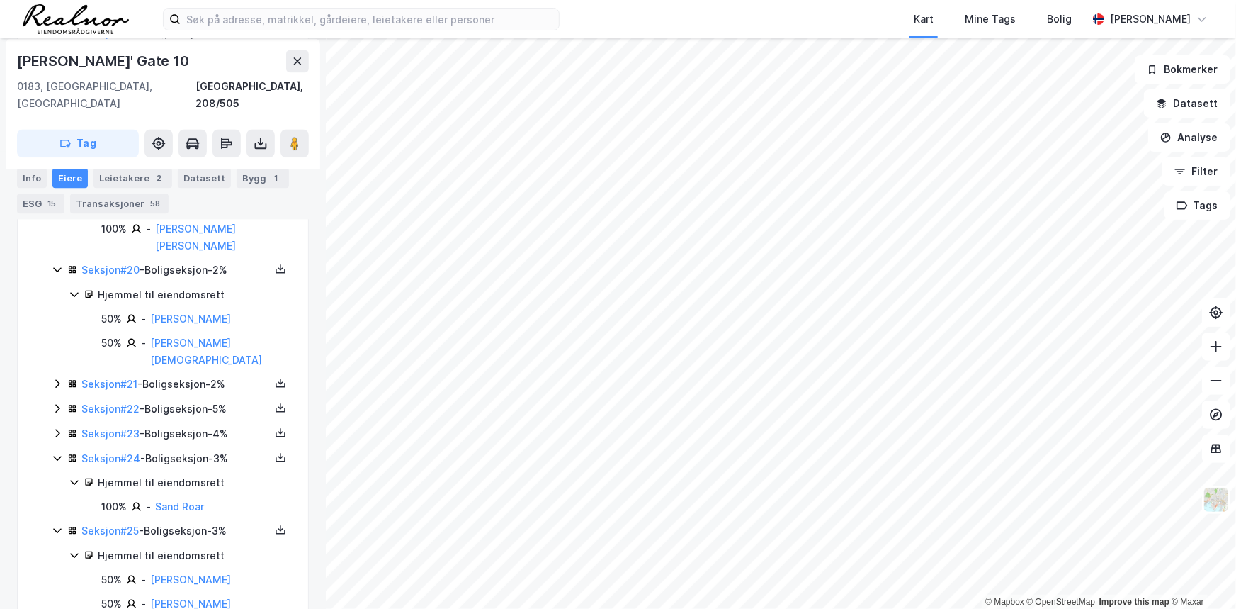
click at [55, 427] on icon at bounding box center [57, 432] width 11 height 11
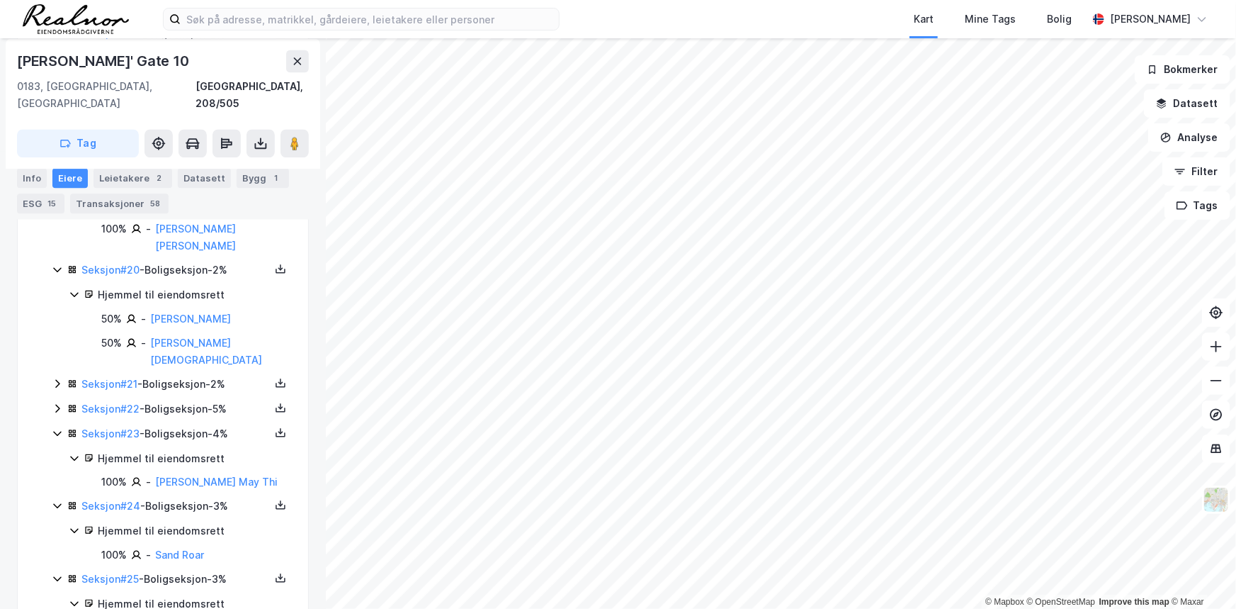
click at [56, 402] on icon at bounding box center [57, 407] width 11 height 11
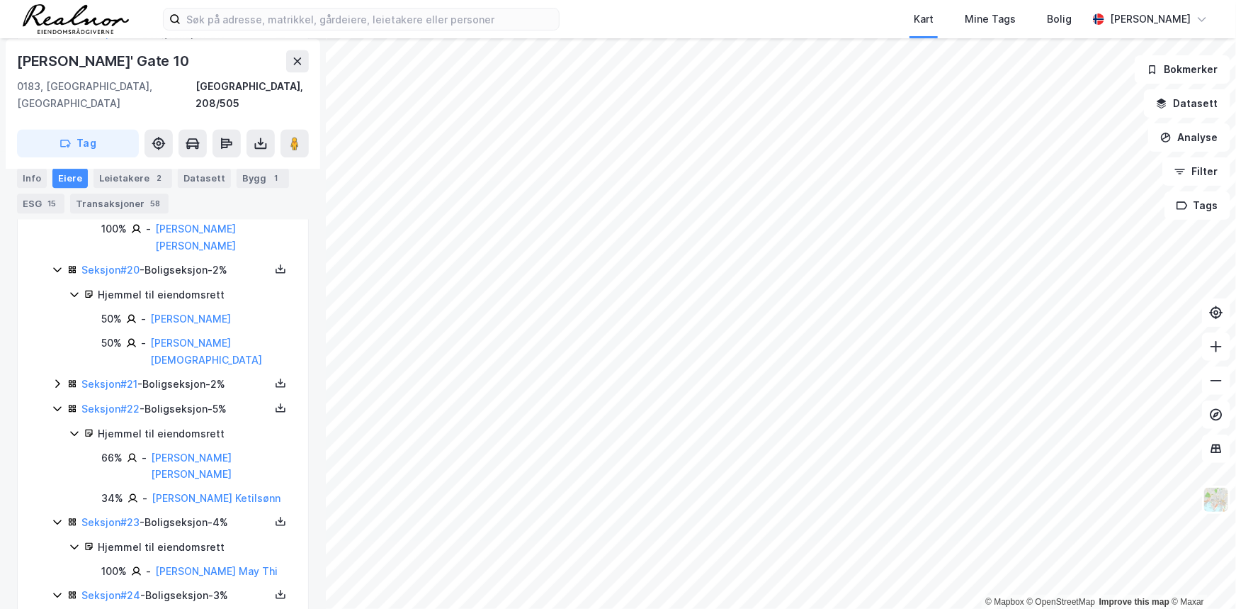
click at [57, 378] on icon at bounding box center [57, 383] width 11 height 11
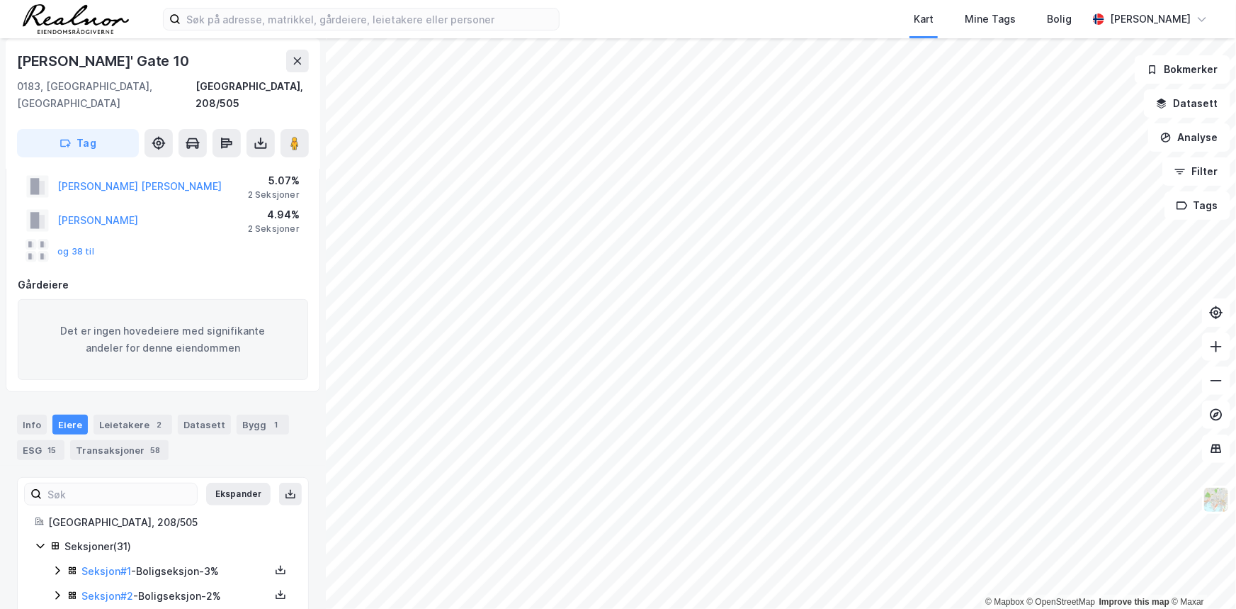
scroll to position [0, 0]
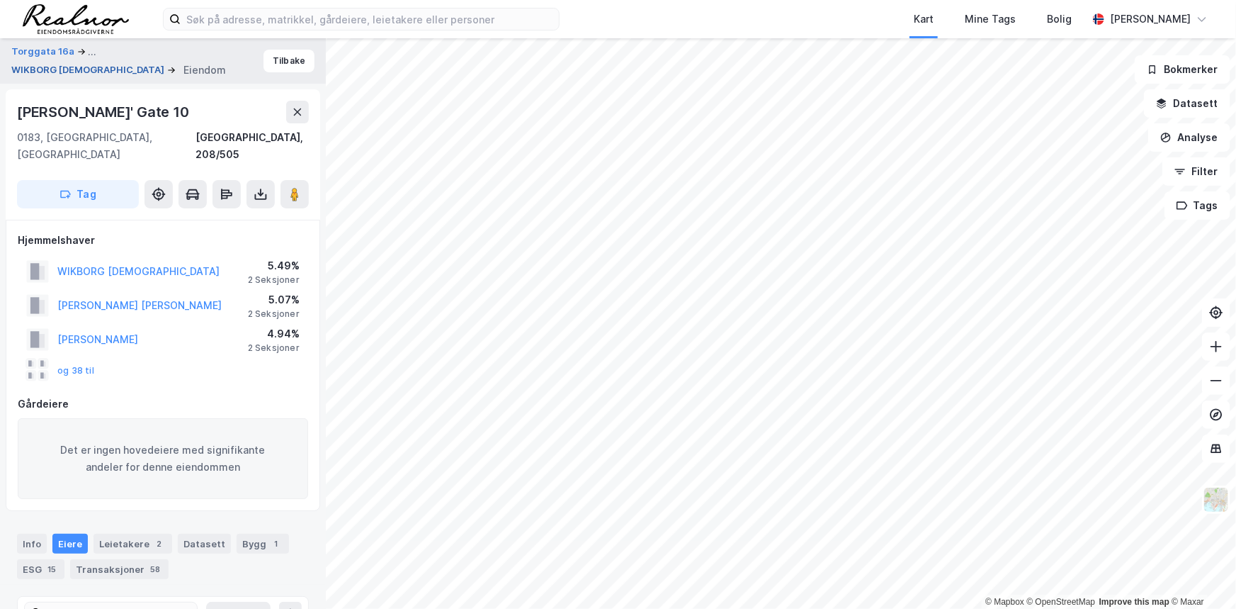
click at [150, 63] on button "WIKBORG CHRISTEN" at bounding box center [89, 70] width 156 height 14
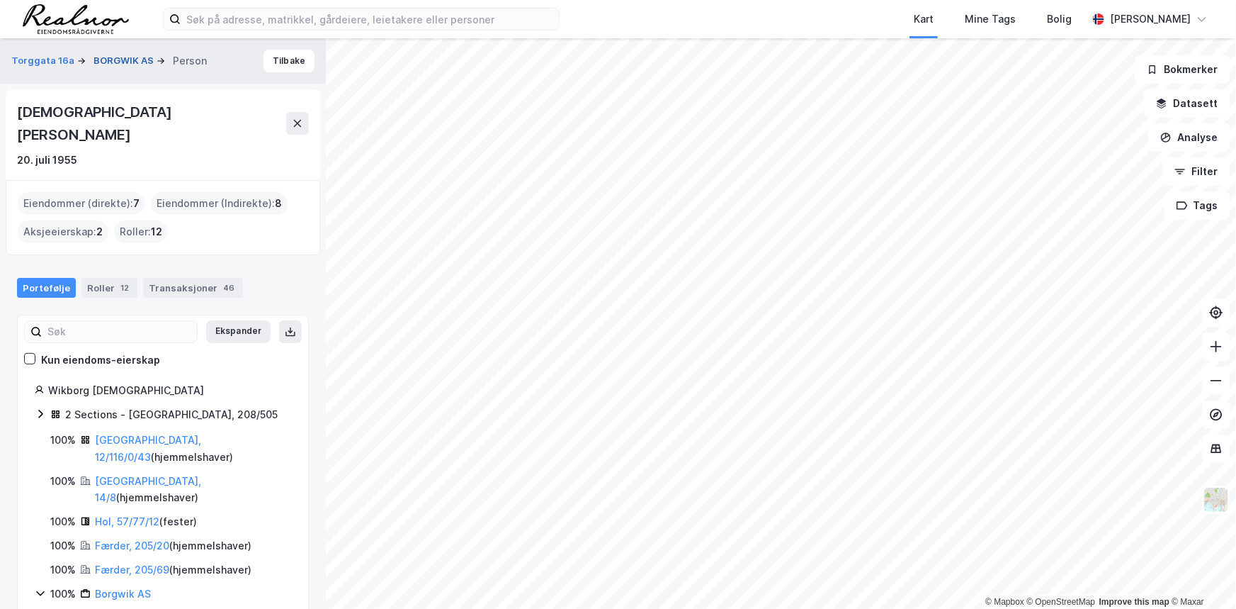
click at [114, 60] on button "BORGWIK AS" at bounding box center [125, 61] width 63 height 14
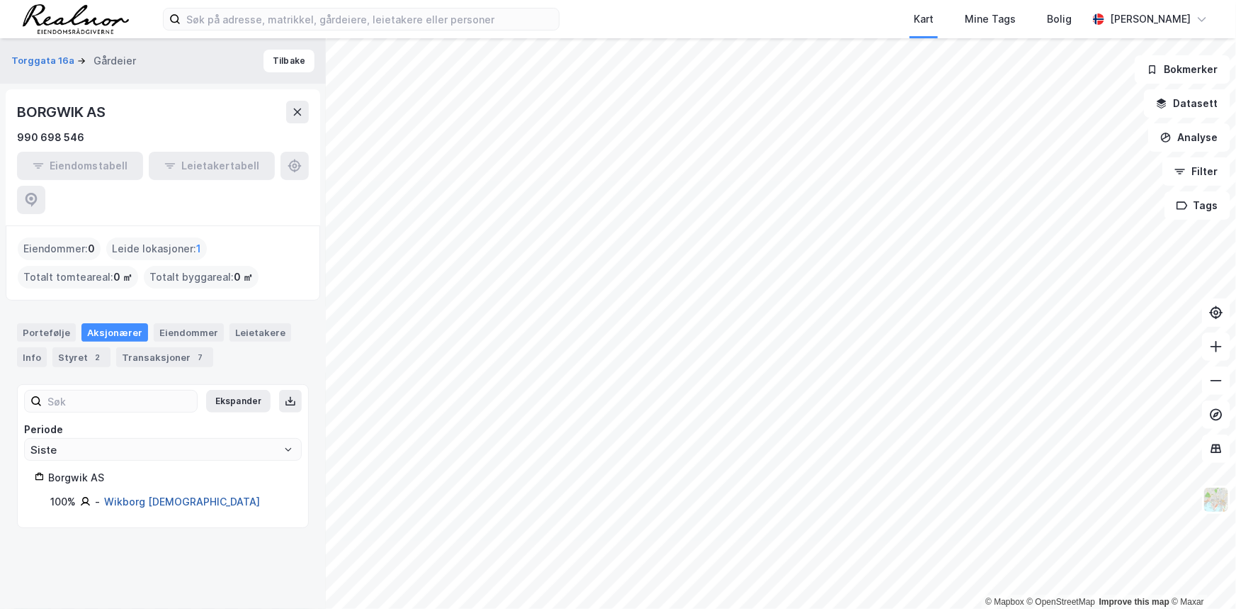
click at [181, 495] on link "Wikborg Christen" at bounding box center [182, 501] width 156 height 12
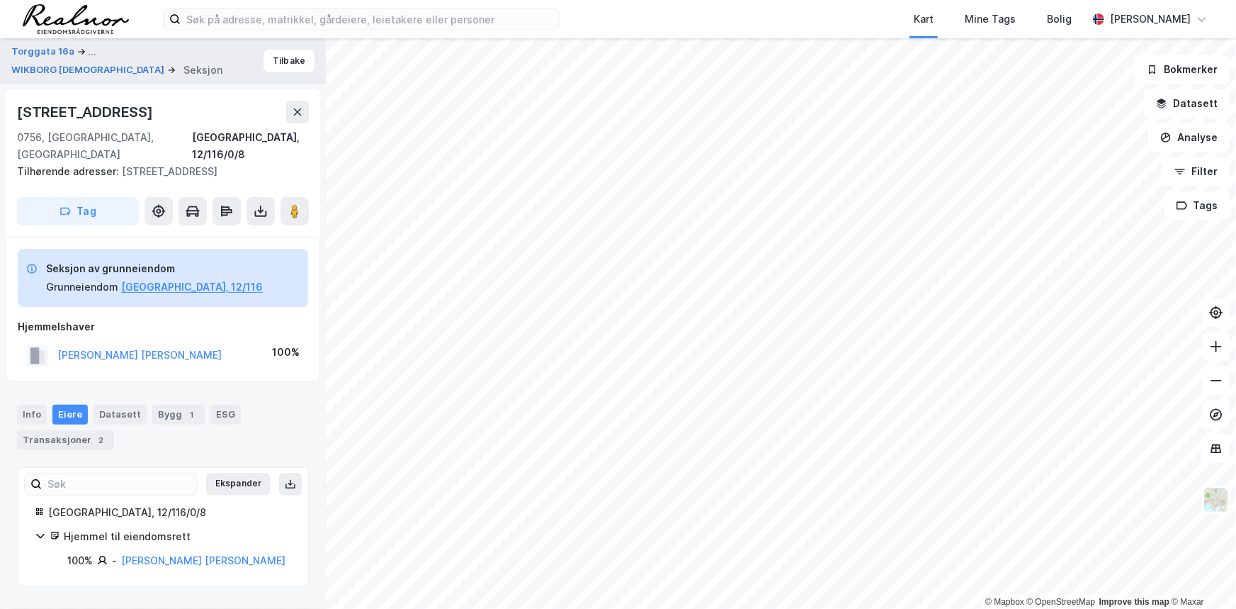
click at [35, 530] on icon at bounding box center [40, 535] width 11 height 11
click at [132, 63] on button "WIKBORG CHRISTEN" at bounding box center [89, 70] width 156 height 14
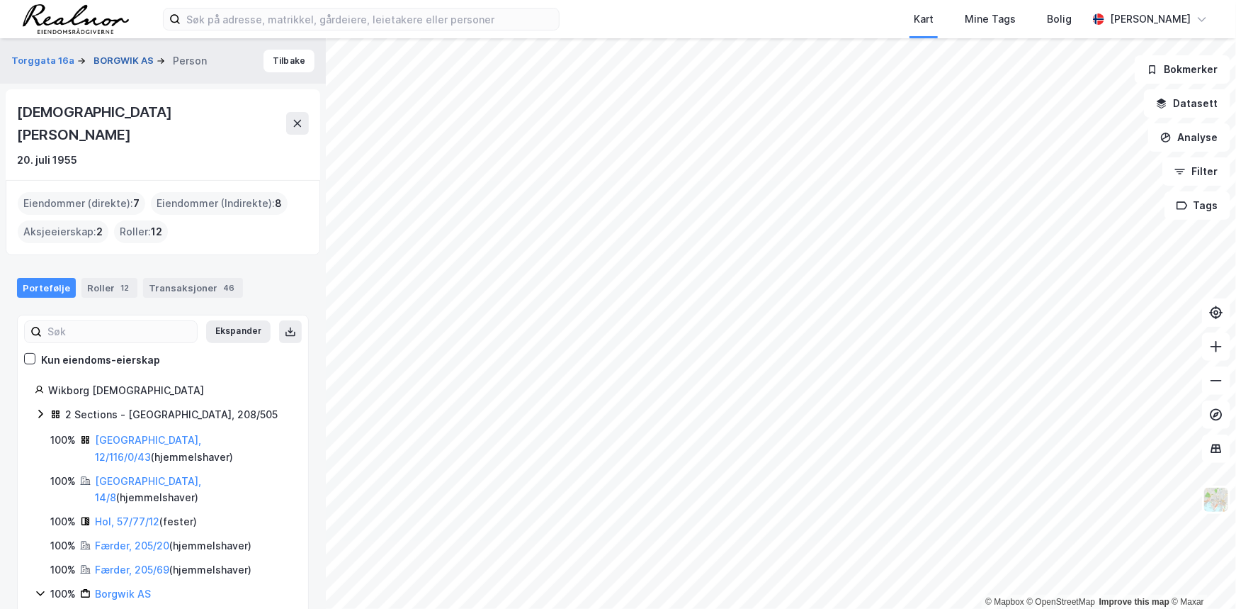
click at [100, 57] on button "BORGWIK AS" at bounding box center [125, 61] width 63 height 14
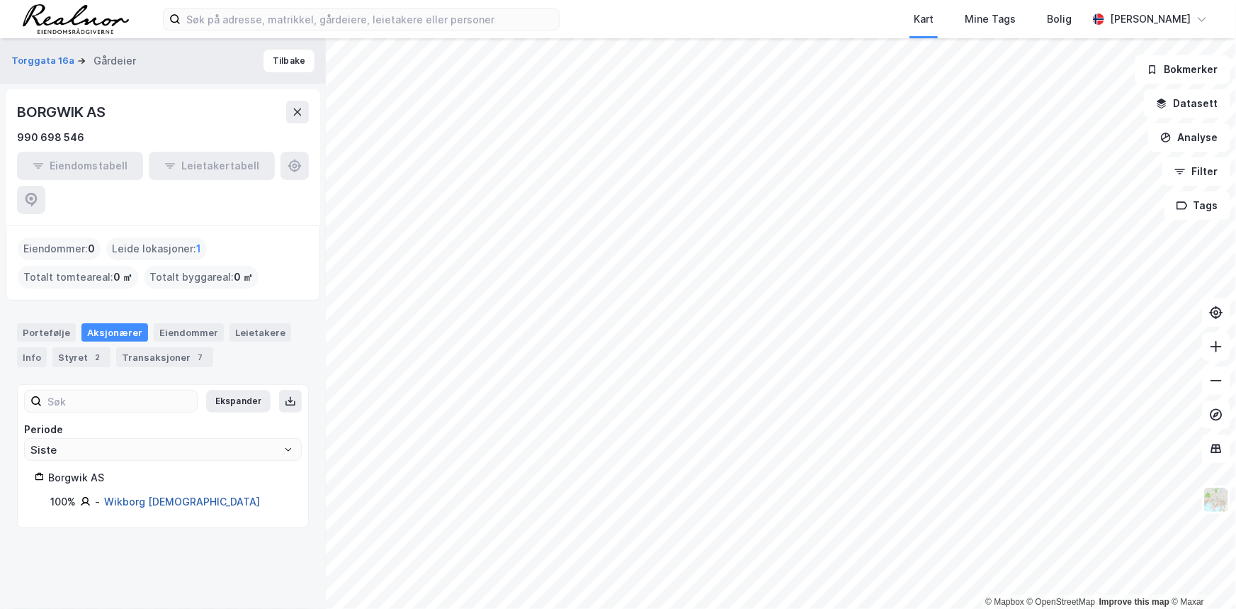
click at [123, 495] on link "Wikborg Christen" at bounding box center [182, 501] width 156 height 12
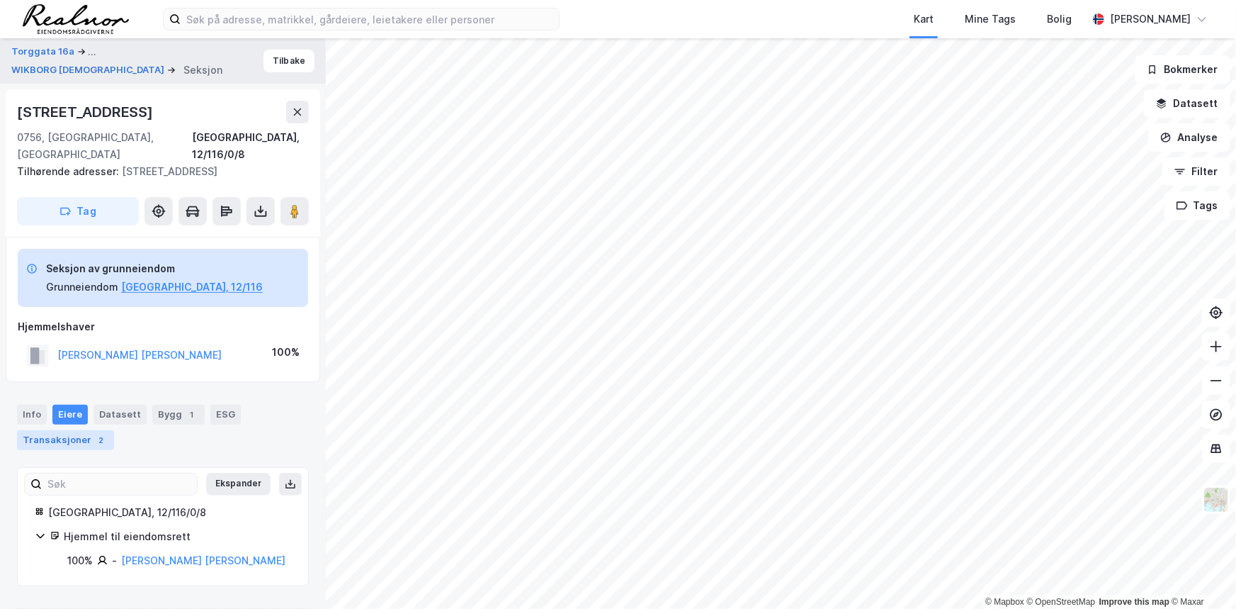
click at [77, 430] on div "Transaksjoner 2" at bounding box center [65, 440] width 97 height 20
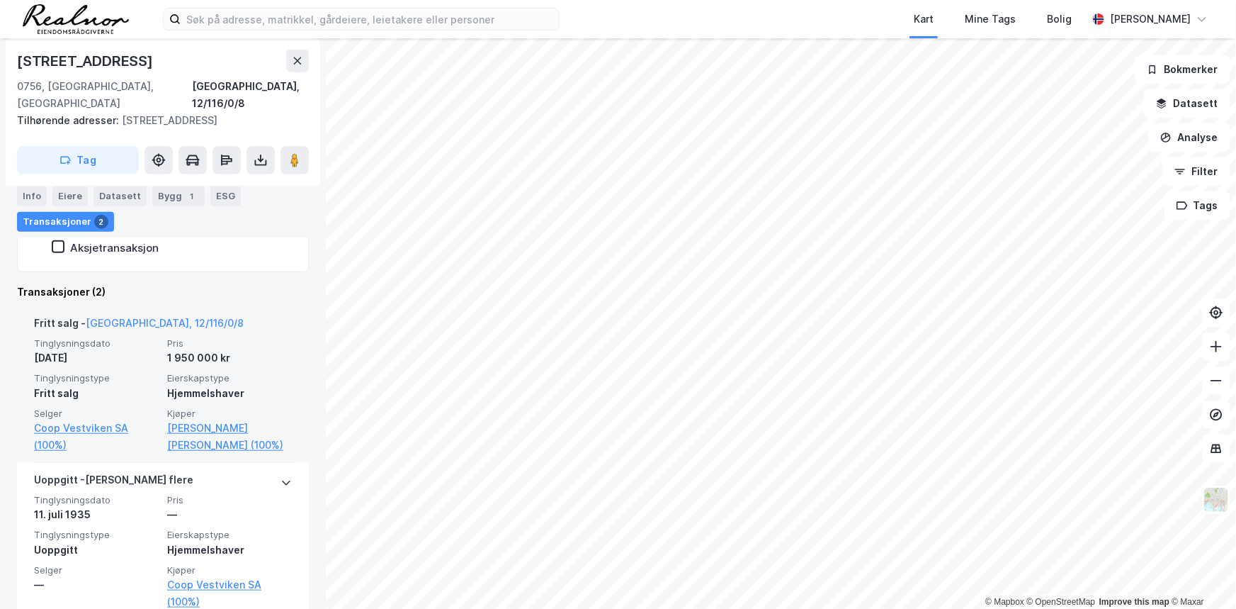
scroll to position [418, 0]
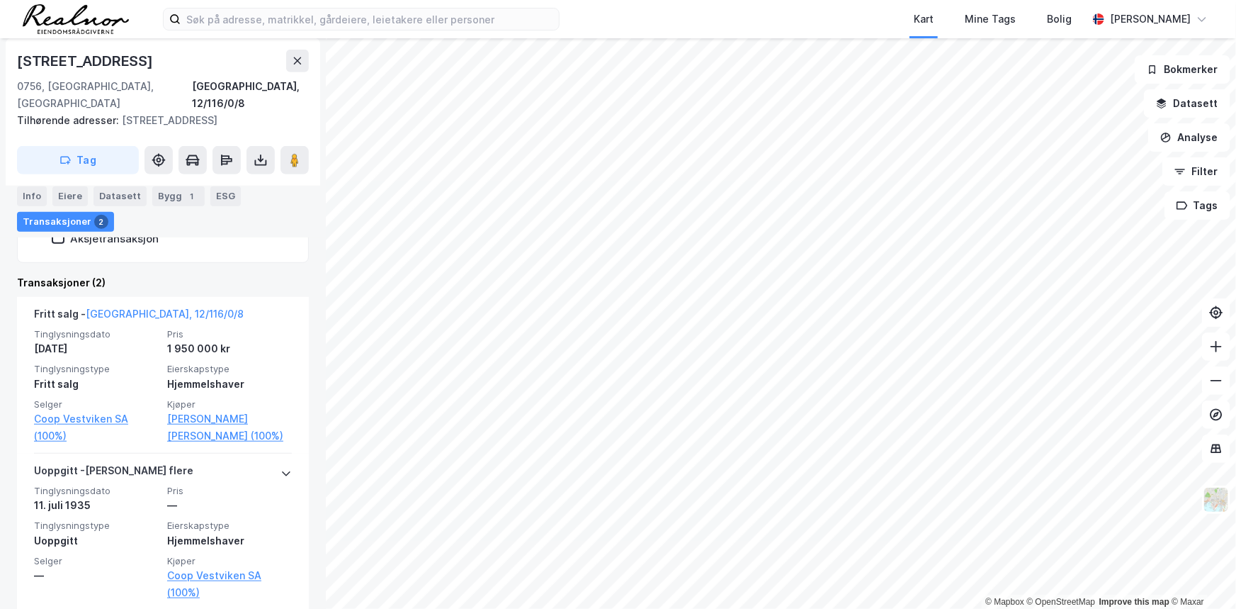
click at [794, 397] on div "© Mapbox © OpenStreetMap Improve this map © Maxar Torggata 16a ... WIKBORG CHRI…" at bounding box center [618, 323] width 1236 height 570
click at [813, 429] on div "© Mapbox © OpenStreetMap Improve this map © Maxar Torggata 16a ... WIKBORG CHRI…" at bounding box center [618, 323] width 1236 height 570
click at [295, 153] on image at bounding box center [295, 160] width 9 height 14
click at [65, 194] on div "Eiere" at bounding box center [69, 196] width 35 height 20
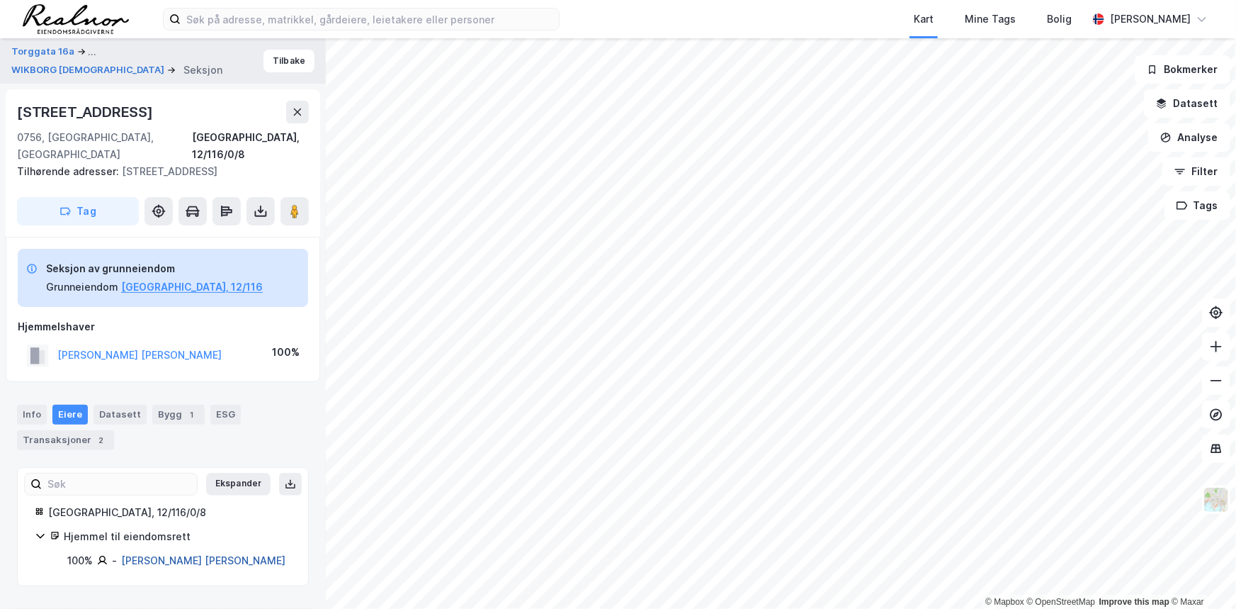
click at [157, 554] on link "Hillestad Nils Kristian" at bounding box center [203, 560] width 164 height 12
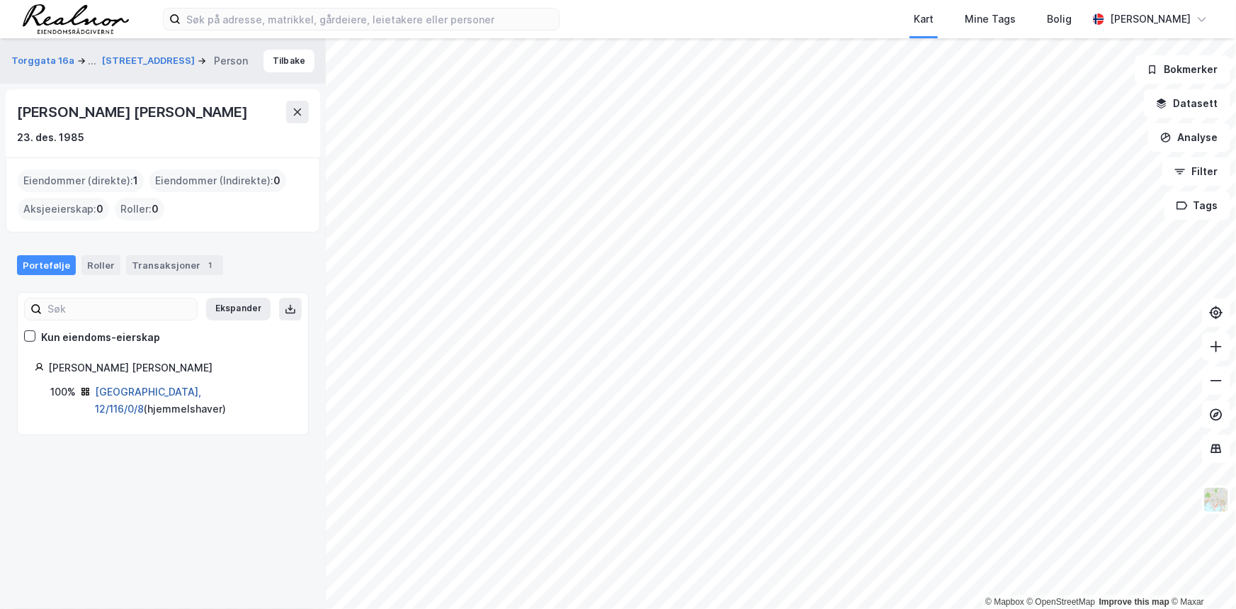
click at [146, 388] on link "Oslo, 12/116/0/8" at bounding box center [148, 399] width 106 height 29
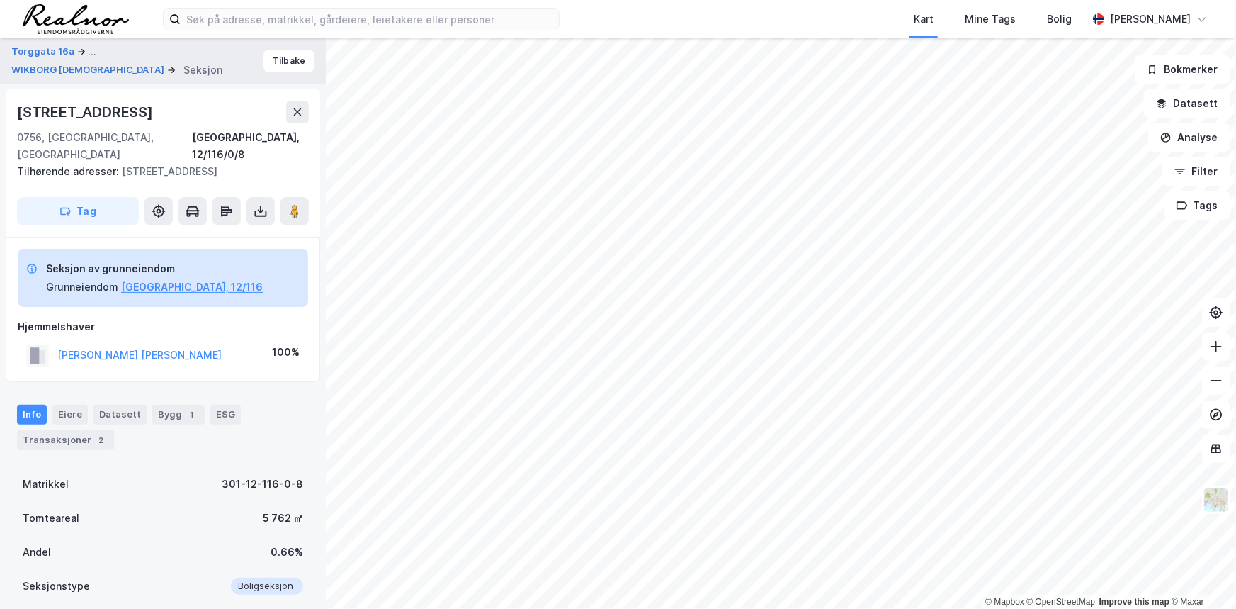
scroll to position [118, 0]
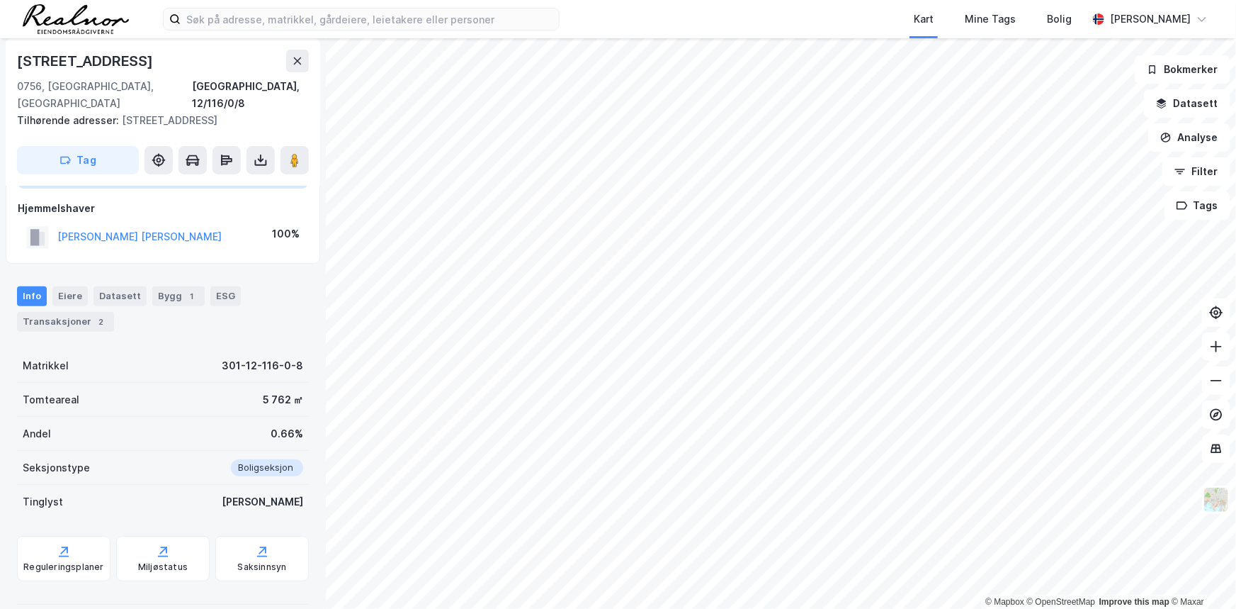
click at [242, 459] on div "Boligseksjon" at bounding box center [262, 467] width 81 height 17
click at [169, 289] on div "Info Eiere Datasett Bygg 1 ESG Transaksjoner 2" at bounding box center [163, 308] width 292 height 45
click at [176, 286] on div "Bygg 1" at bounding box center [178, 296] width 52 height 20
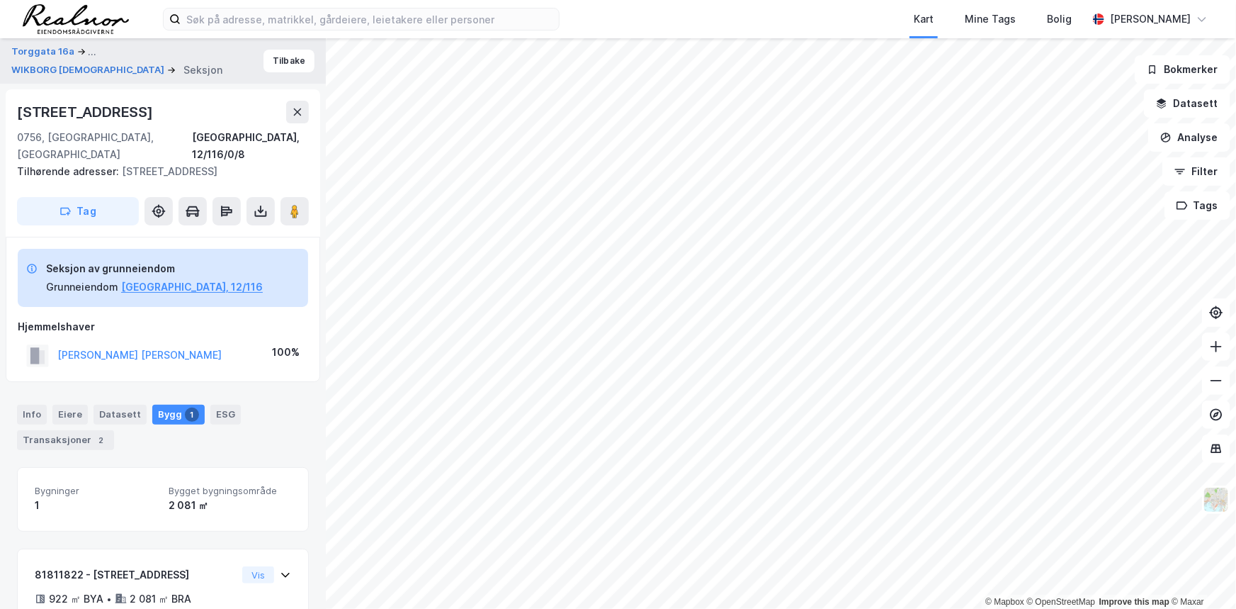
scroll to position [80, 0]
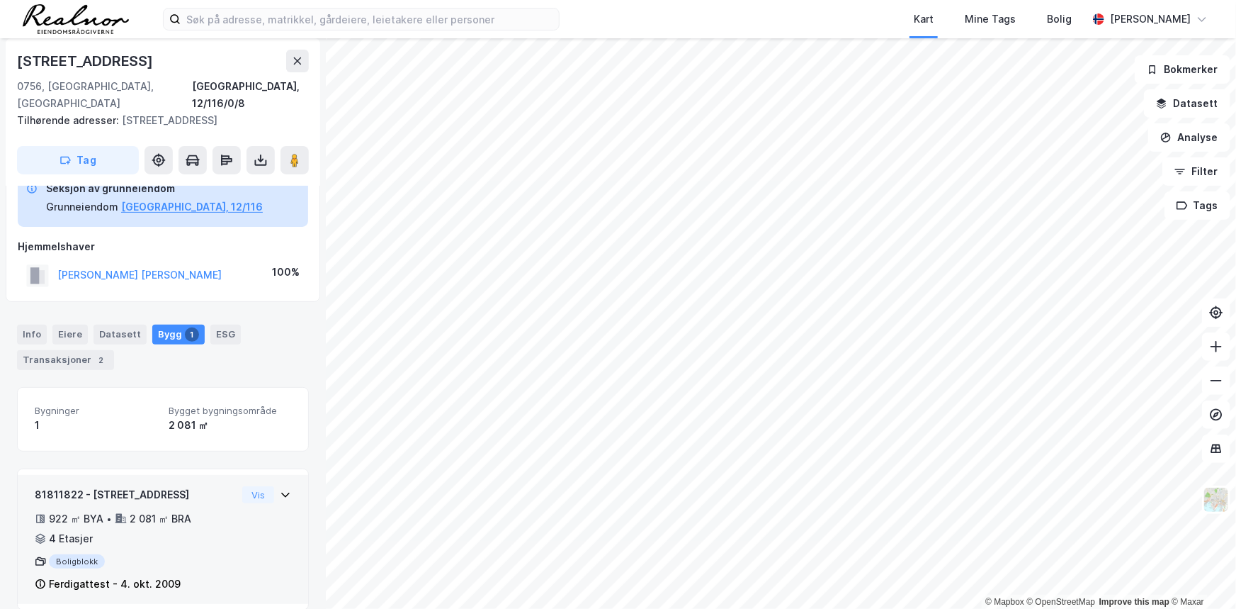
click at [280, 489] on icon at bounding box center [285, 494] width 11 height 11
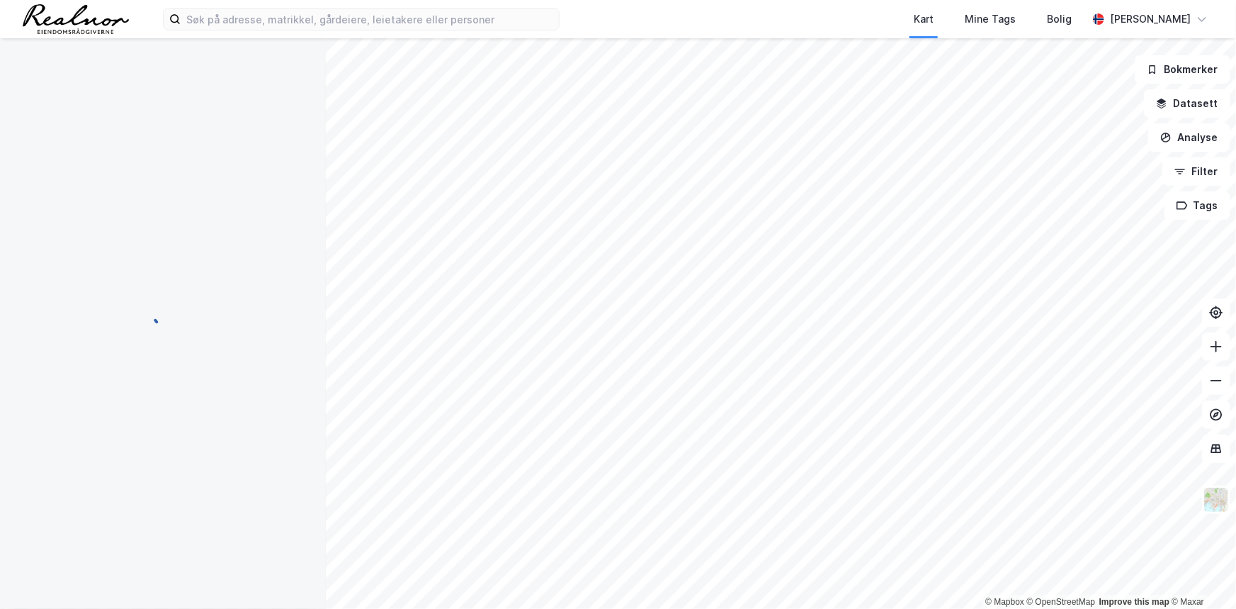
scroll to position [0, 0]
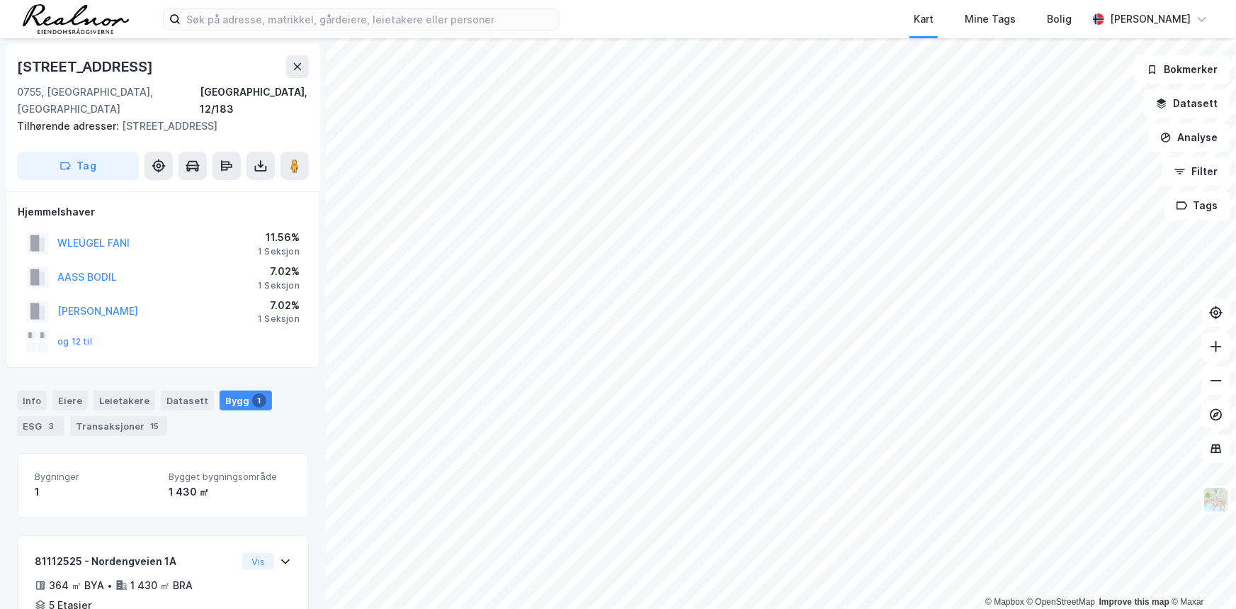
scroll to position [67, 0]
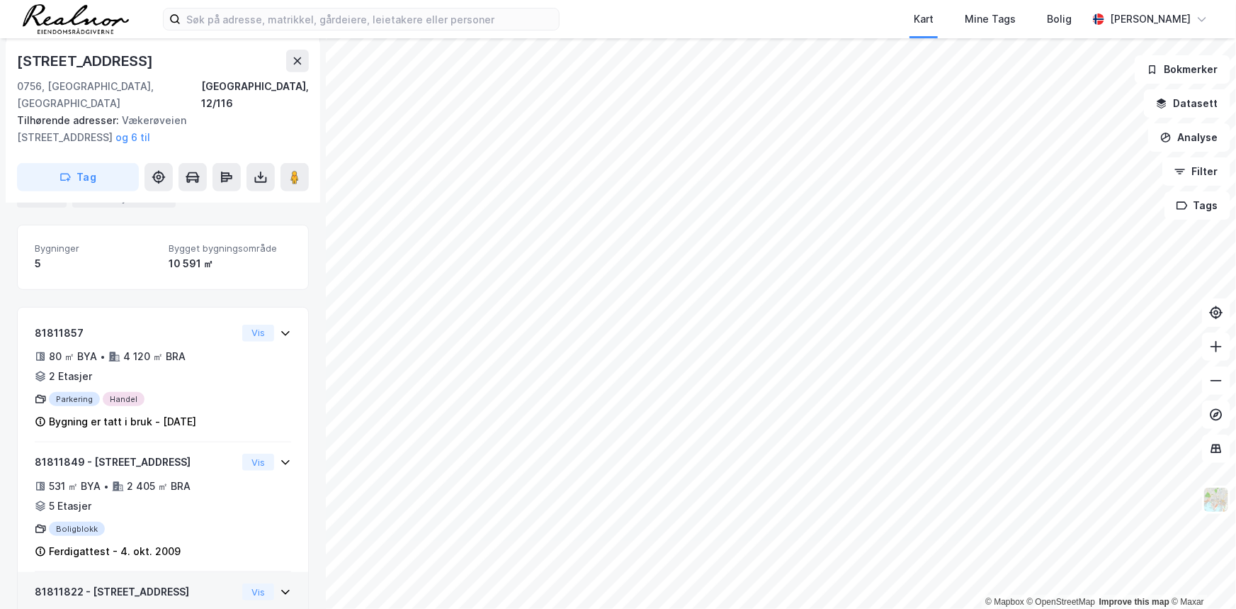
scroll to position [222, 0]
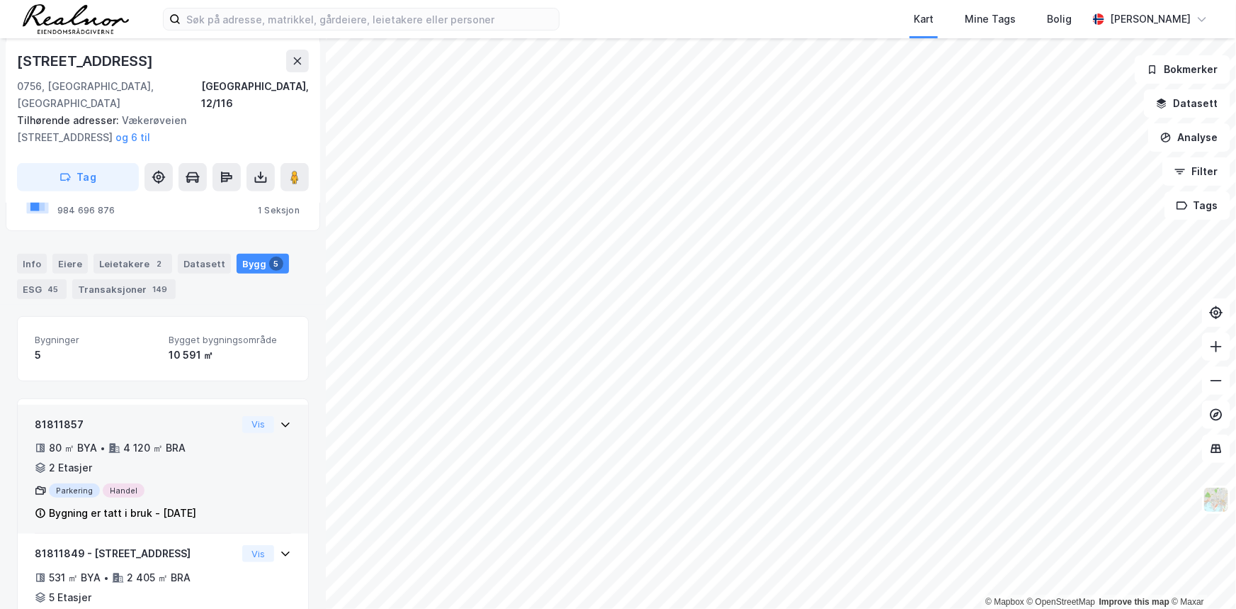
click at [280, 419] on icon at bounding box center [285, 424] width 11 height 11
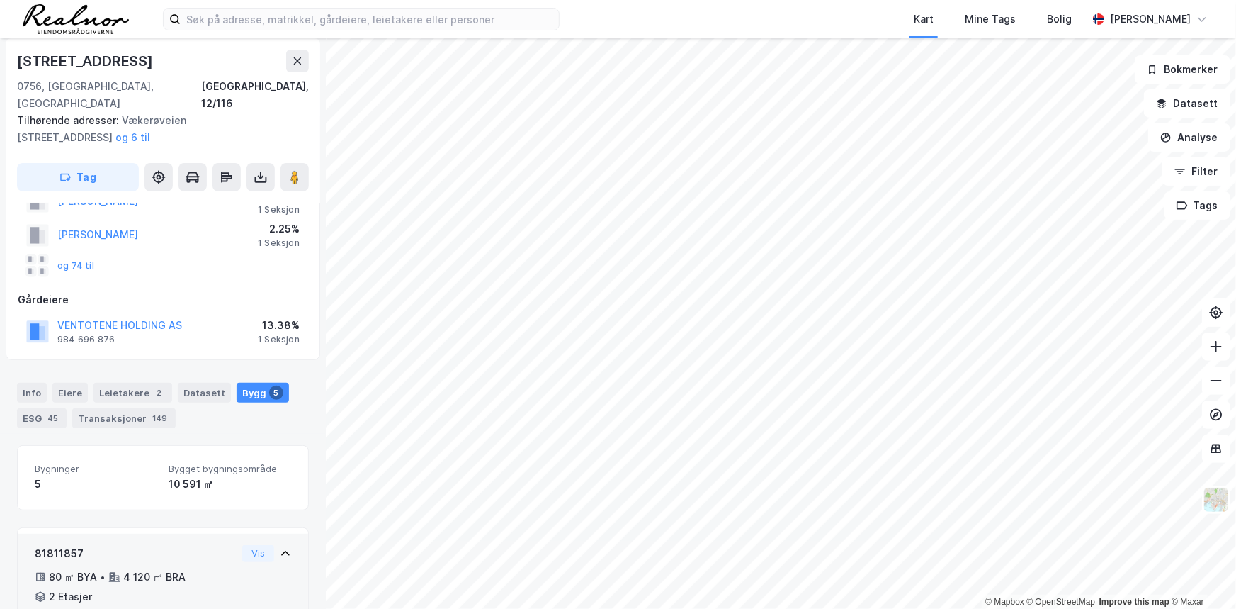
scroll to position [0, 0]
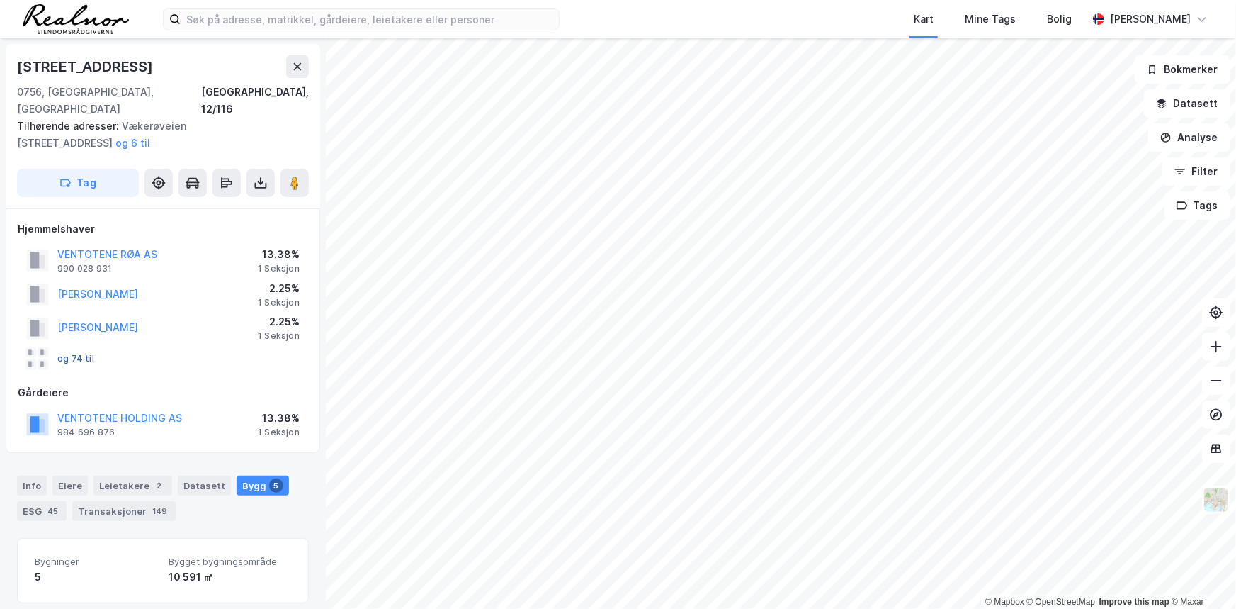
click at [0, 0] on button "og 74 til" at bounding box center [0, 0] width 0 height 0
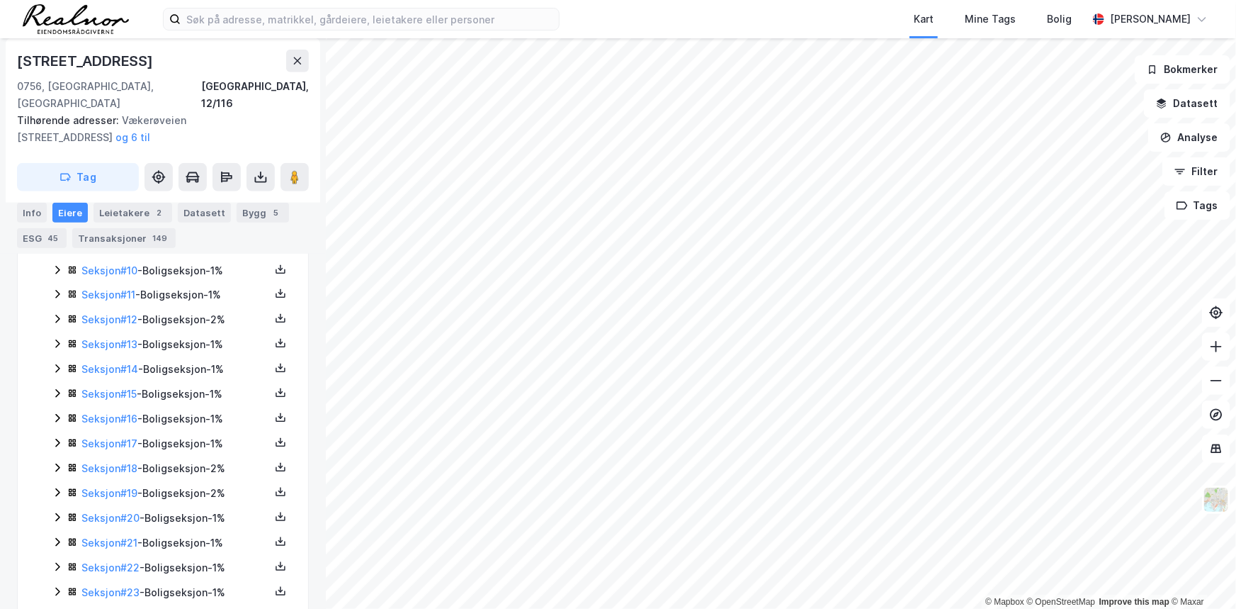
scroll to position [198, 0]
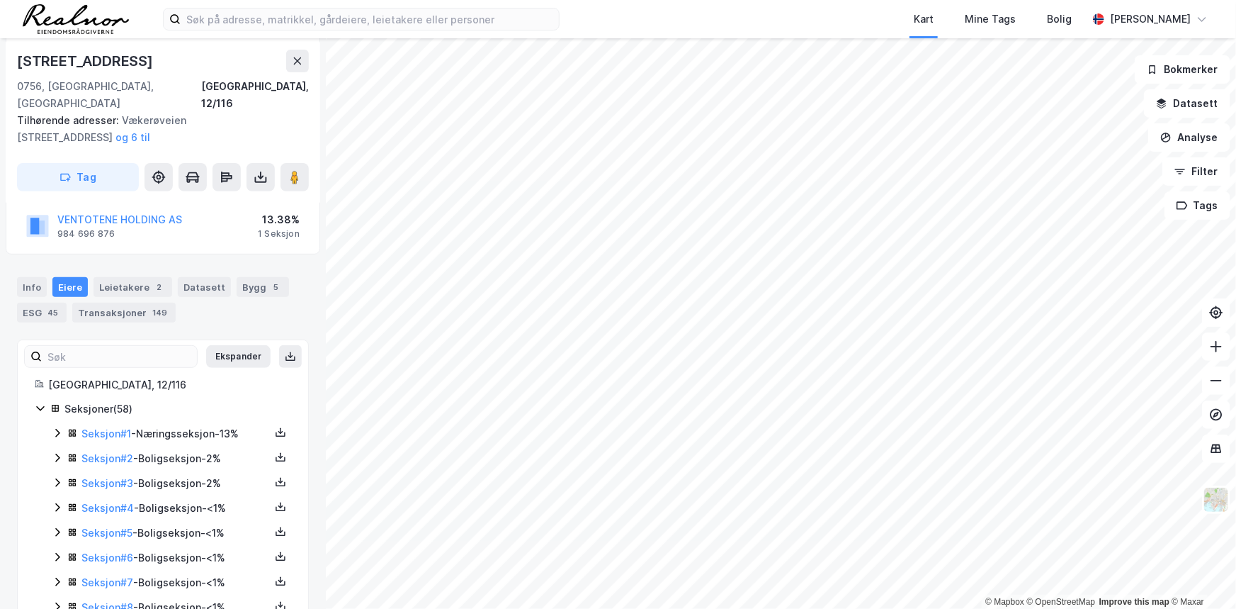
click at [55, 427] on icon at bounding box center [57, 432] width 11 height 11
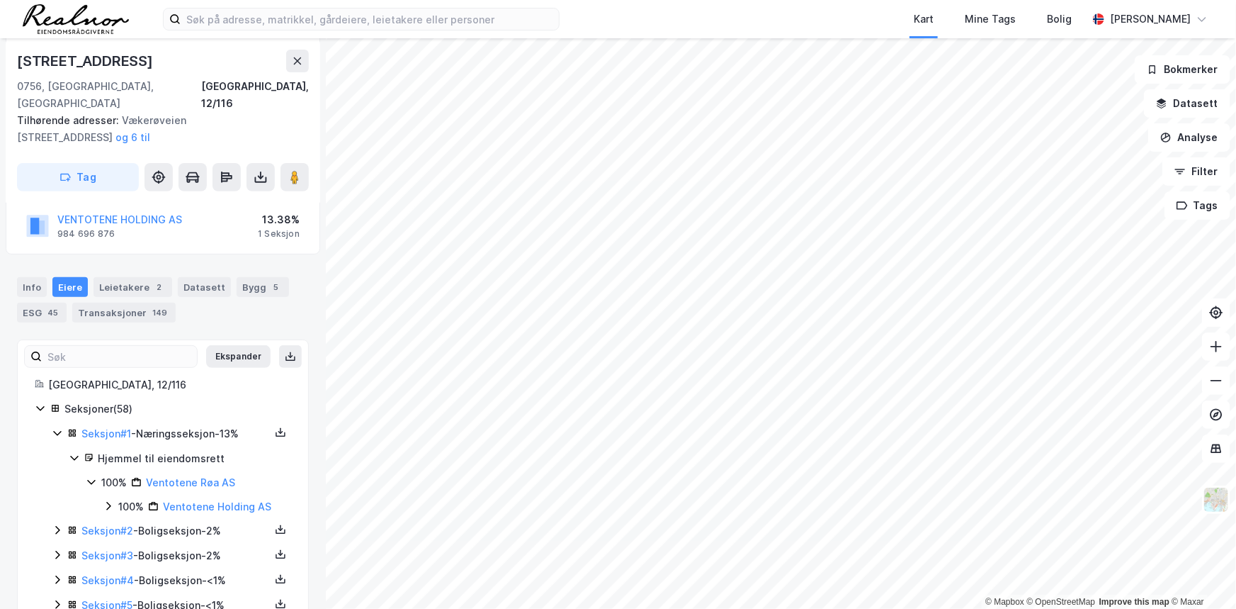
click at [55, 427] on icon at bounding box center [57, 432] width 11 height 11
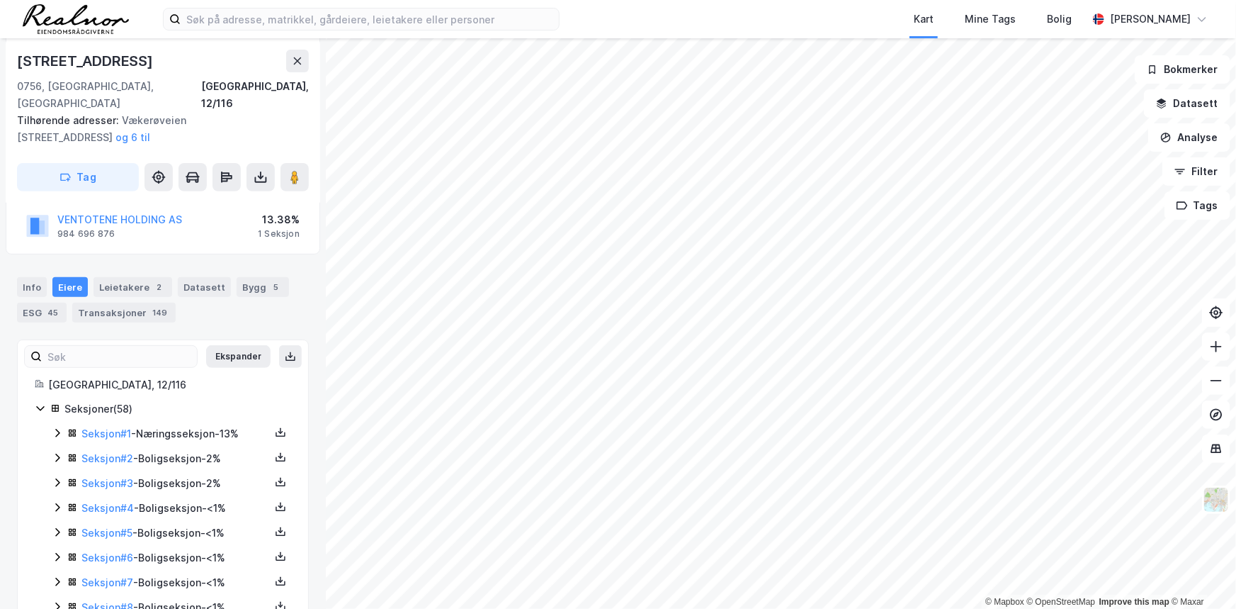
click at [57, 452] on icon at bounding box center [57, 457] width 11 height 11
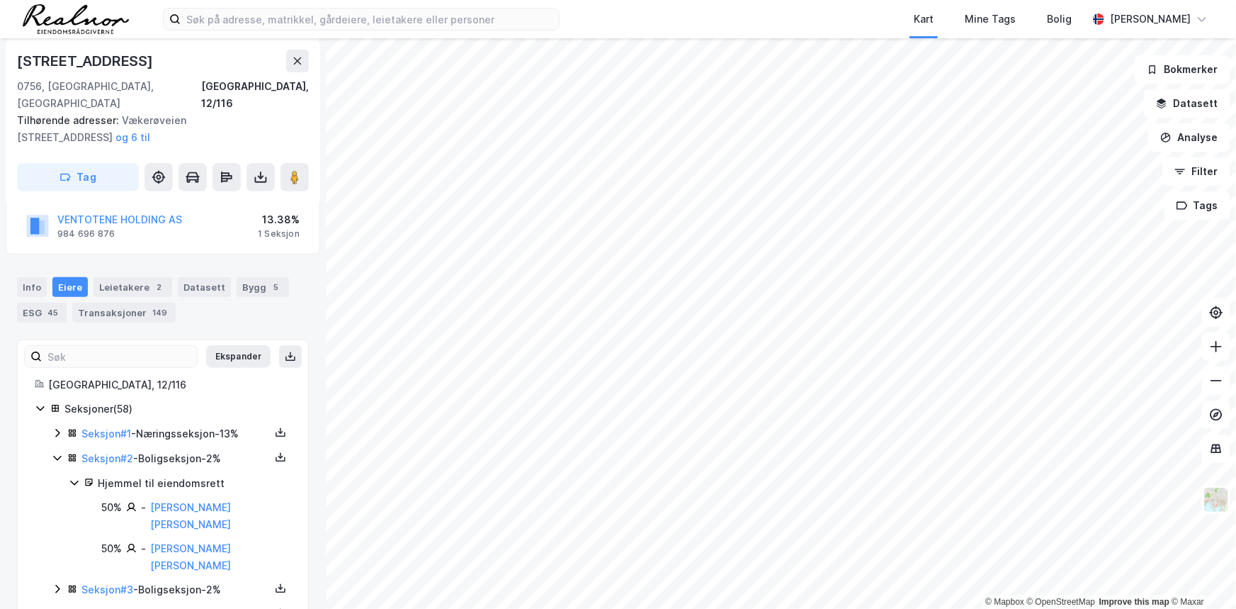
click at [57, 452] on icon at bounding box center [57, 457] width 11 height 11
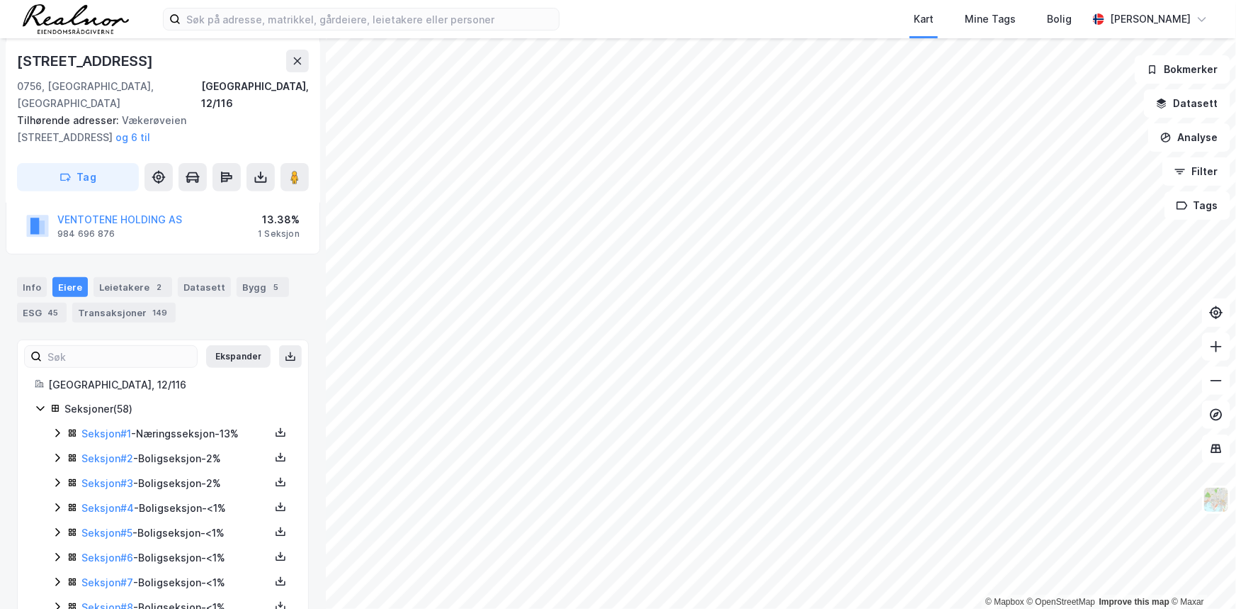
click at [53, 477] on icon at bounding box center [57, 482] width 11 height 11
click at [55, 502] on icon at bounding box center [57, 507] width 11 height 11
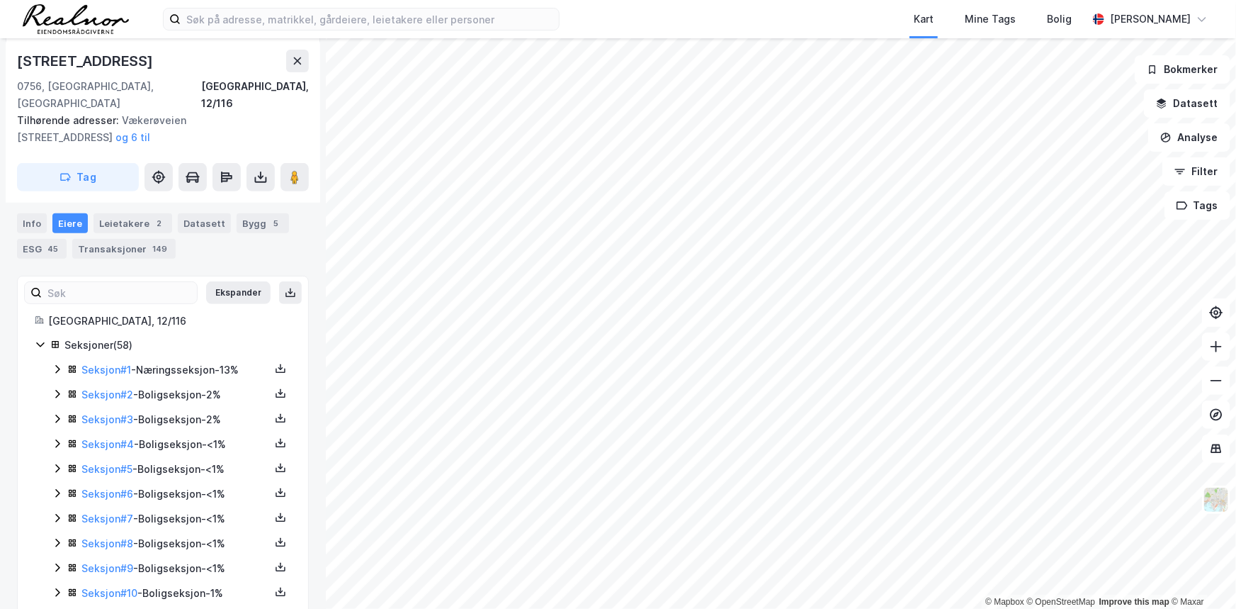
click at [57, 463] on icon at bounding box center [57, 468] width 11 height 11
click at [56, 489] on icon at bounding box center [57, 493] width 4 height 9
click at [56, 488] on icon at bounding box center [57, 493] width 11 height 11
click at [58, 512] on icon at bounding box center [57, 517] width 11 height 11
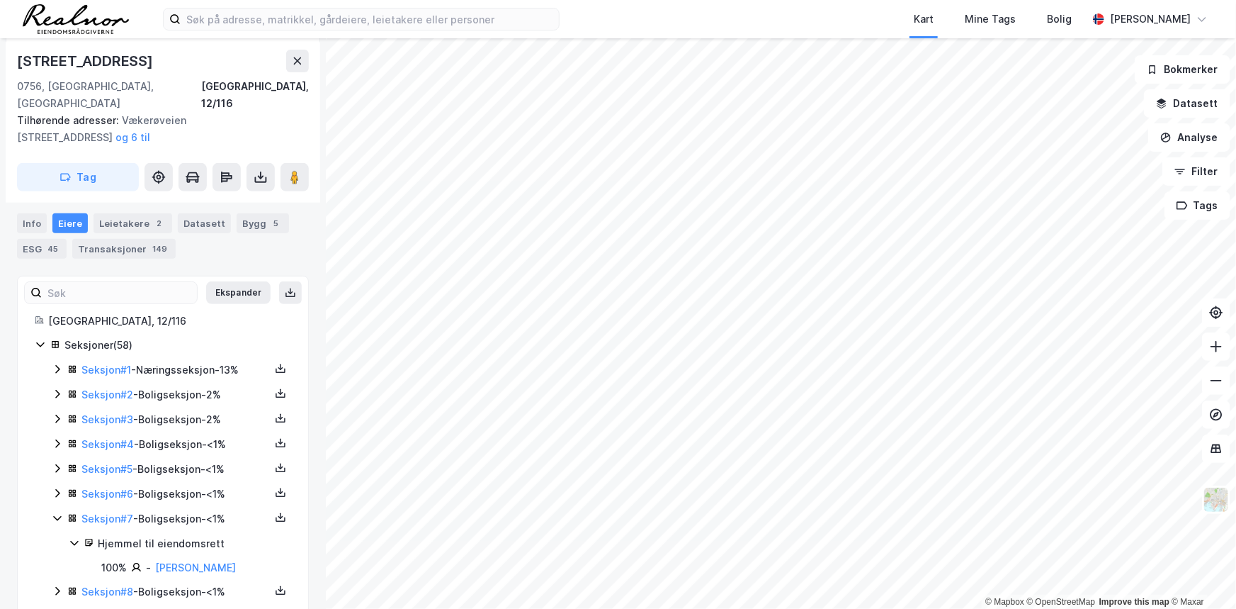
click at [59, 516] on icon at bounding box center [57, 518] width 8 height 5
click at [57, 539] on icon at bounding box center [57, 543] width 4 height 9
click at [57, 541] on icon at bounding box center [57, 543] width 8 height 5
click at [52, 562] on icon at bounding box center [57, 567] width 11 height 11
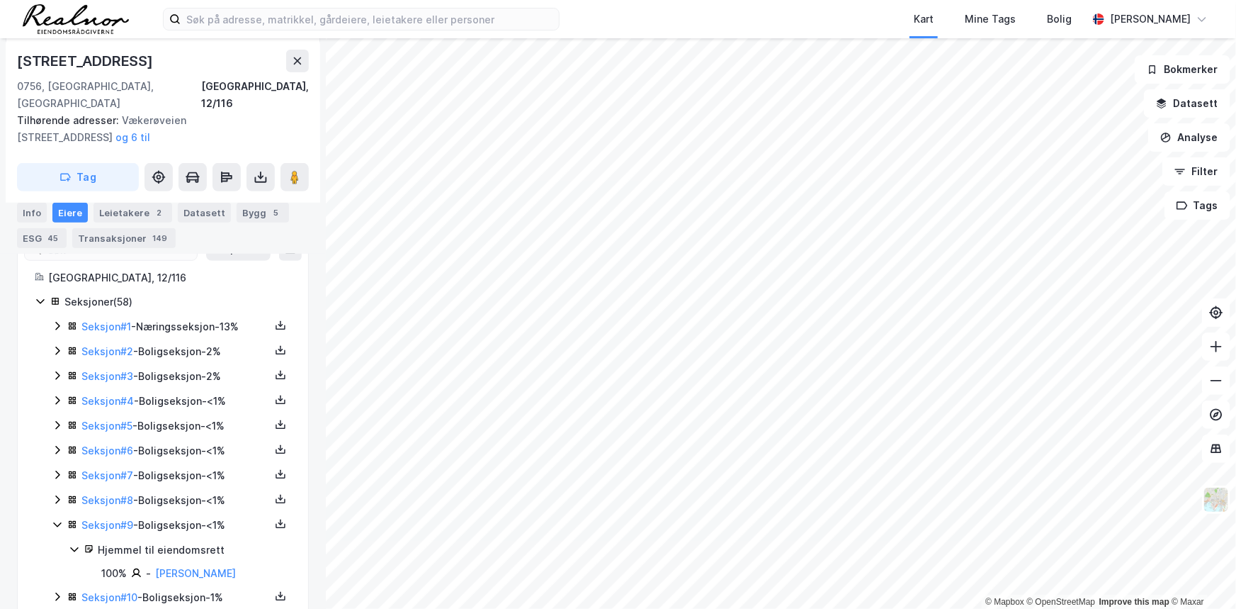
scroll to position [327, 0]
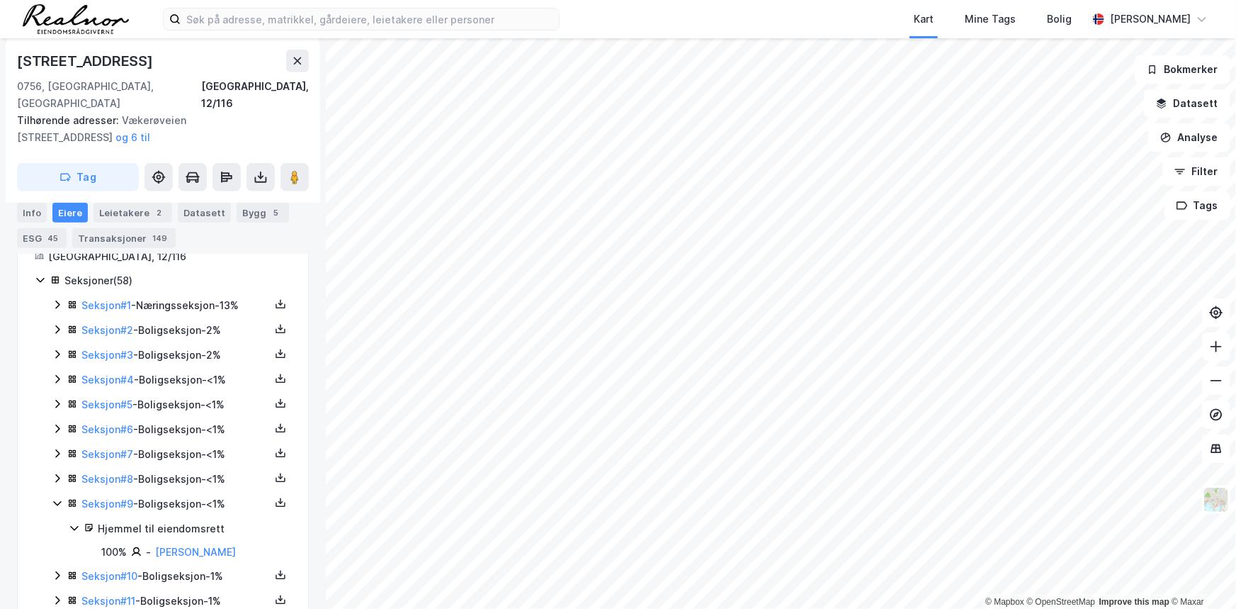
click at [57, 497] on icon at bounding box center [57, 502] width 11 height 11
click at [61, 522] on icon at bounding box center [57, 527] width 11 height 11
click at [58, 522] on icon at bounding box center [57, 527] width 11 height 11
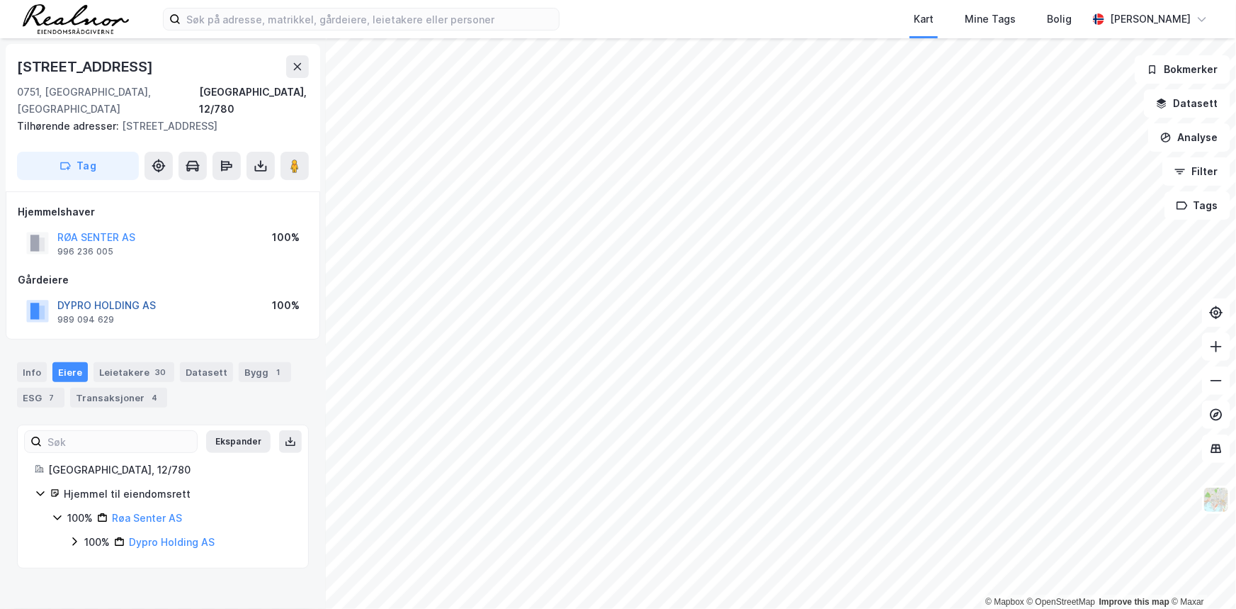
click at [0, 0] on button "DYPRO HOLDING AS" at bounding box center [0, 0] width 0 height 0
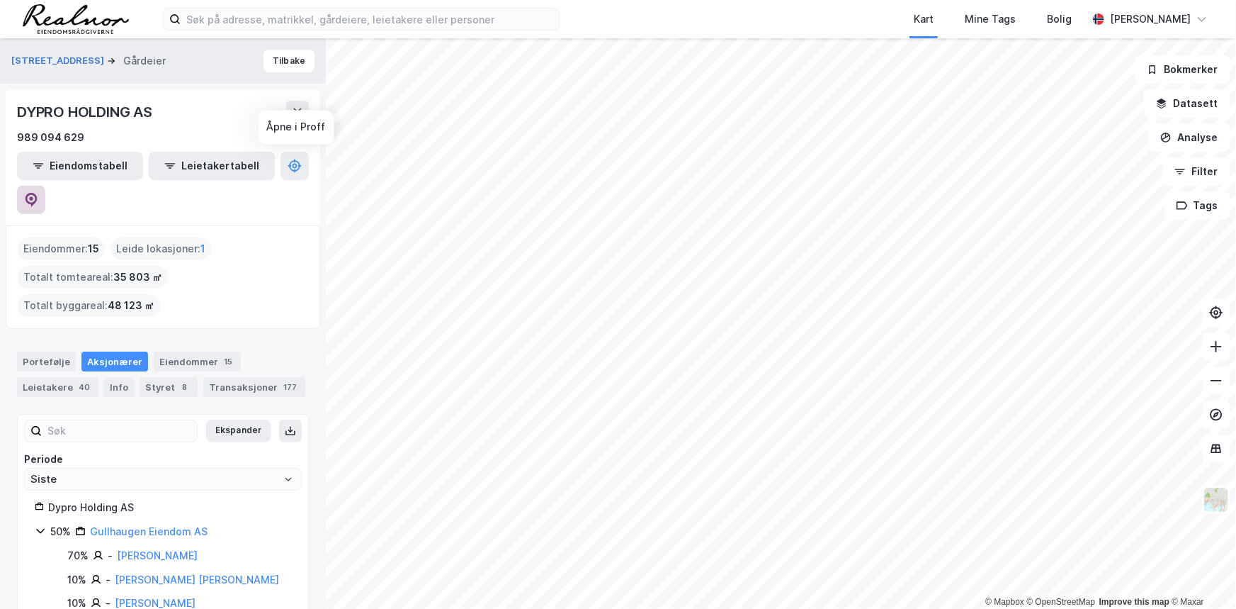
click at [38, 193] on icon at bounding box center [31, 200] width 14 height 14
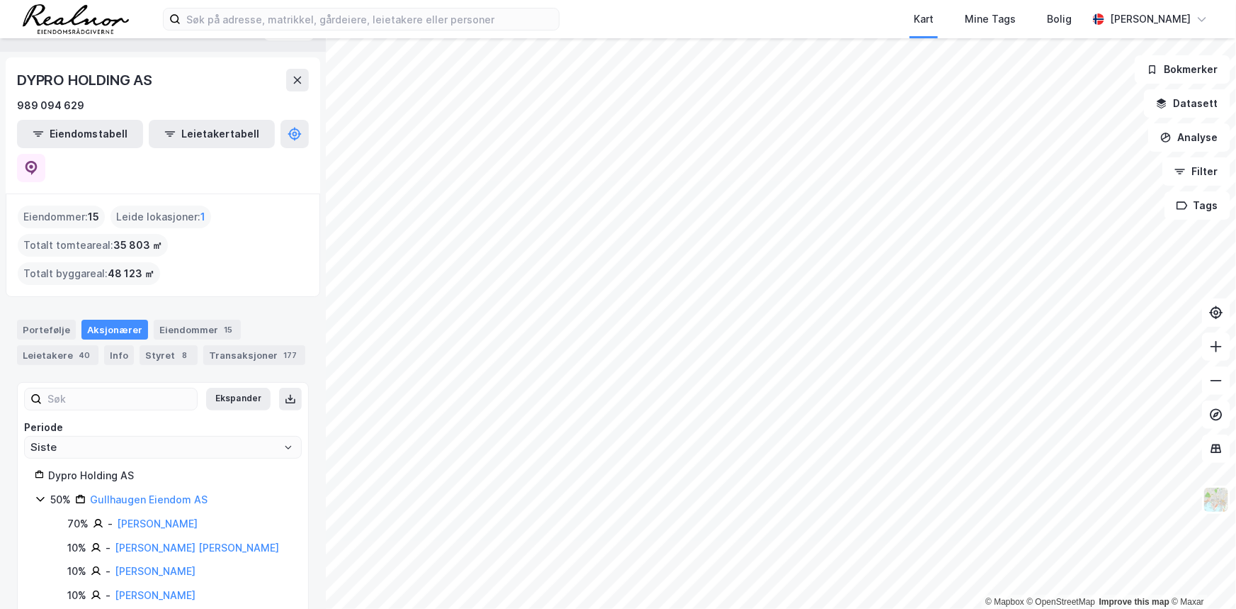
scroll to position [47, 0]
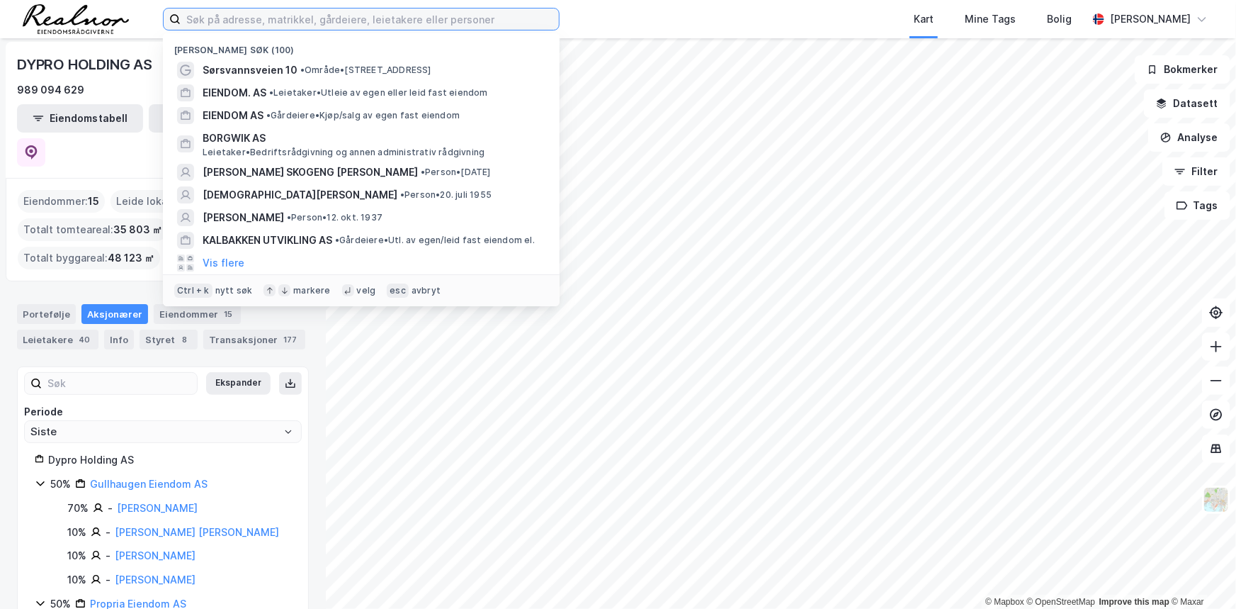
click at [295, 18] on input at bounding box center [370, 19] width 378 height 21
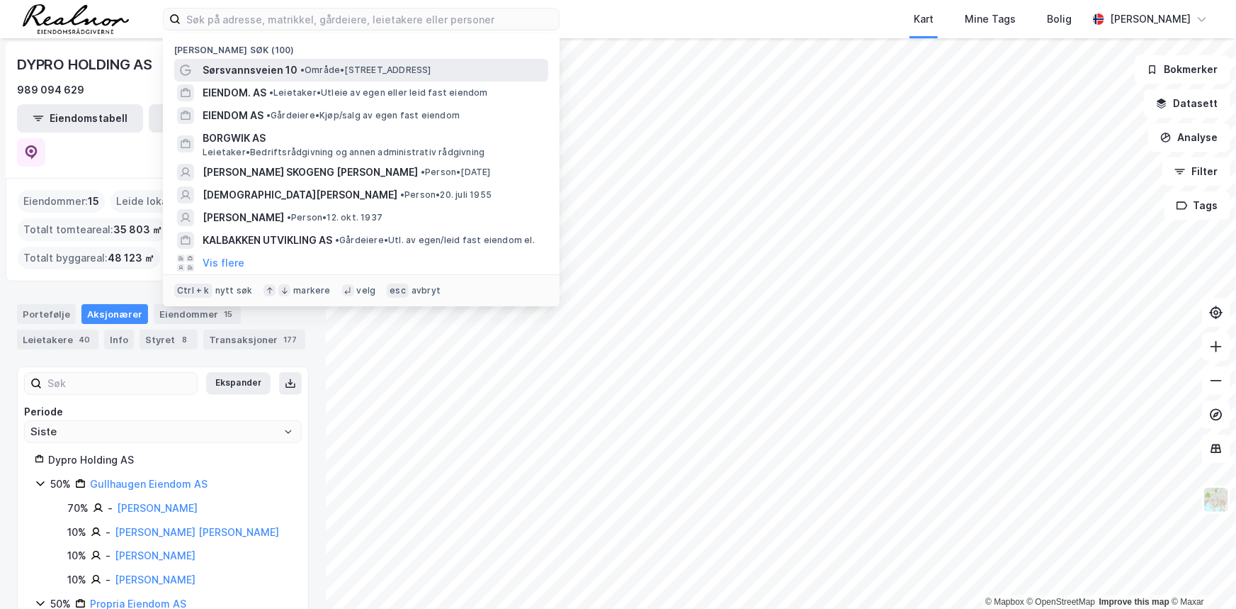
click at [241, 64] on span "Sørsvannsveien 10" at bounding box center [250, 70] width 95 height 17
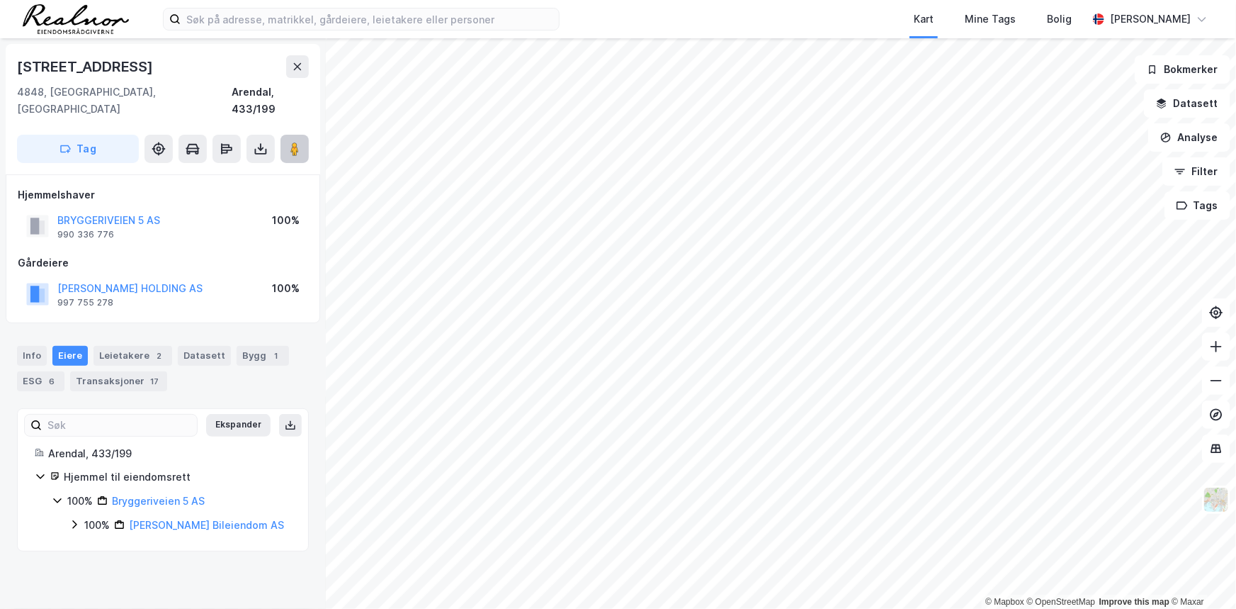
click at [286, 135] on div "Tag" at bounding box center [163, 149] width 292 height 28
click at [288, 142] on icon at bounding box center [295, 149] width 14 height 14
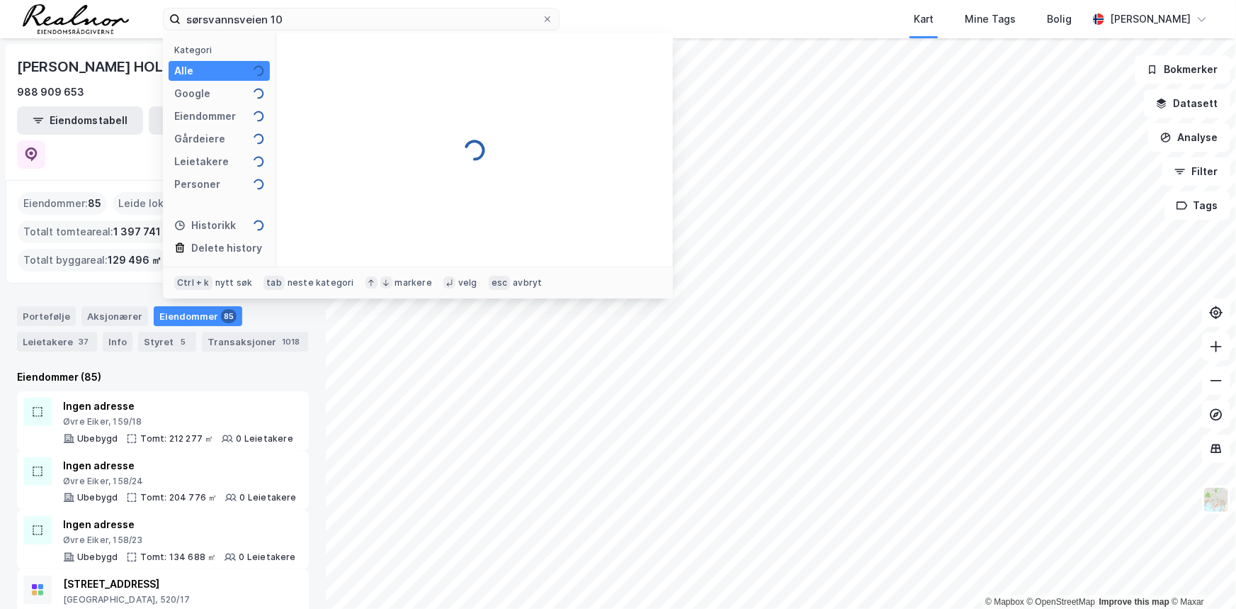
type input "sørsvannsveien 10"
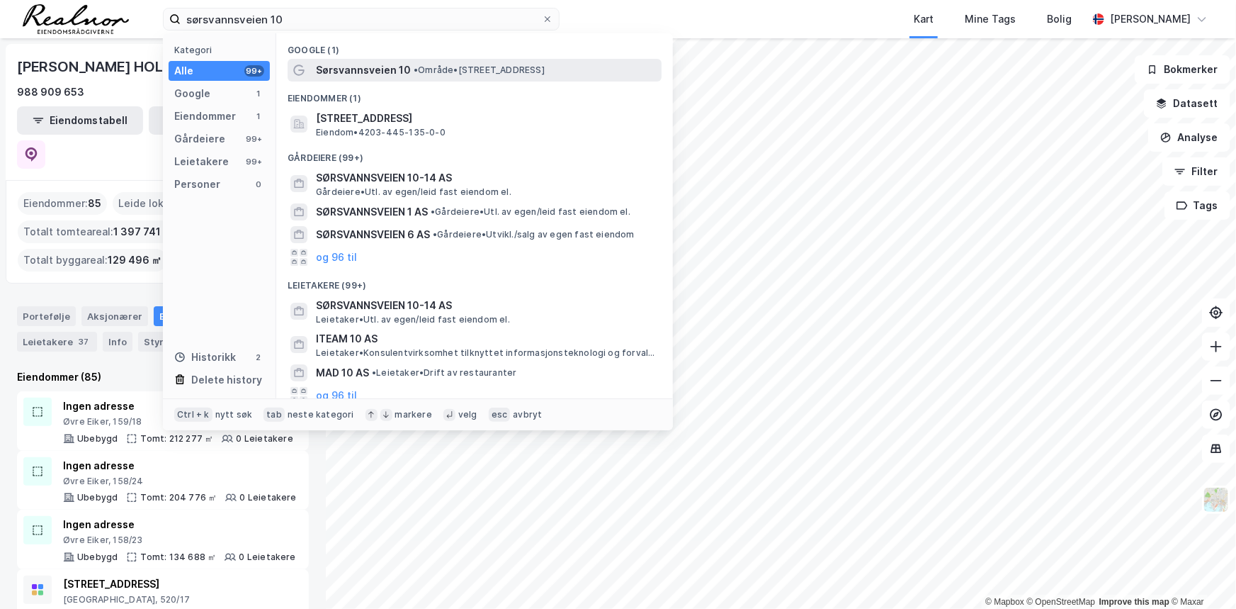
click at [414, 66] on span "•" at bounding box center [416, 69] width 4 height 11
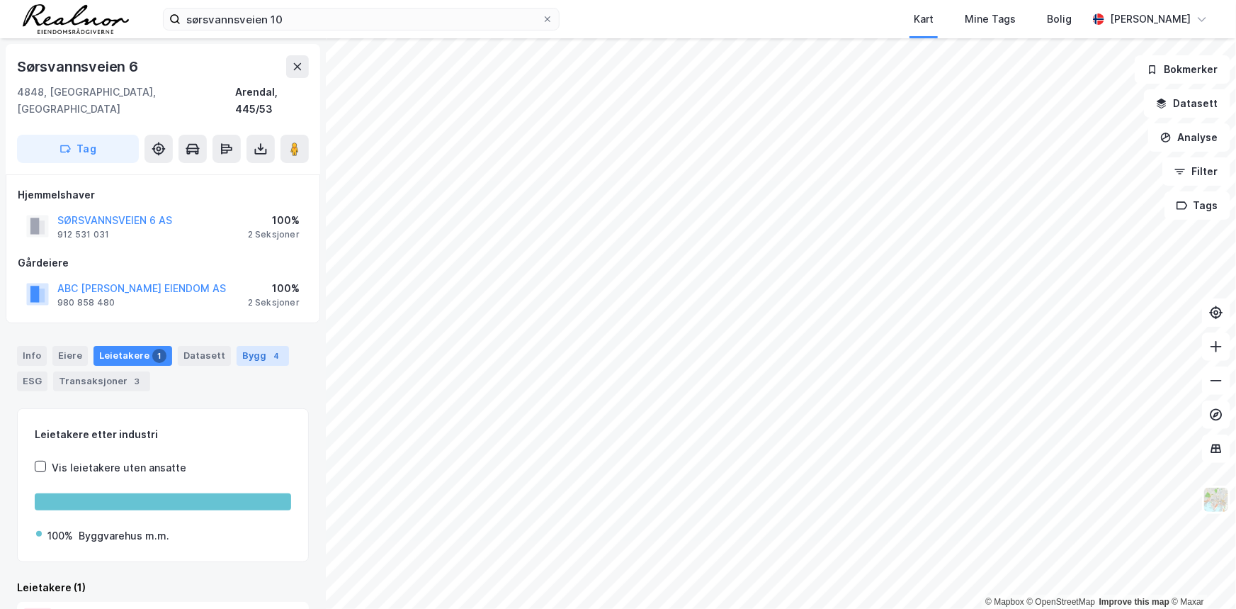
click at [250, 346] on div "Bygg 4" at bounding box center [263, 356] width 52 height 20
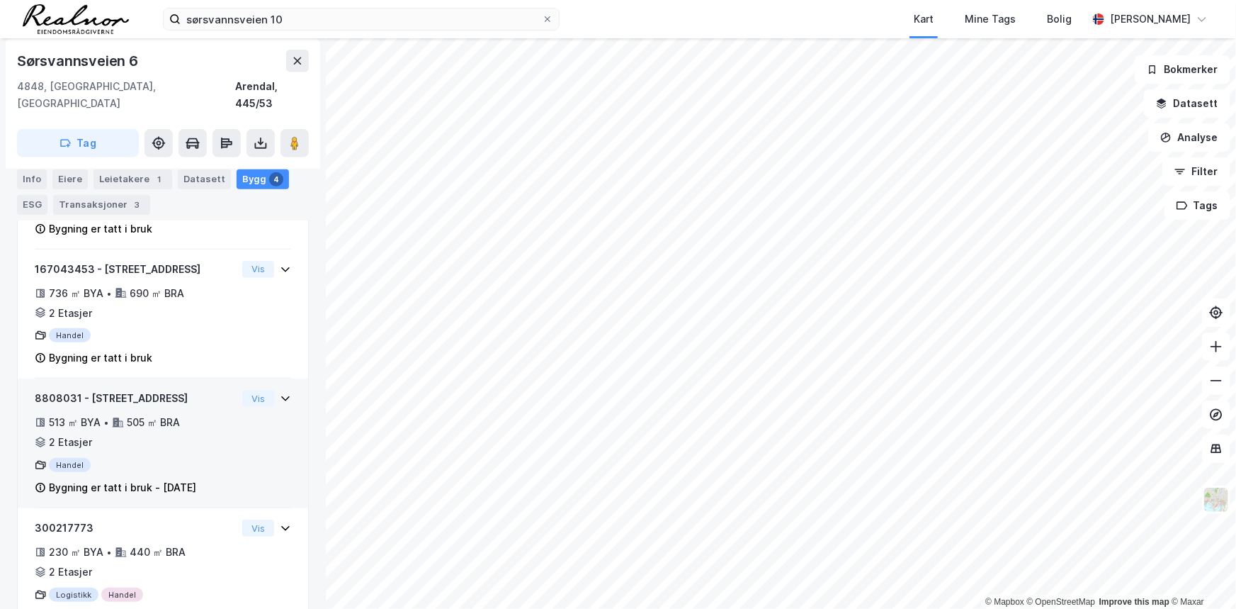
scroll to position [410, 0]
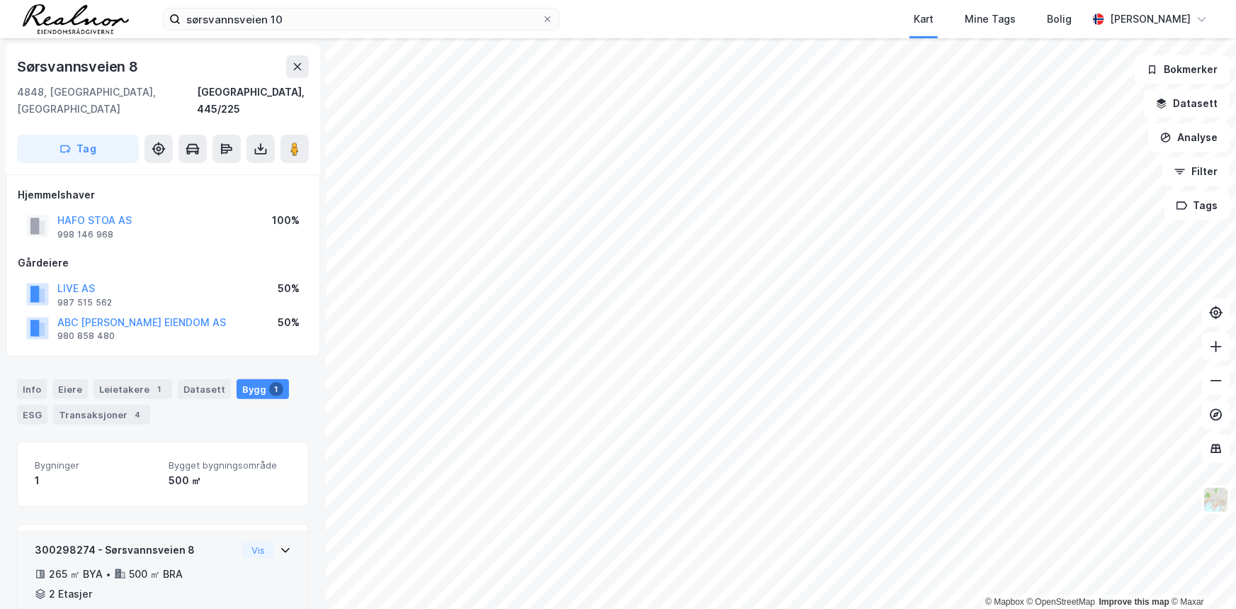
scroll to position [55, 0]
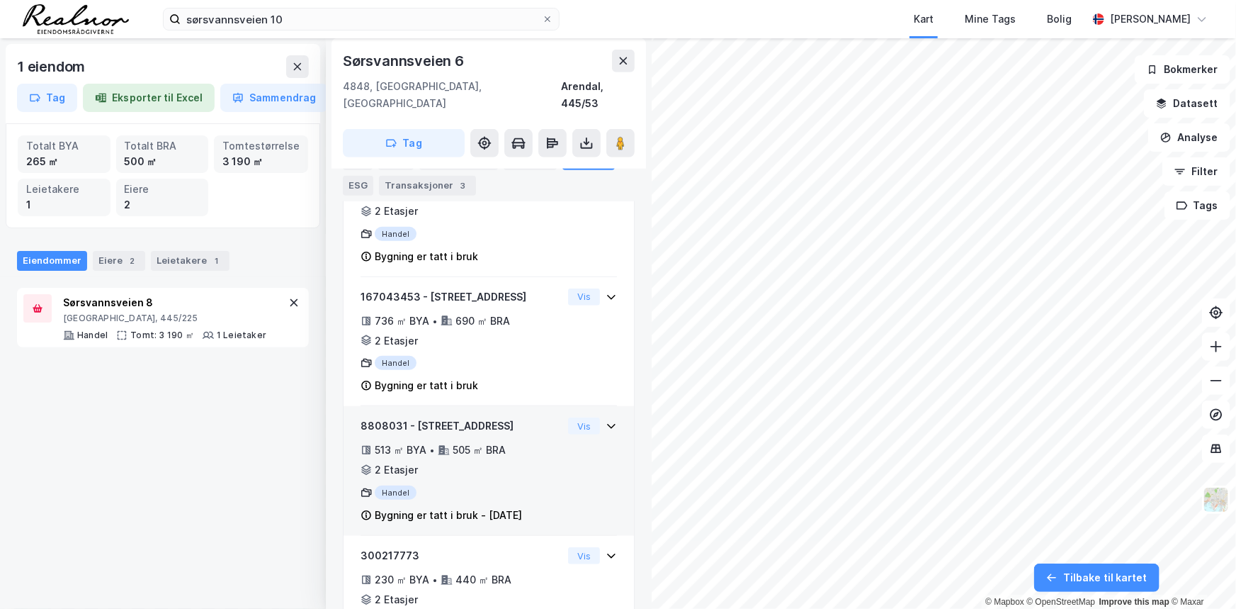
scroll to position [410, 0]
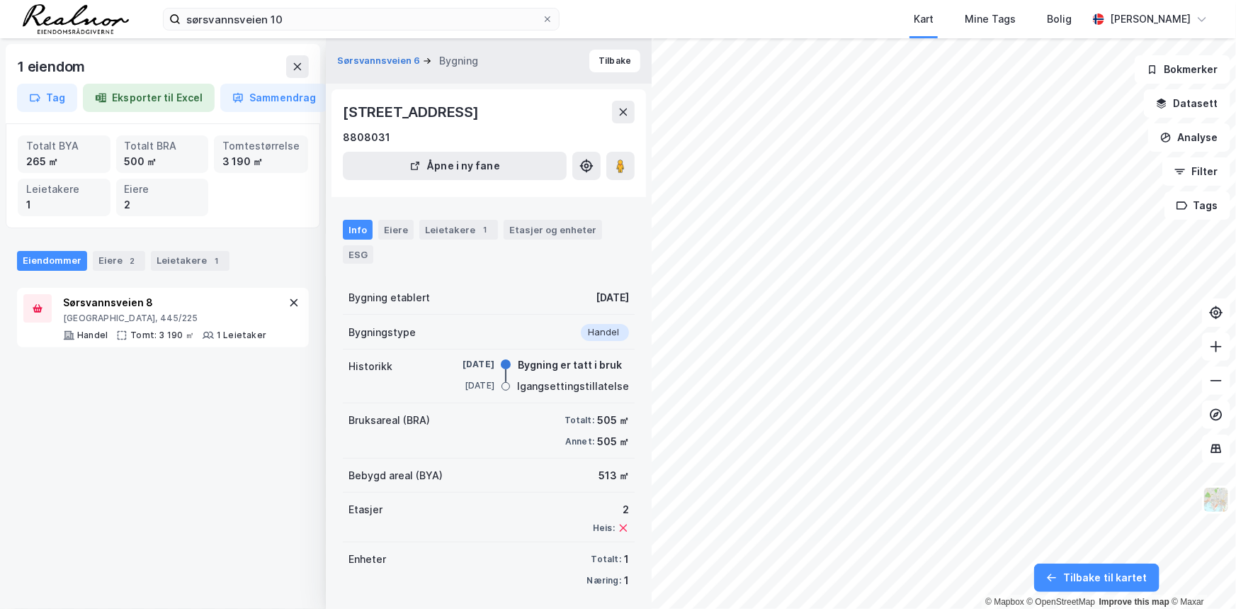
scroll to position [4, 0]
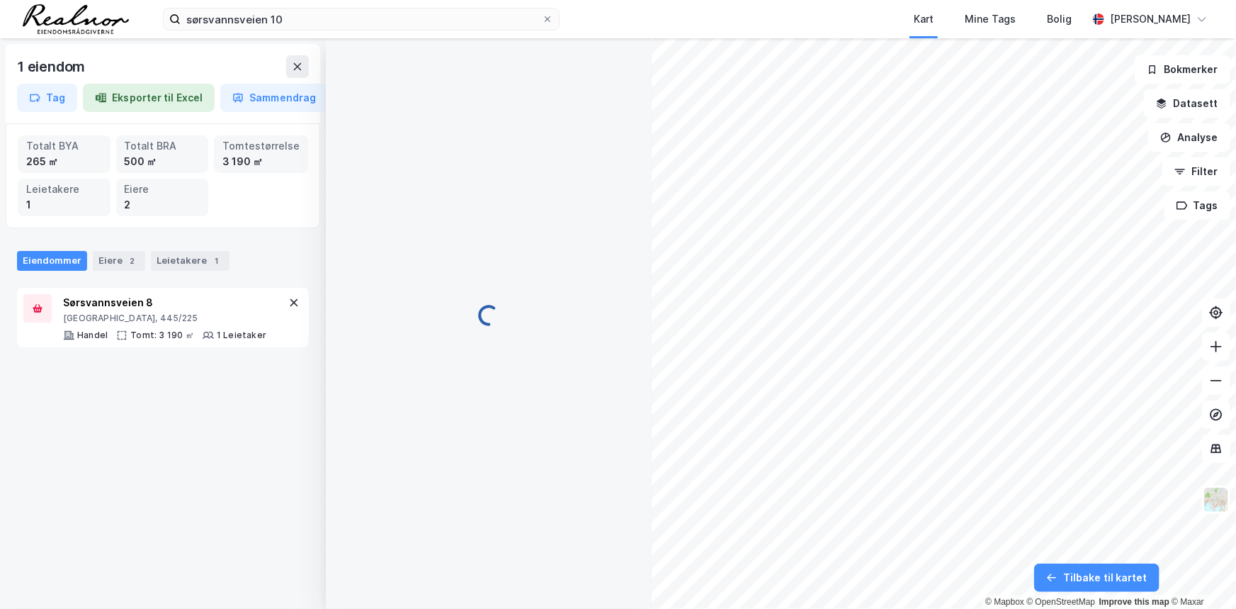
scroll to position [4, 0]
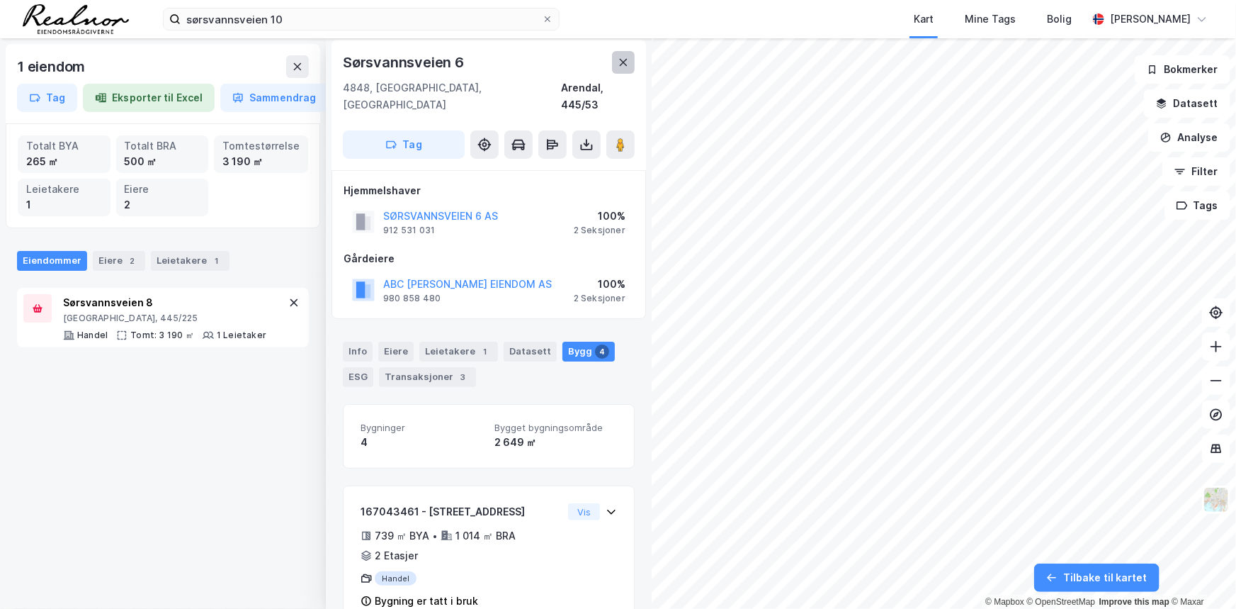
click at [624, 57] on icon at bounding box center [623, 62] width 11 height 11
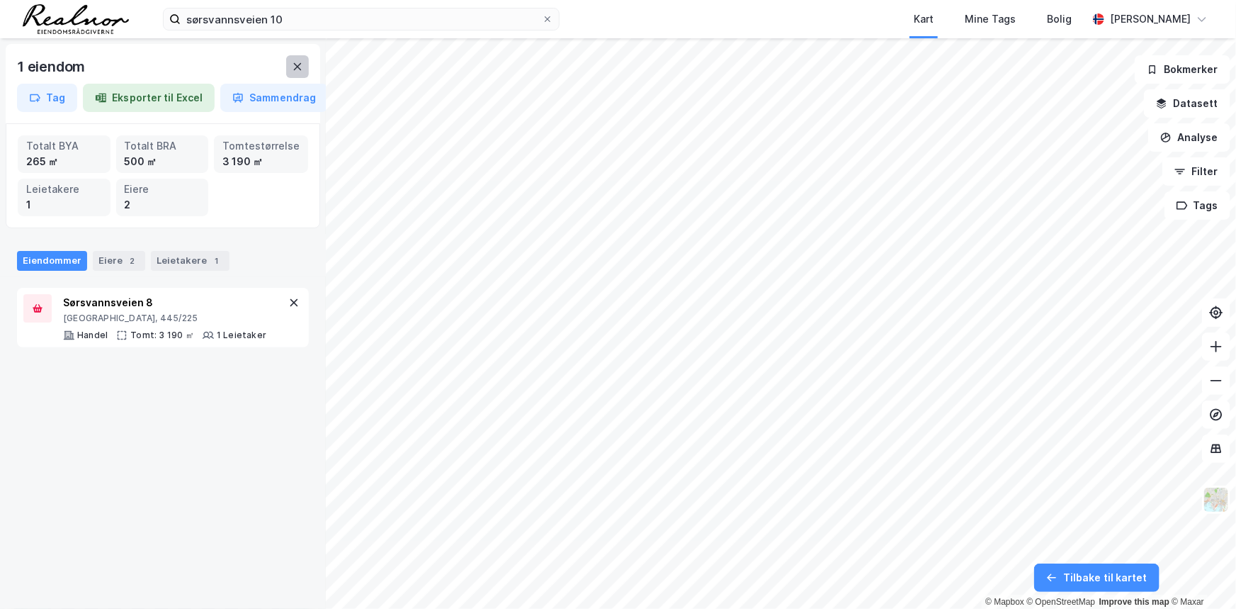
click at [300, 68] on icon at bounding box center [297, 66] width 11 height 11
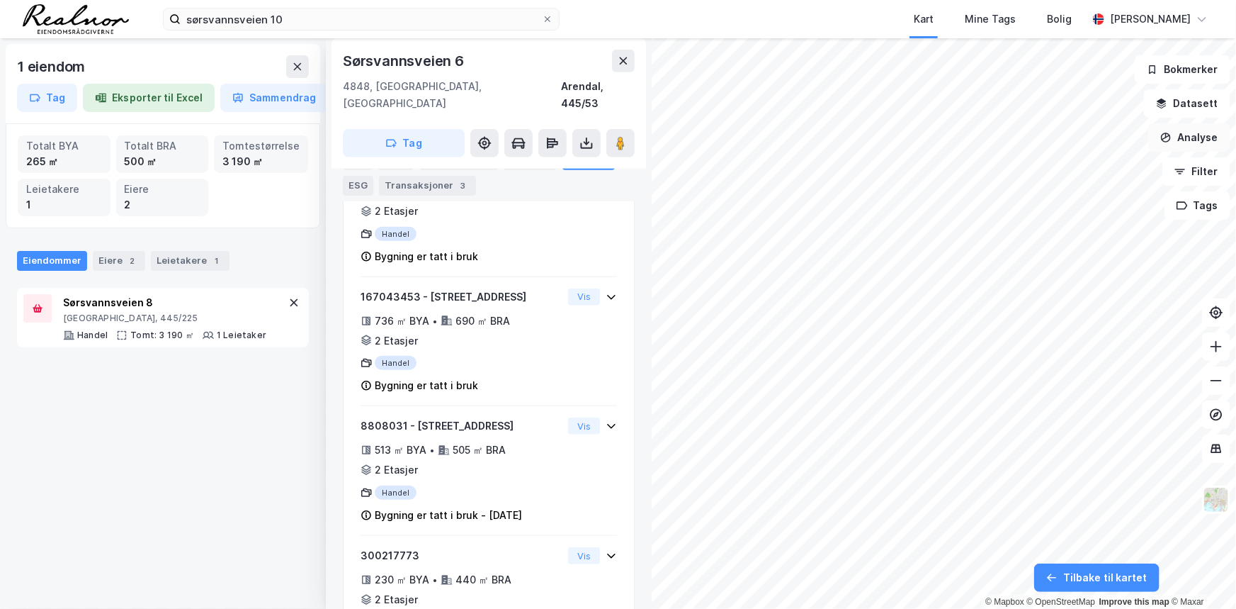
scroll to position [410, 0]
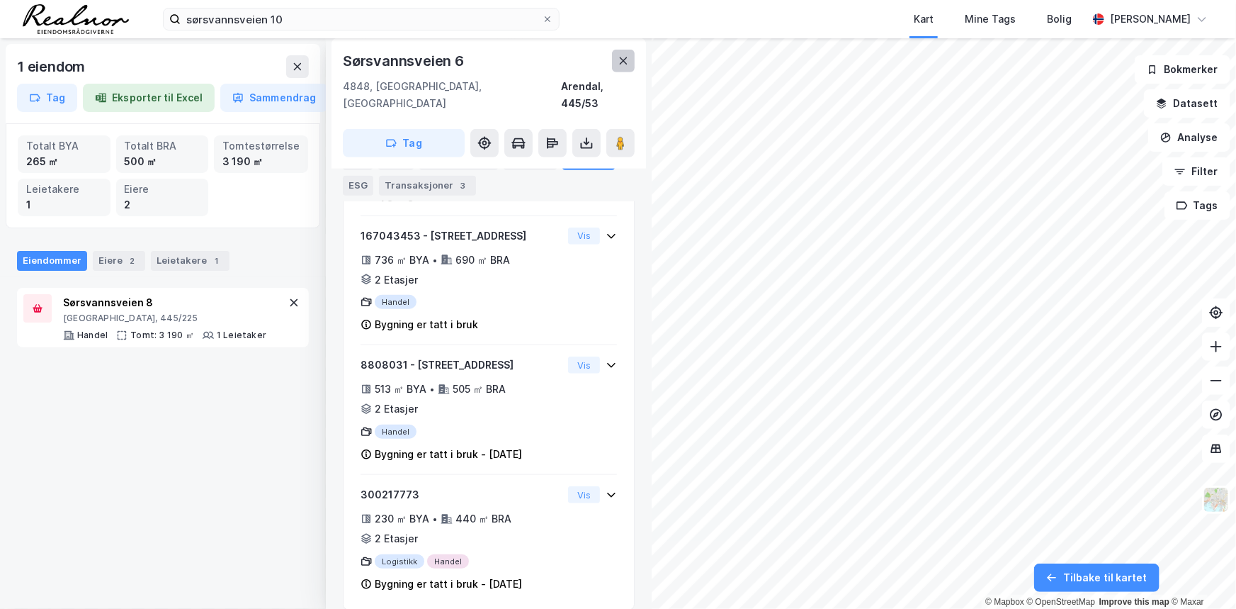
click at [623, 66] on icon at bounding box center [623, 60] width 11 height 11
click at [298, 69] on icon at bounding box center [297, 66] width 11 height 11
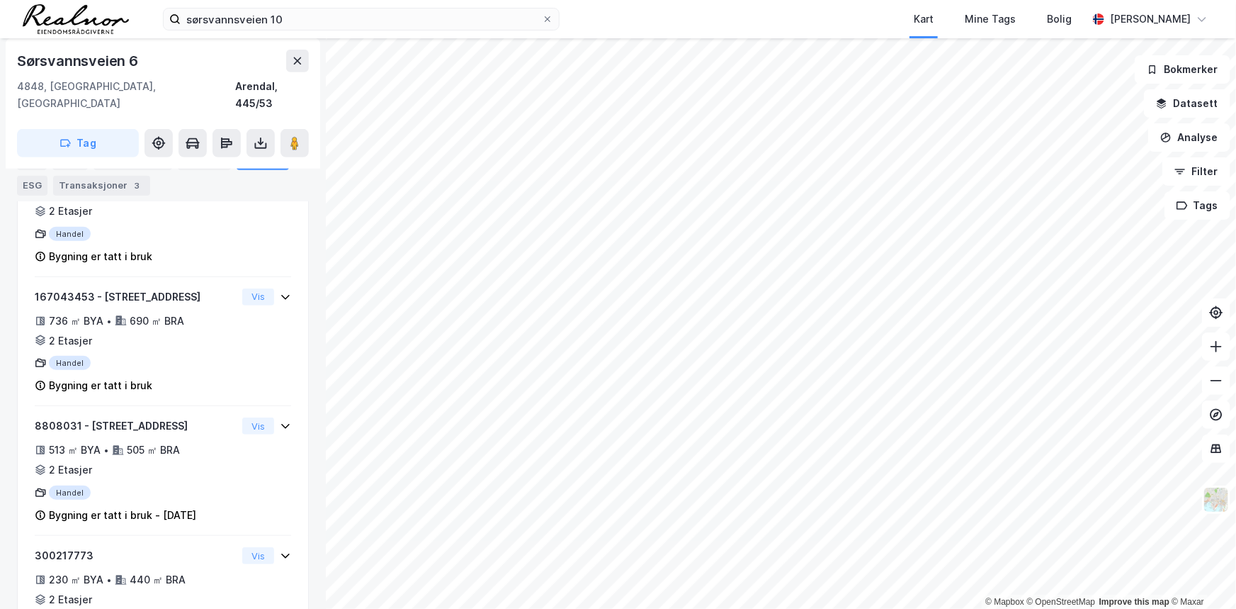
scroll to position [410, 0]
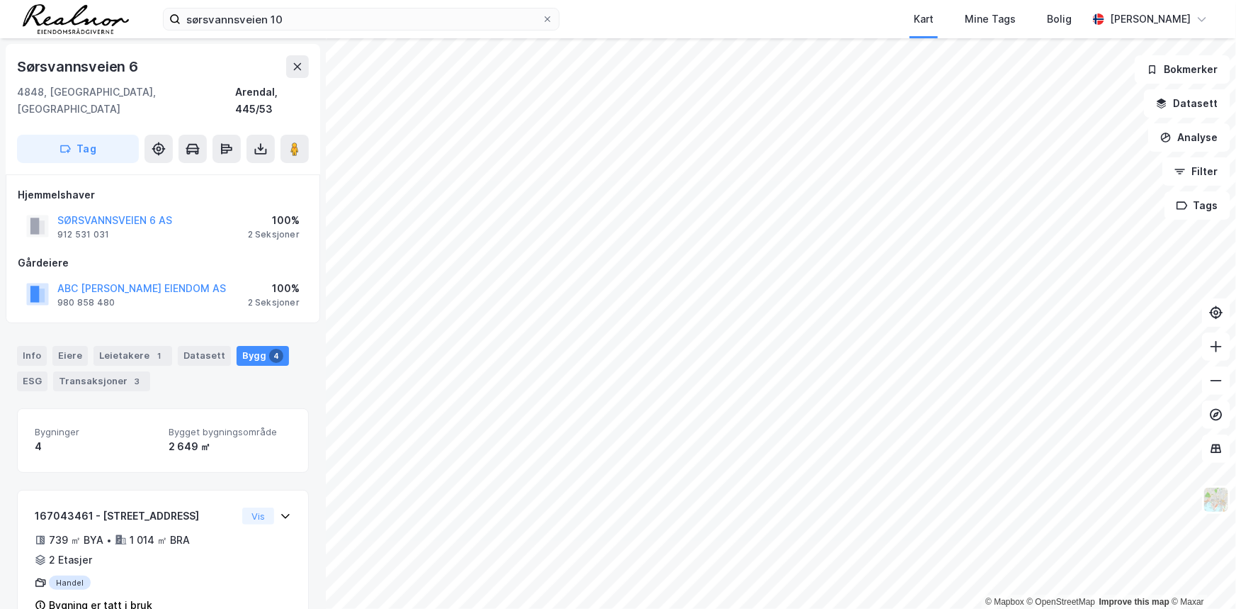
scroll to position [362, 0]
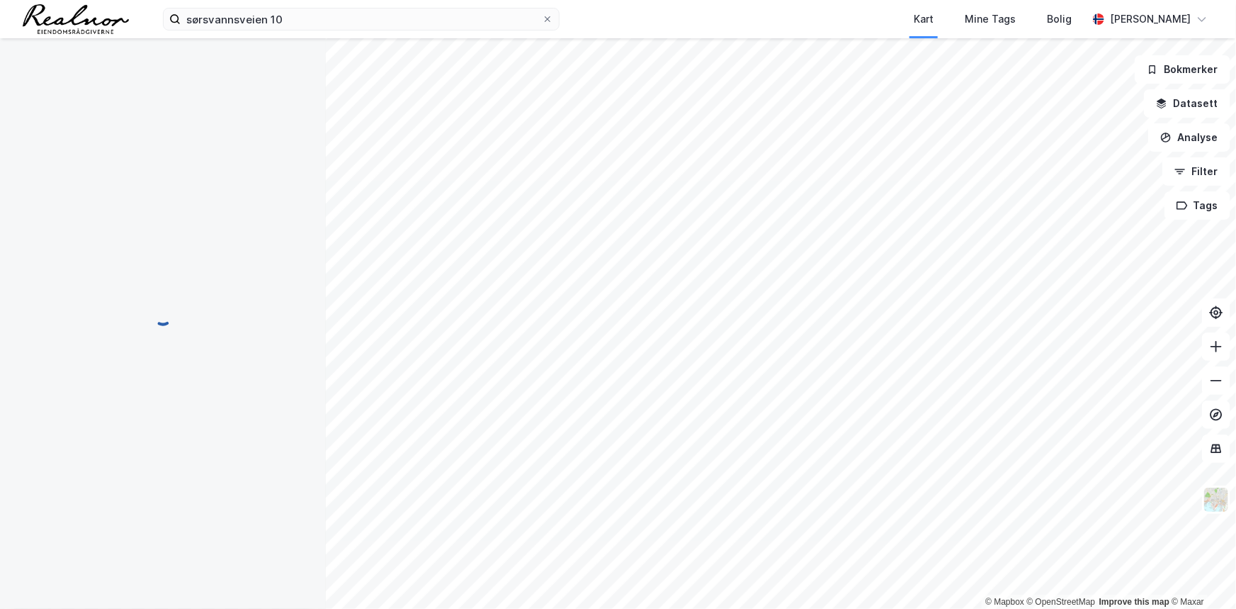
scroll to position [55, 0]
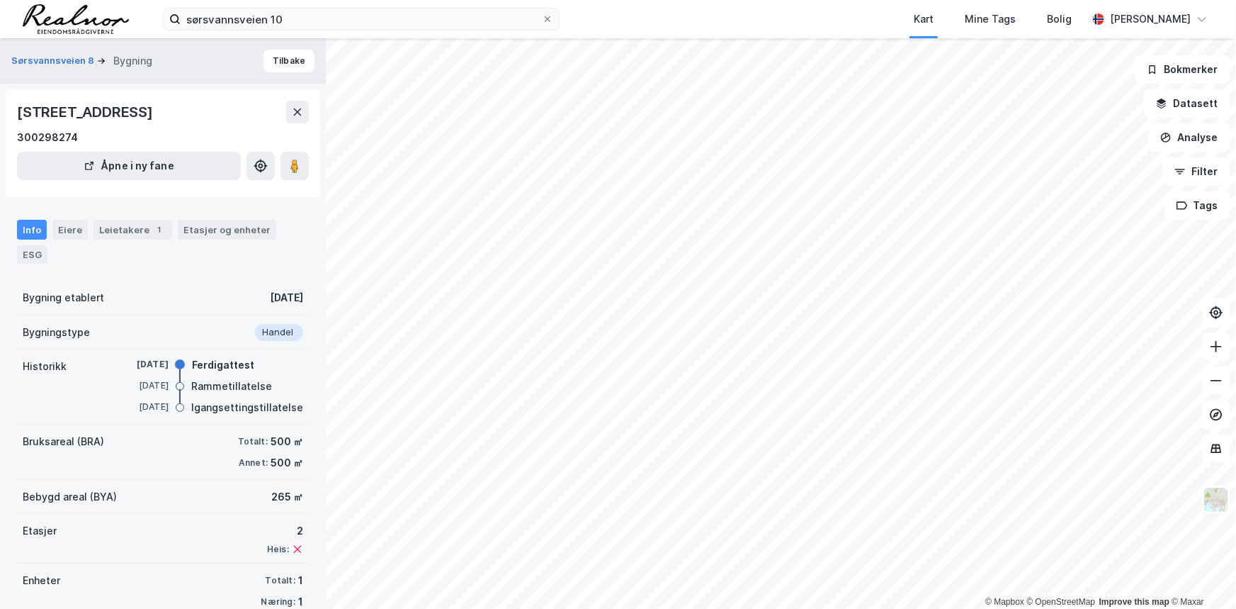
scroll to position [26, 0]
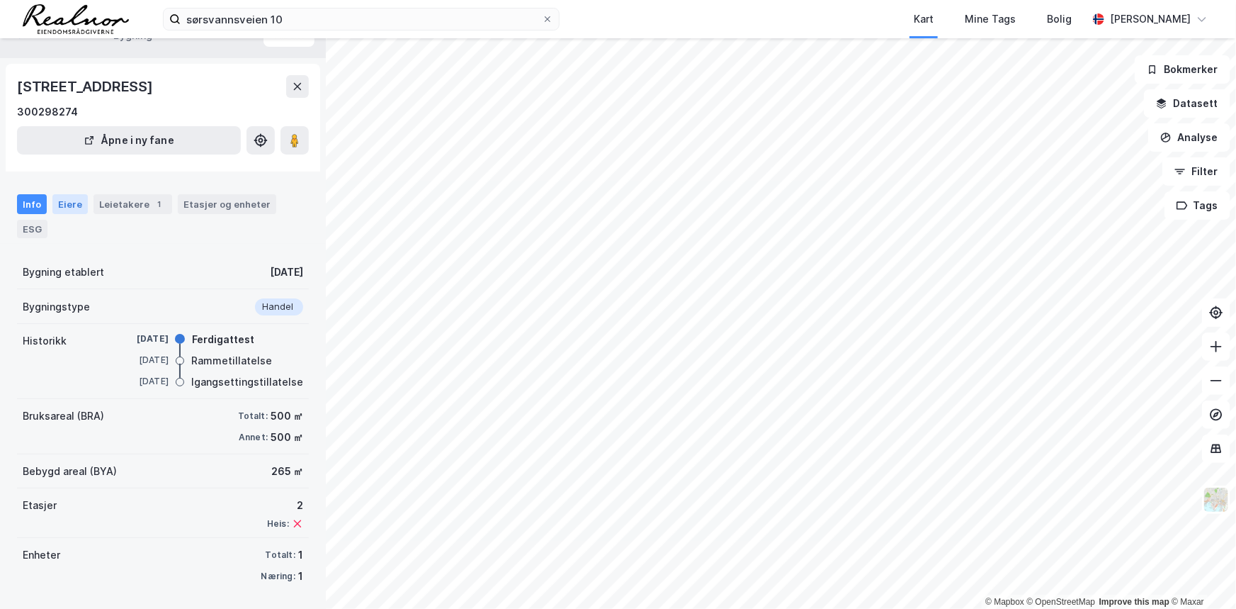
click at [76, 205] on div "Eiere" at bounding box center [69, 204] width 35 height 20
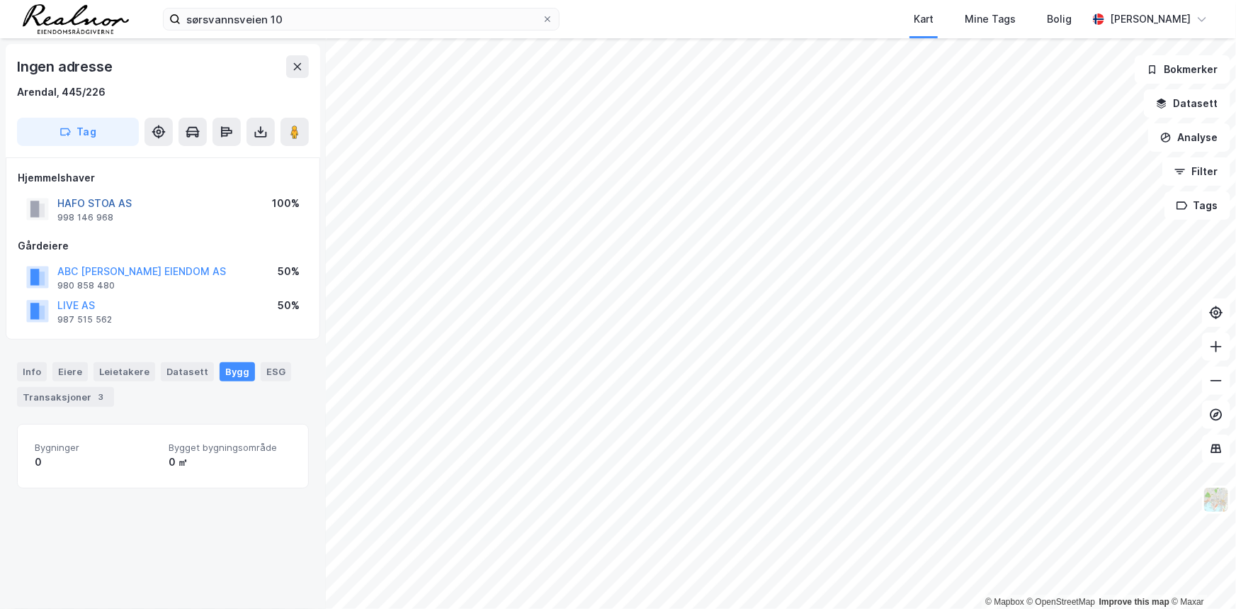
click at [0, 0] on button "HAFO STOA AS" at bounding box center [0, 0] width 0 height 0
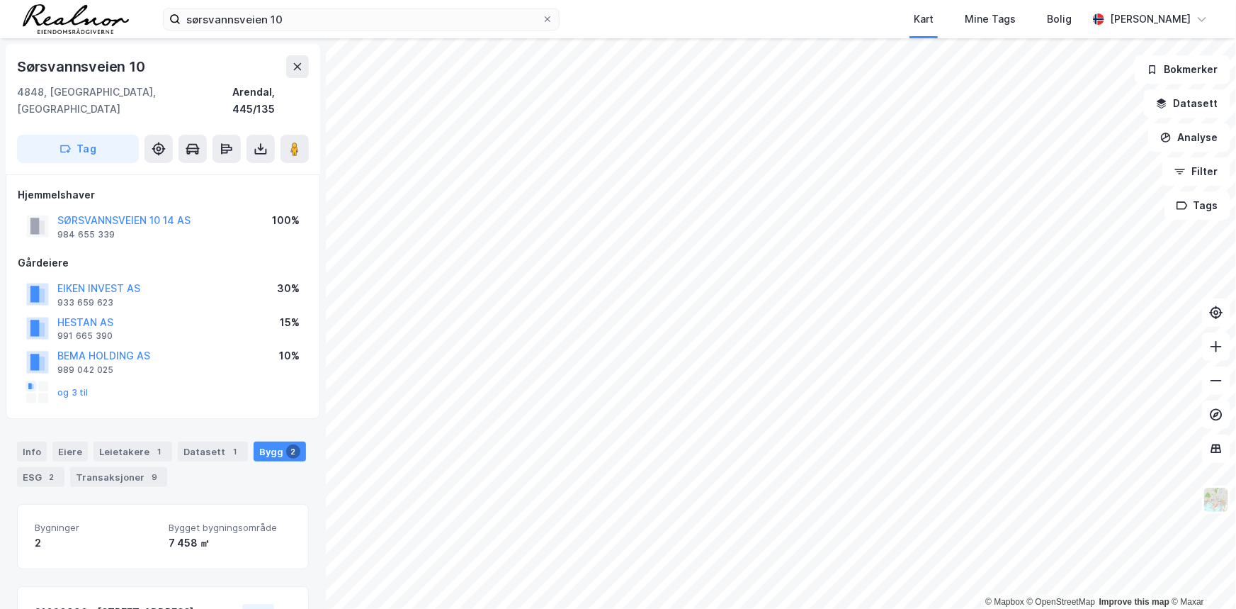
scroll to position [36, 0]
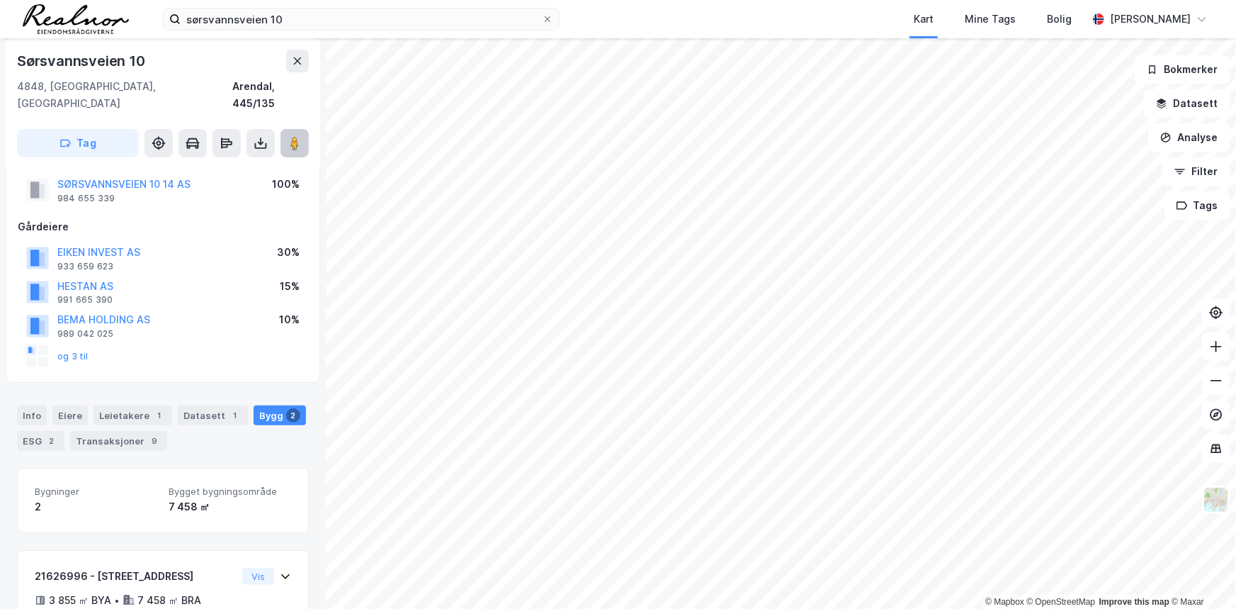
click at [300, 136] on icon at bounding box center [295, 143] width 14 height 14
click at [0, 348] on html "sørsvannsveien 10 Kart Mine Tags Bolig Audun Astrup Bakke © Mapbox © OpenStreet…" at bounding box center [618, 304] width 1236 height 609
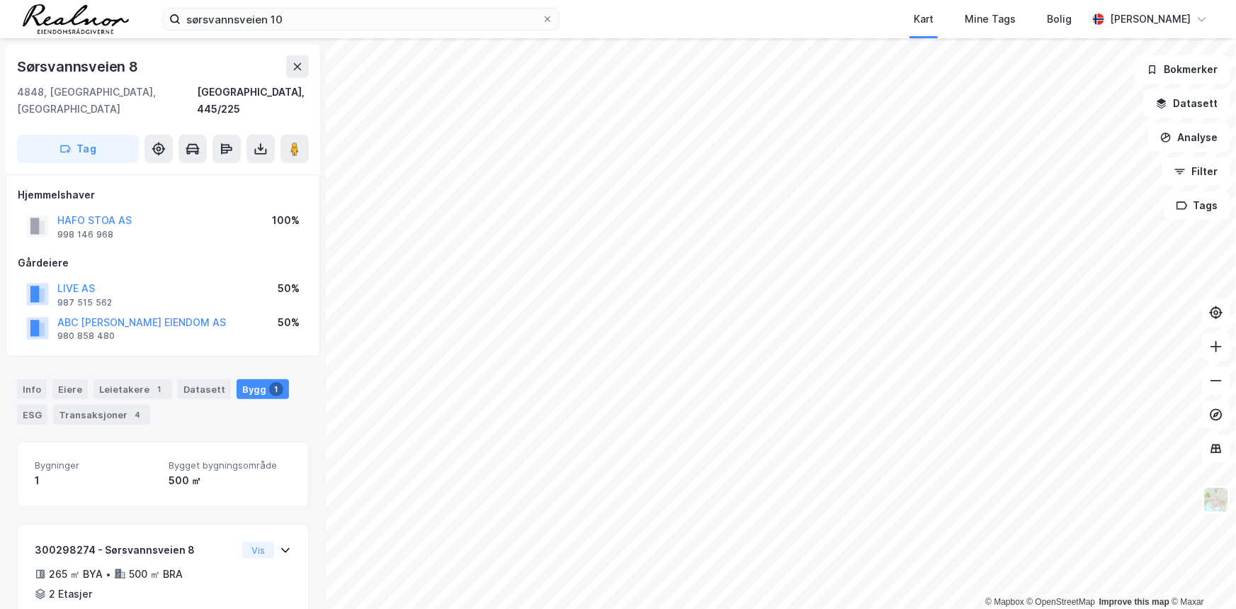
scroll to position [36, 0]
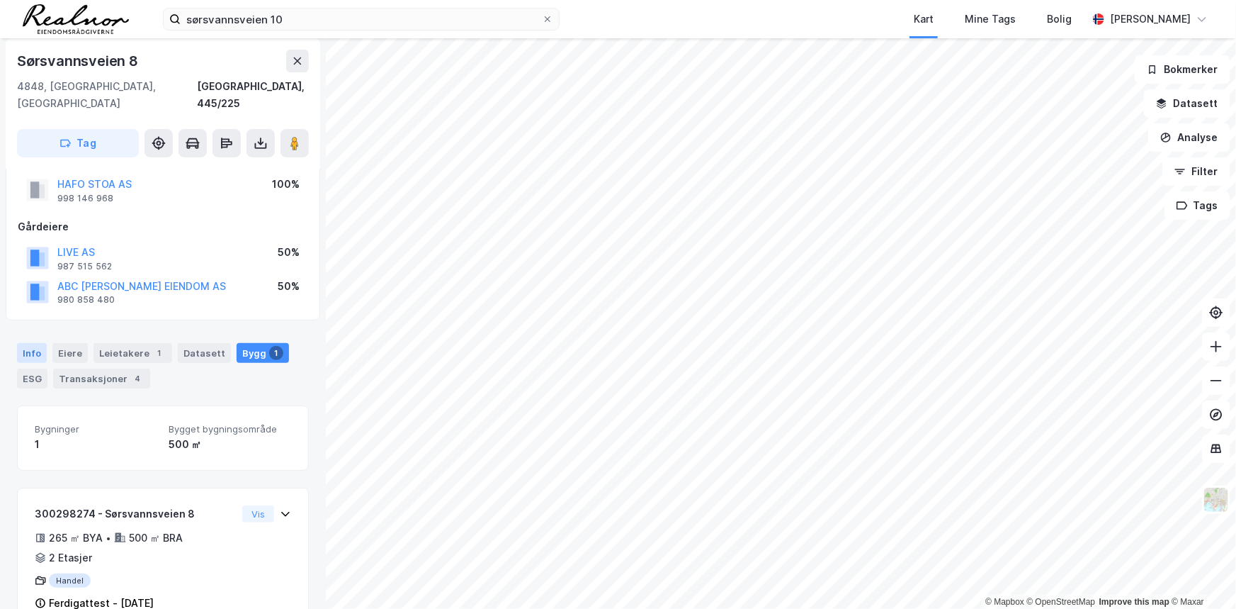
click at [28, 343] on div "Info" at bounding box center [32, 353] width 30 height 20
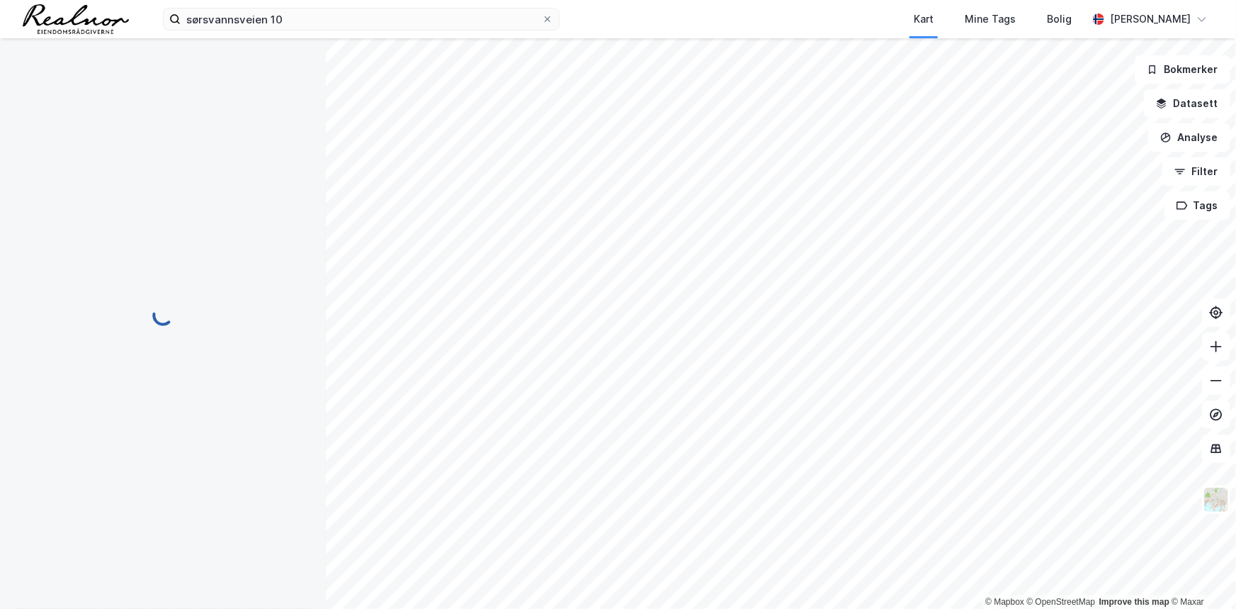
scroll to position [36, 0]
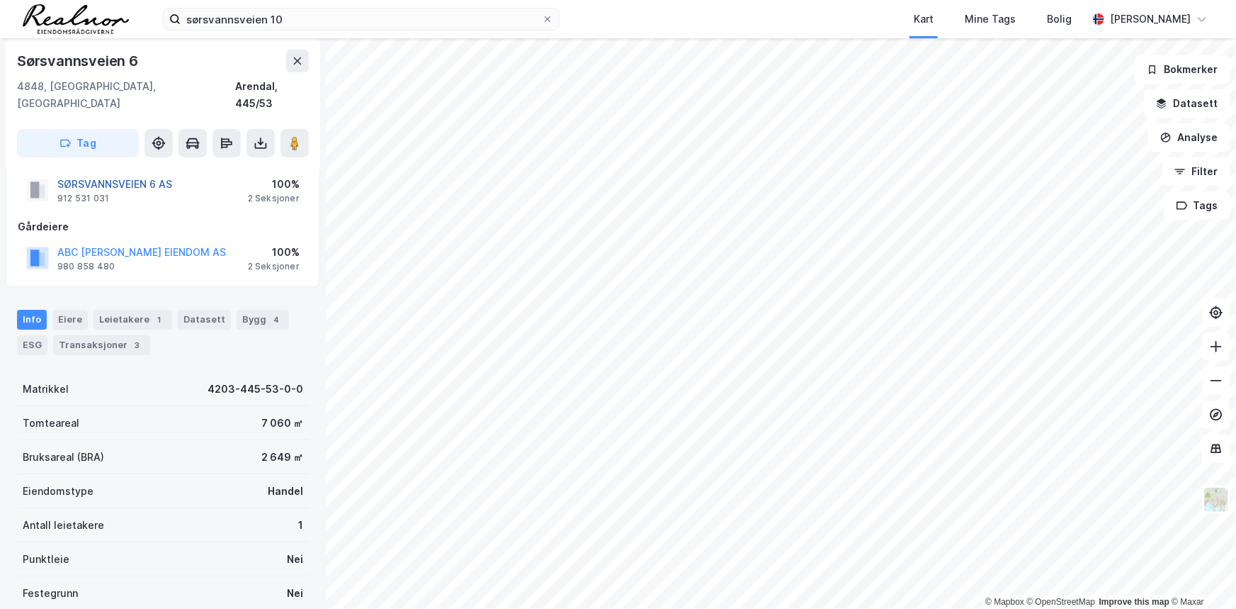
click at [0, 0] on button "SØRSVANNSVEIEN 6 AS" at bounding box center [0, 0] width 0 height 0
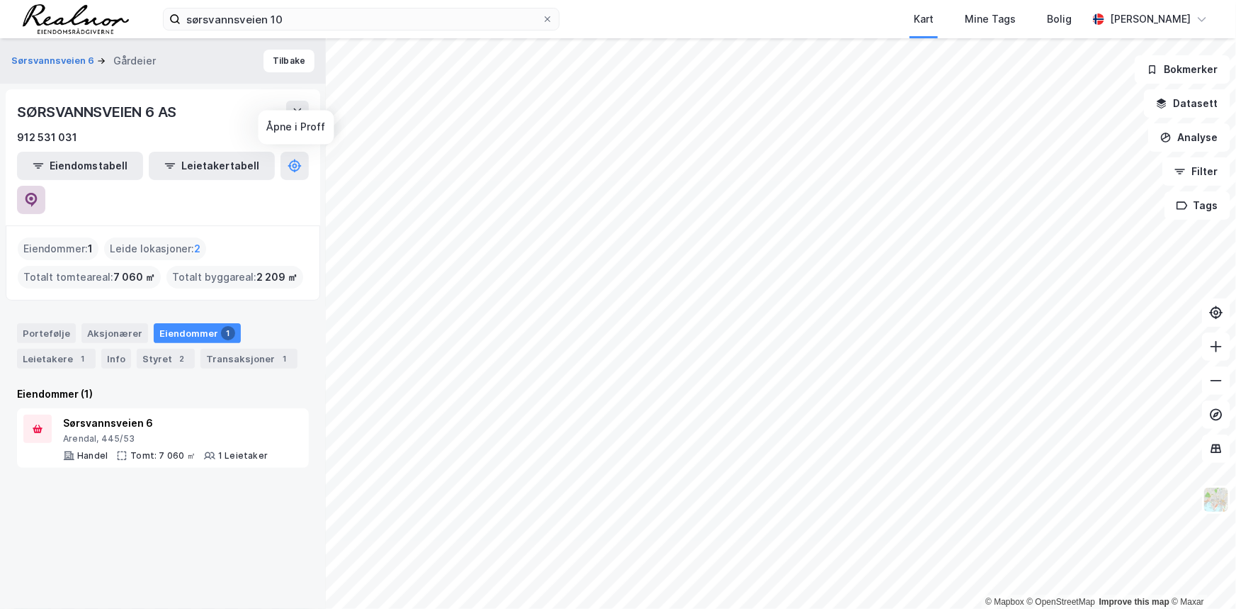
click at [38, 193] on icon at bounding box center [31, 200] width 14 height 14
click at [285, 57] on button "Tilbake" at bounding box center [289, 61] width 51 height 23
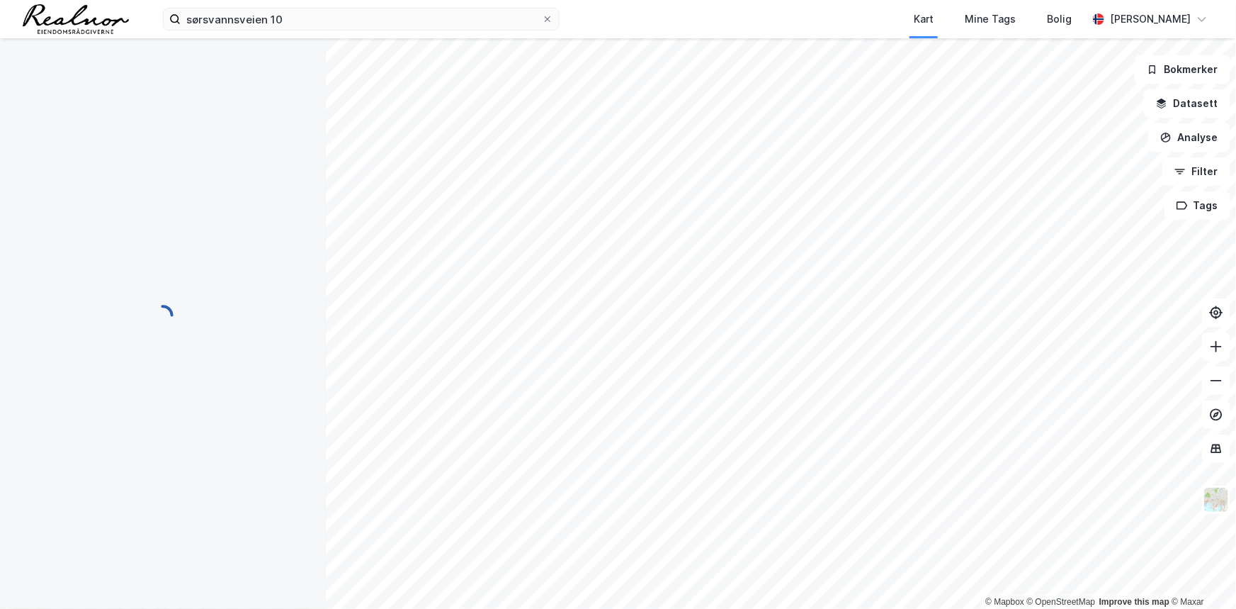
scroll to position [36, 0]
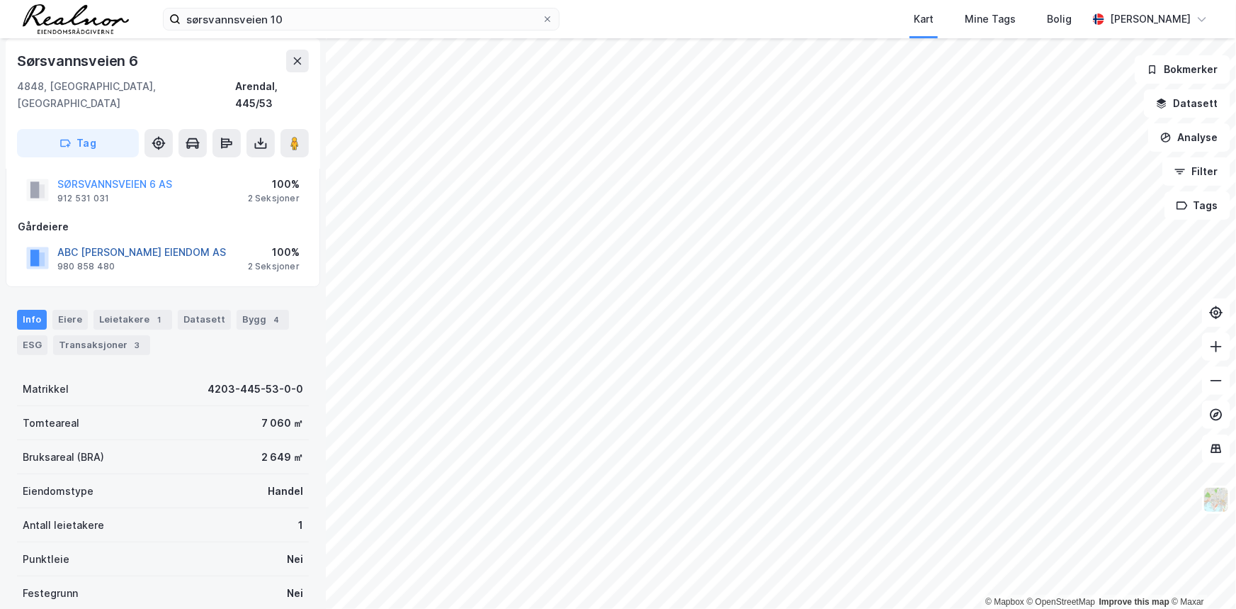
click at [0, 0] on button "ABC [PERSON_NAME] EIENDOM AS" at bounding box center [0, 0] width 0 height 0
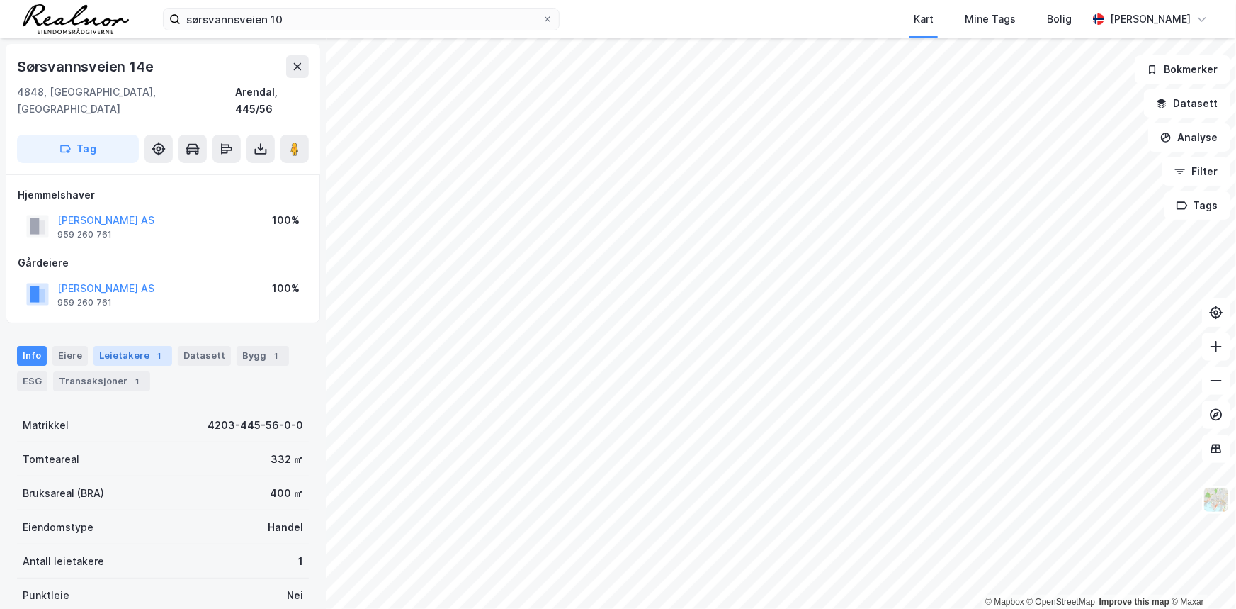
click at [138, 346] on div "Leietakere 1" at bounding box center [133, 356] width 79 height 20
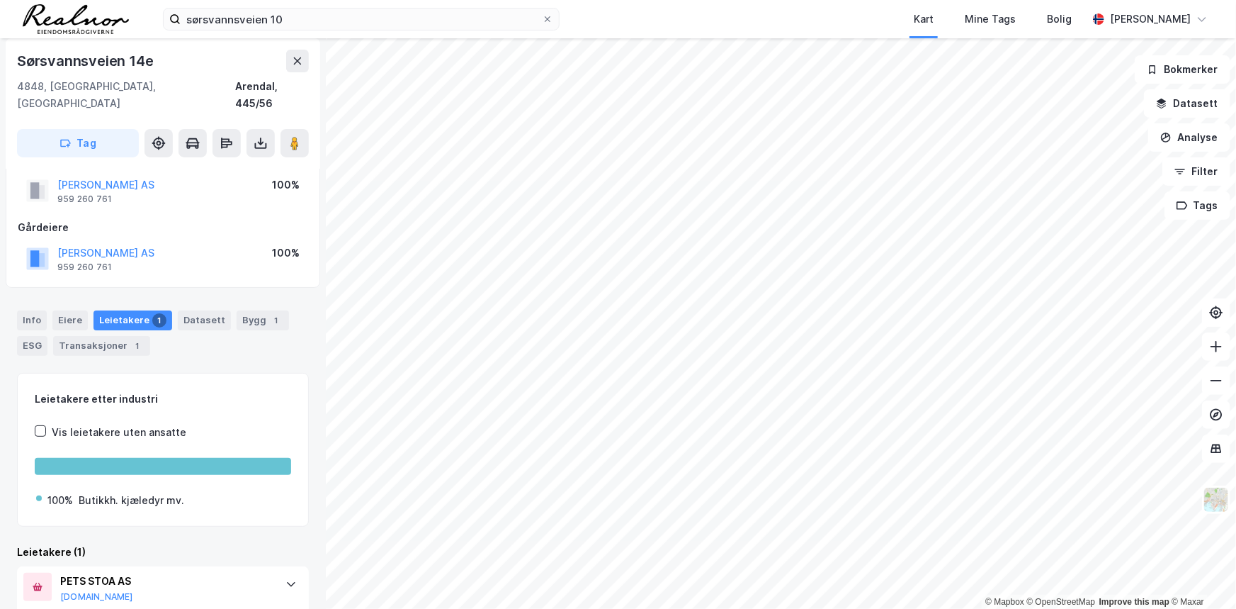
scroll to position [69, 0]
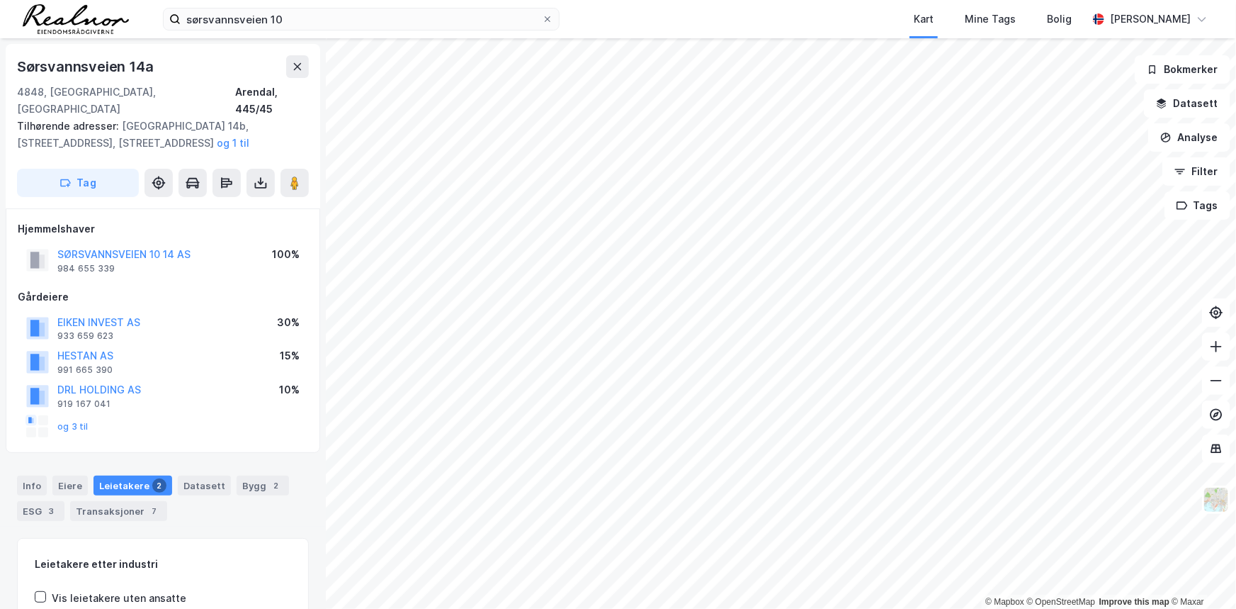
scroll to position [69, 0]
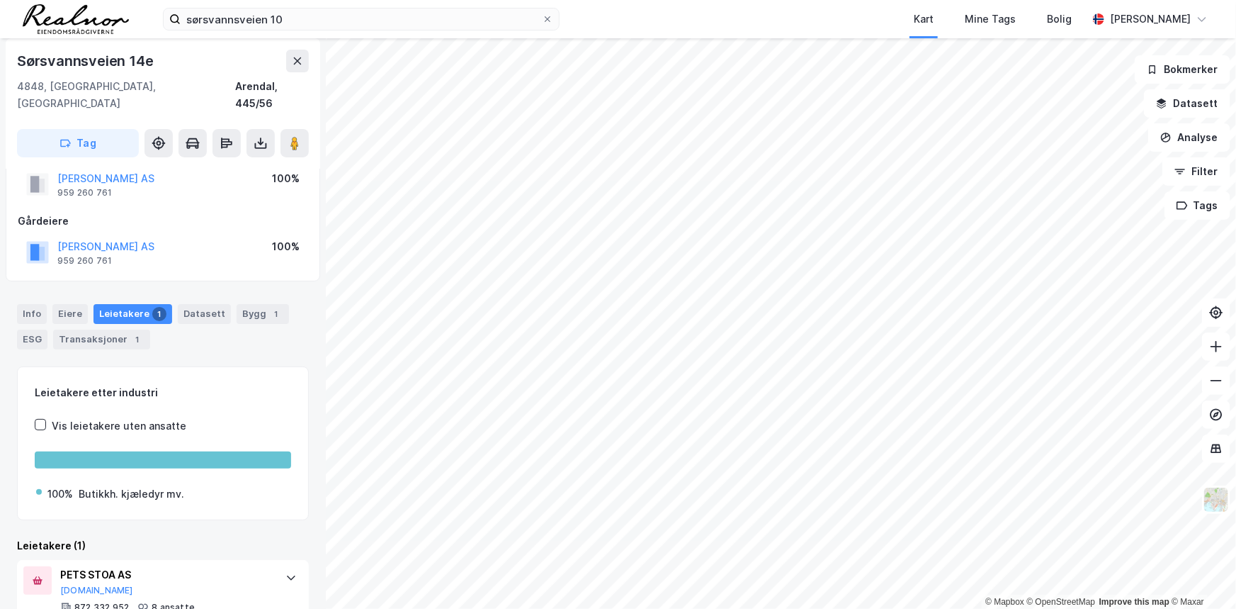
scroll to position [64, 0]
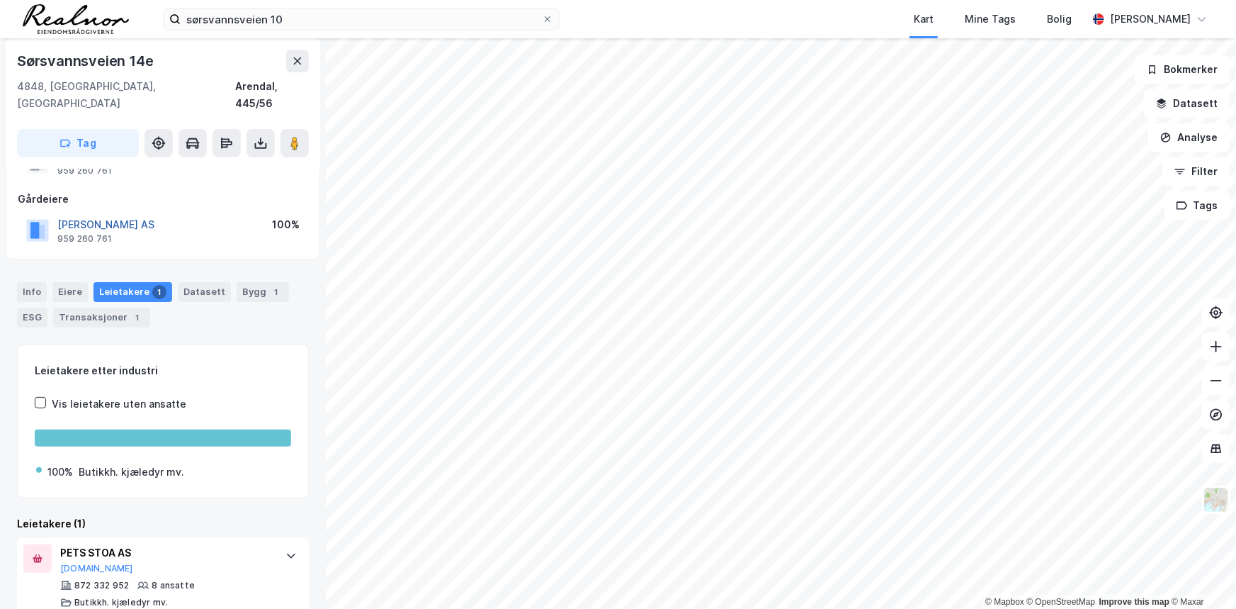
click at [0, 0] on button "BEA Eiendom AS" at bounding box center [0, 0] width 0 height 0
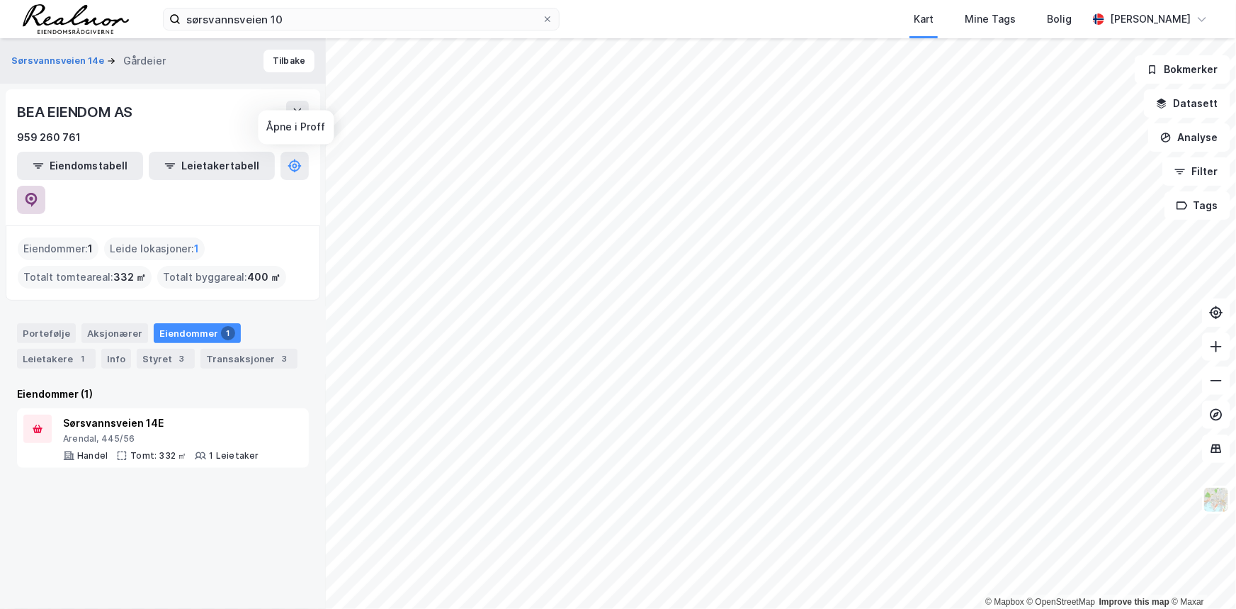
click at [38, 193] on icon at bounding box center [31, 200] width 14 height 14
